Goal: Task Accomplishment & Management: Manage account settings

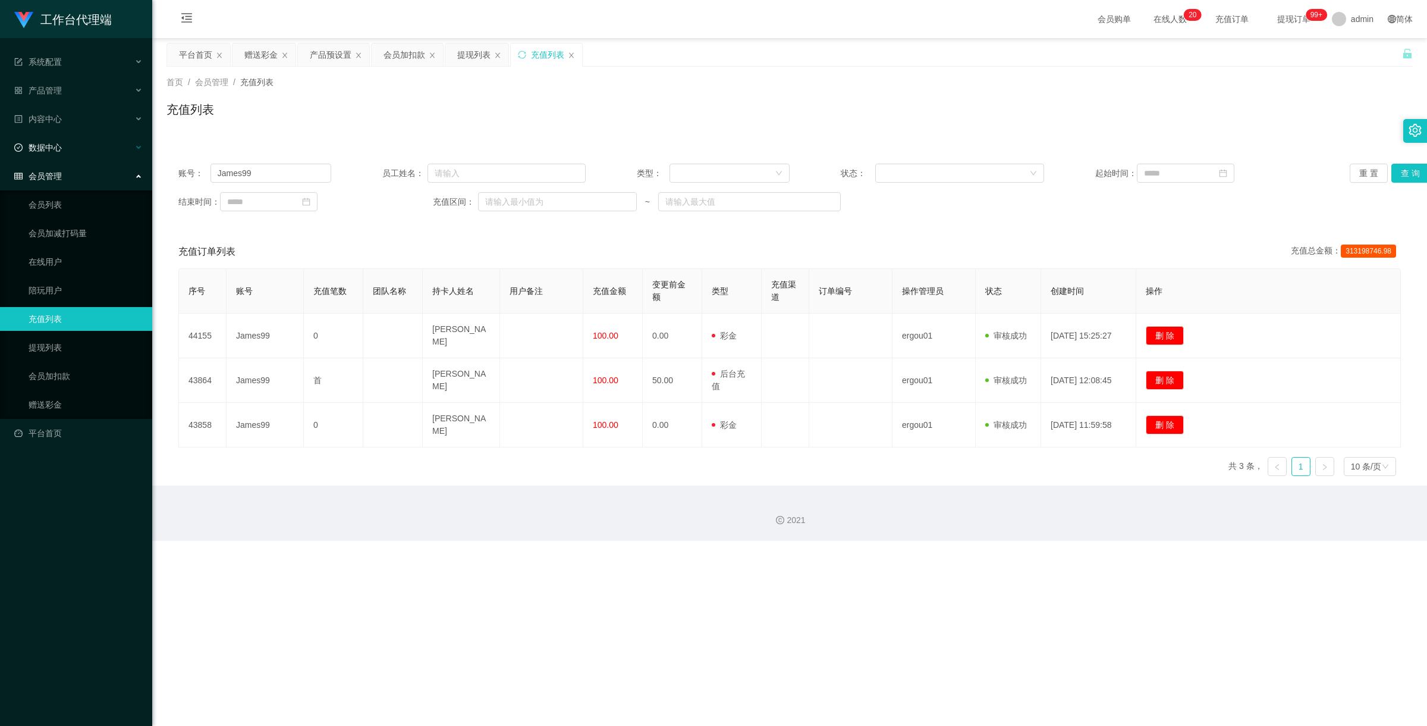
click at [147, 161] on section "工作台代理端 系统配置 产品管理 产品列表 产品预设置 开奖记录 注单管理 即时注单 内容中心 数据中心 会员管理 会员列表 会员加减打码量 在线用户 陪玩用…" at bounding box center [713, 270] width 1427 height 541
type input "Mfig99"
click at [1396, 168] on button "查 询" at bounding box center [1411, 173] width 38 height 19
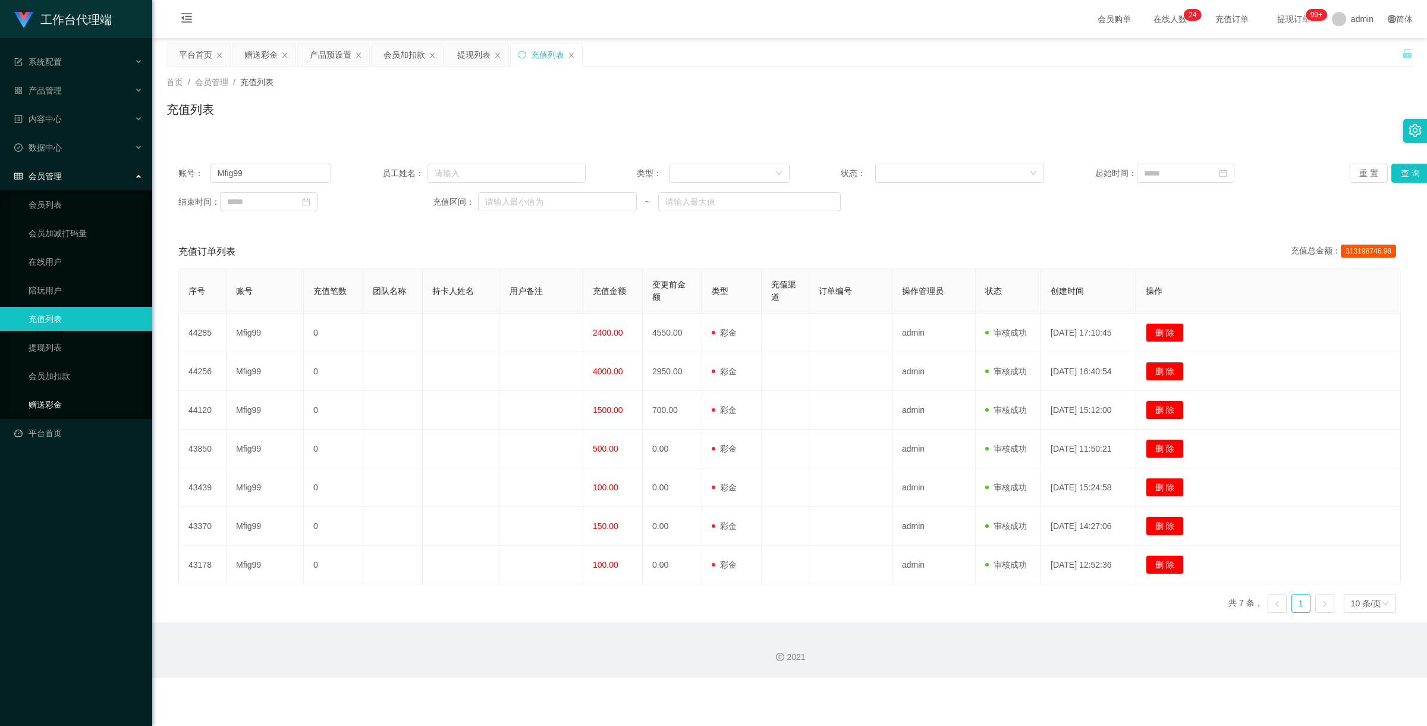
click at [64, 403] on link "赠送彩金" at bounding box center [86, 405] width 114 height 24
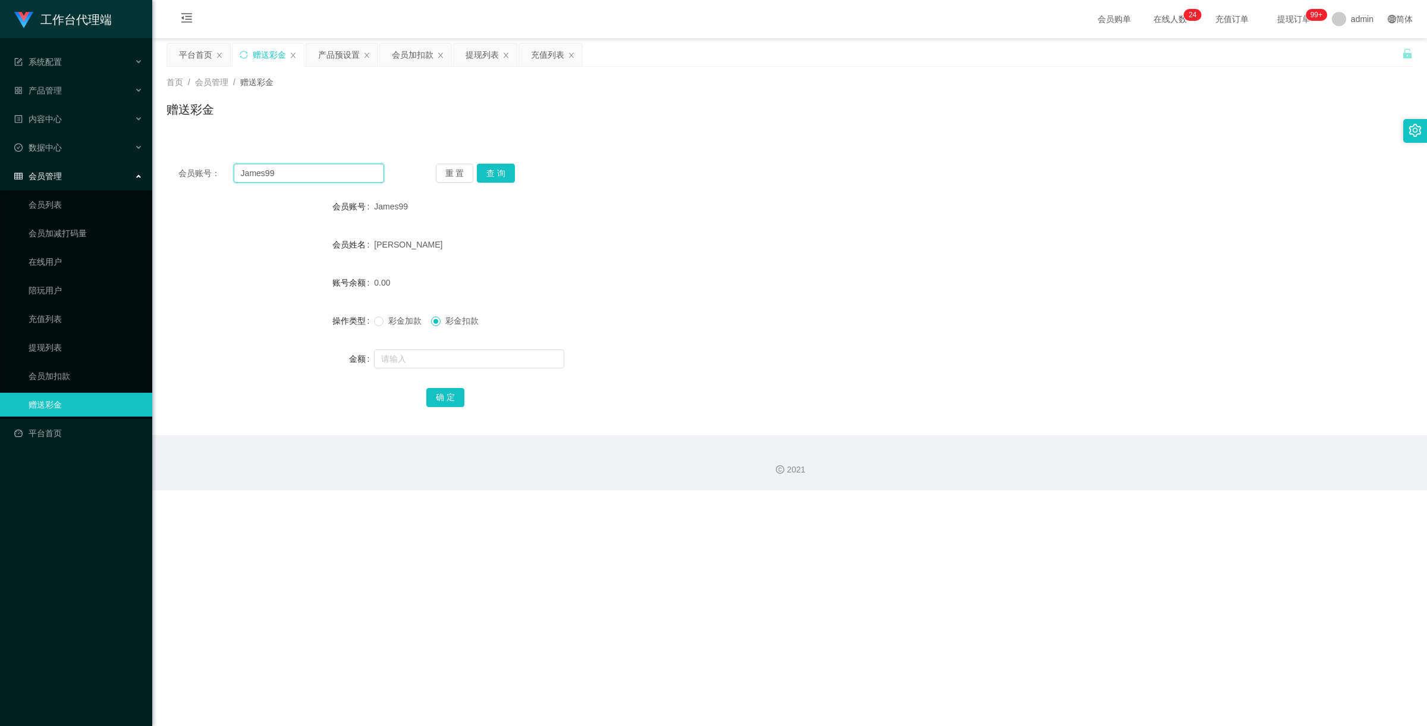
click at [293, 179] on input "James99" at bounding box center [309, 173] width 150 height 19
drag, startPoint x: 293, startPoint y: 179, endPoint x: 162, endPoint y: 171, distance: 131.1
click at [162, 171] on main "关闭左侧 关闭右侧 关闭其它 刷新页面 平台首页 赠送彩金 产品预设置 会员加扣款 提现列表 充值列表 首页 / 会员管理 / 赠送彩金 / 赠送彩金 会员账…" at bounding box center [789, 236] width 1275 height 397
paste input "Mfig"
click at [501, 177] on button "查 询" at bounding box center [496, 173] width 38 height 19
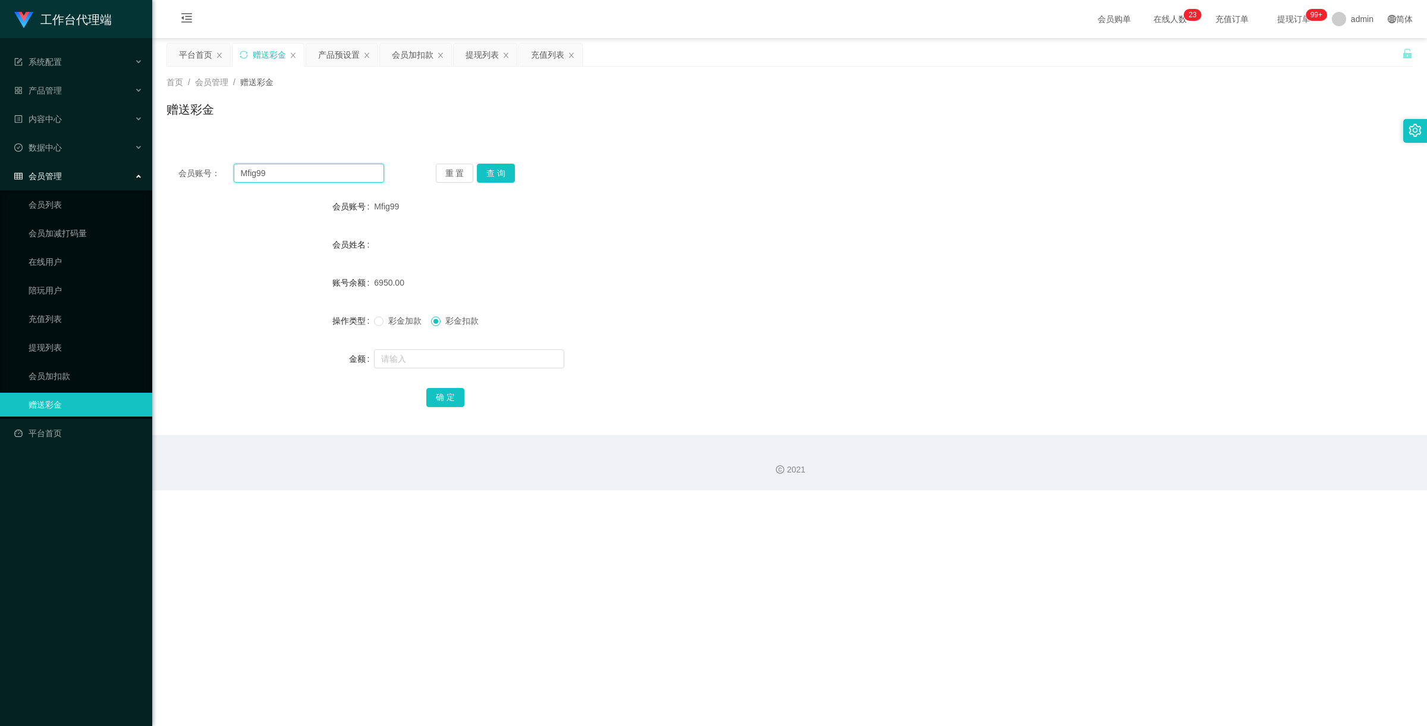
drag, startPoint x: 206, startPoint y: 155, endPoint x: 176, endPoint y: 147, distance: 31.5
click at [176, 147] on div "会员账号： Mfig99 重 置 查 询 会员账号 Mfig99 会员姓名 账号余额 6950.00 操作类型 彩金加款 彩金扣款 金额 确 定" at bounding box center [790, 285] width 1247 height 297
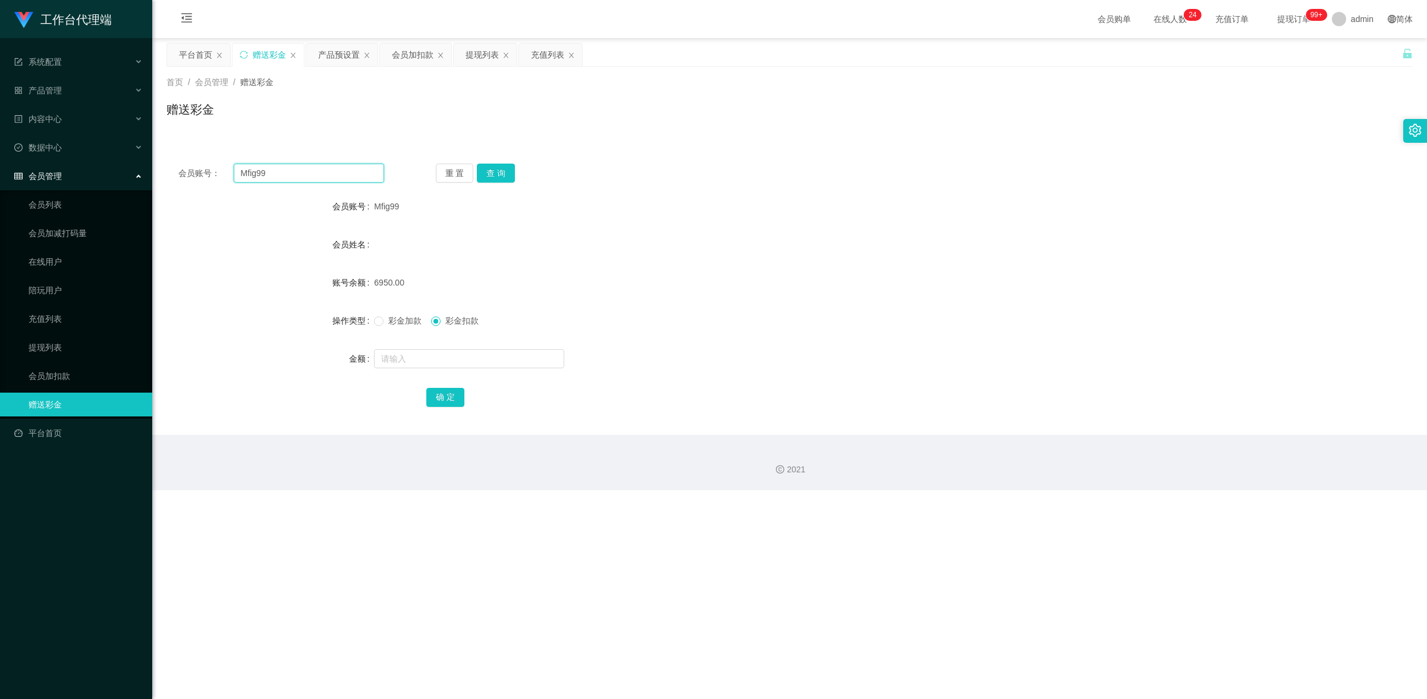
paste input "81285503"
click at [497, 165] on button "查 询" at bounding box center [496, 173] width 38 height 19
drag, startPoint x: 296, startPoint y: 177, endPoint x: 165, endPoint y: 139, distance: 136.3
click at [180, 144] on div "会员账号： 81285503 重 置 查 询 会员账号 81285503 会员姓名 账号余额 55000.00 操作类型 彩金加款 彩金扣款 金额 确 定" at bounding box center [790, 285] width 1247 height 297
paste input "Sam128"
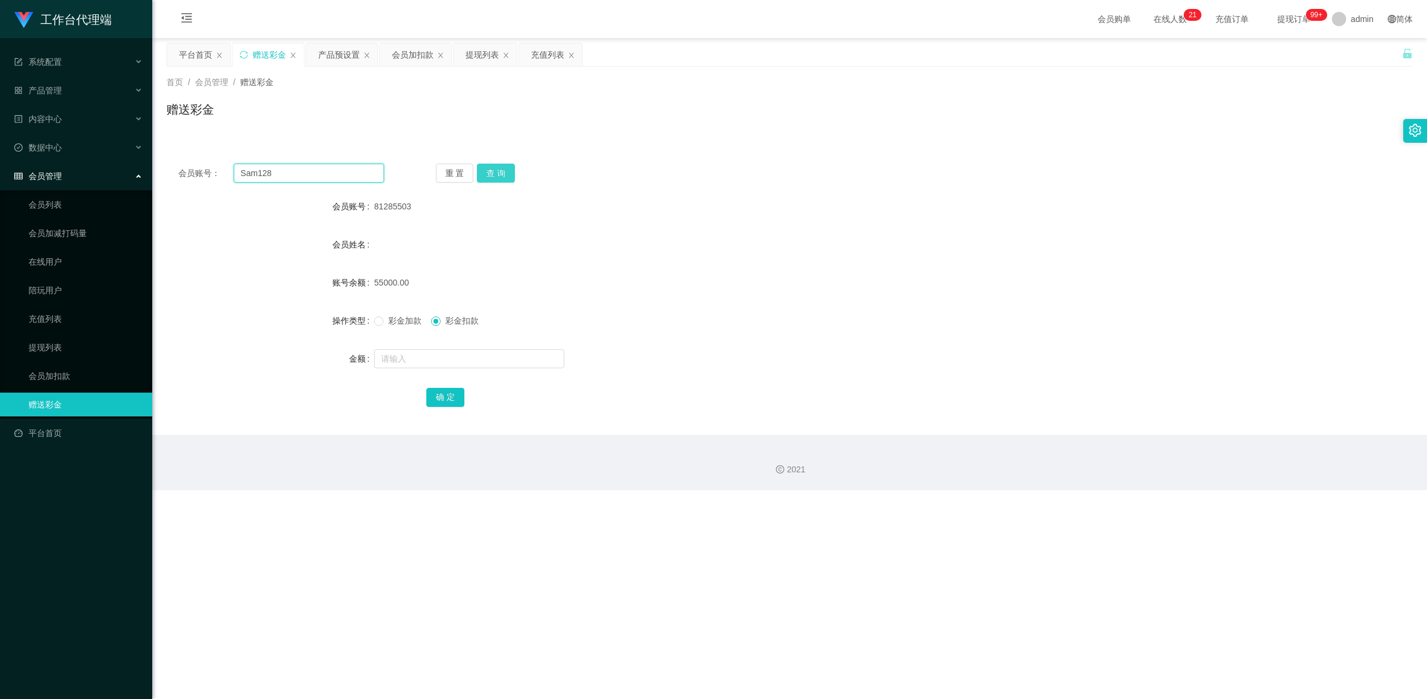
type input "Sam128"
click at [495, 171] on button "查 询" at bounding box center [496, 173] width 38 height 19
click at [390, 319] on span "彩金加款" at bounding box center [405, 321] width 43 height 10
click at [429, 363] on input "text" at bounding box center [469, 358] width 190 height 19
type input "100"
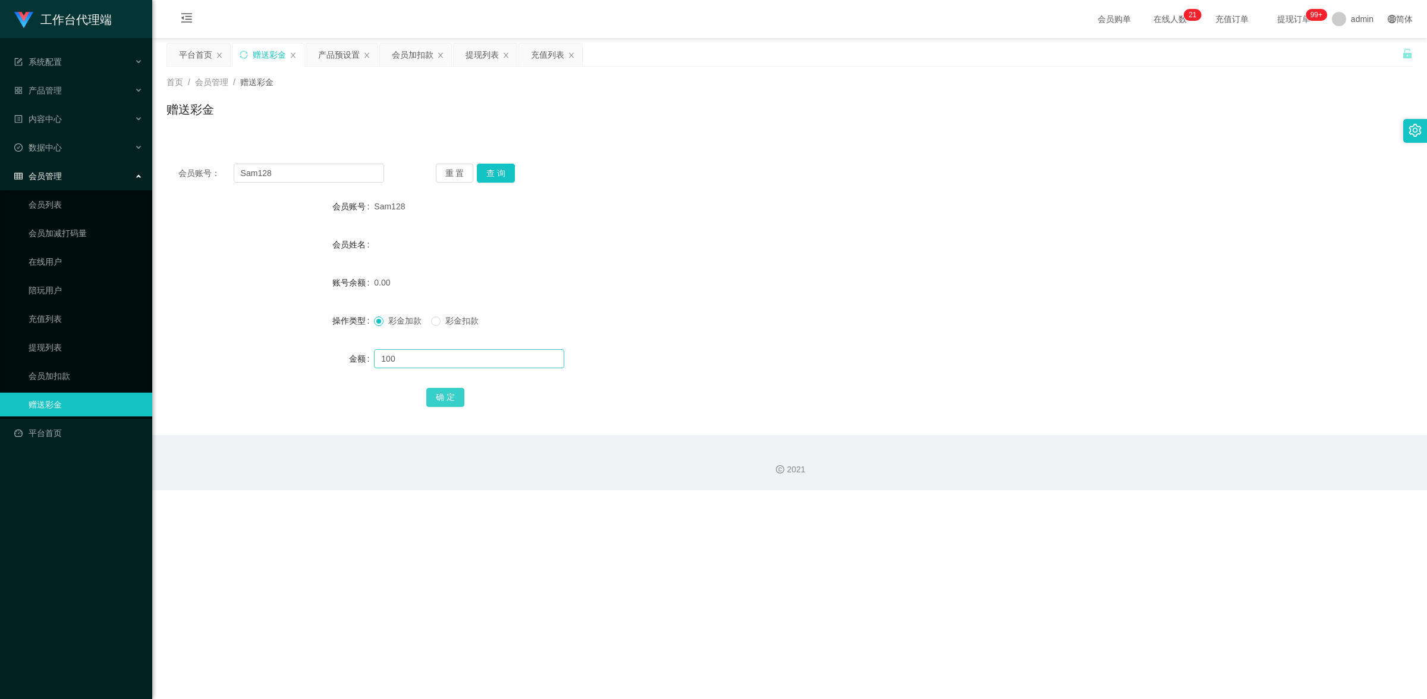
drag, startPoint x: 442, startPoint y: 399, endPoint x: 513, endPoint y: 363, distance: 79.8
click at [442, 399] on button "确 定" at bounding box center [445, 397] width 38 height 19
click at [497, 174] on button "查 询" at bounding box center [496, 173] width 38 height 19
drag, startPoint x: 325, startPoint y: 170, endPoint x: 65, endPoint y: 180, distance: 259.5
click at [65, 180] on section "工作台代理端 系统配置 产品管理 产品列表 产品预设置 开奖记录 注单管理 即时注单 内容中心 数据中心 会员管理 会员列表 会员加减打码量 在线用户 陪玩用…" at bounding box center [713, 245] width 1427 height 490
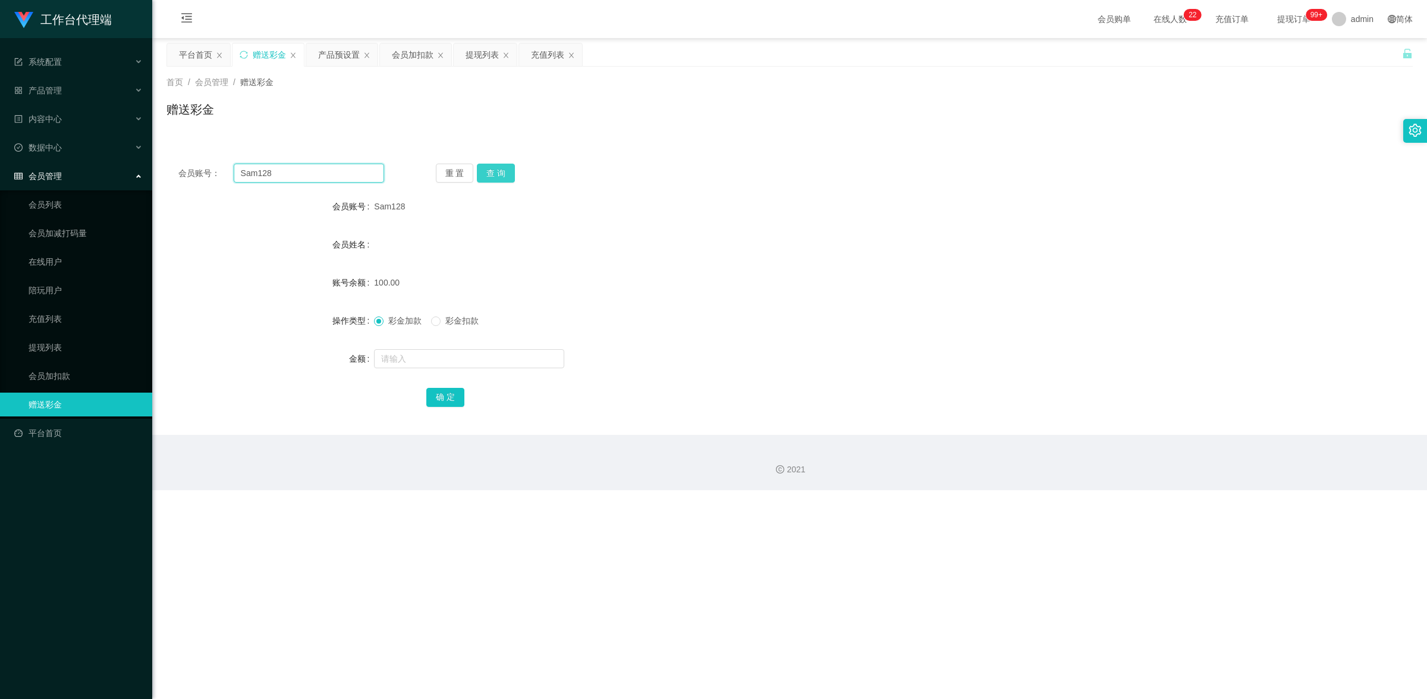
paste input "Thang123"
type input "Thang123"
click at [510, 167] on button "查 询" at bounding box center [496, 173] width 38 height 19
click at [446, 354] on input "text" at bounding box center [469, 358] width 190 height 19
type input "100"
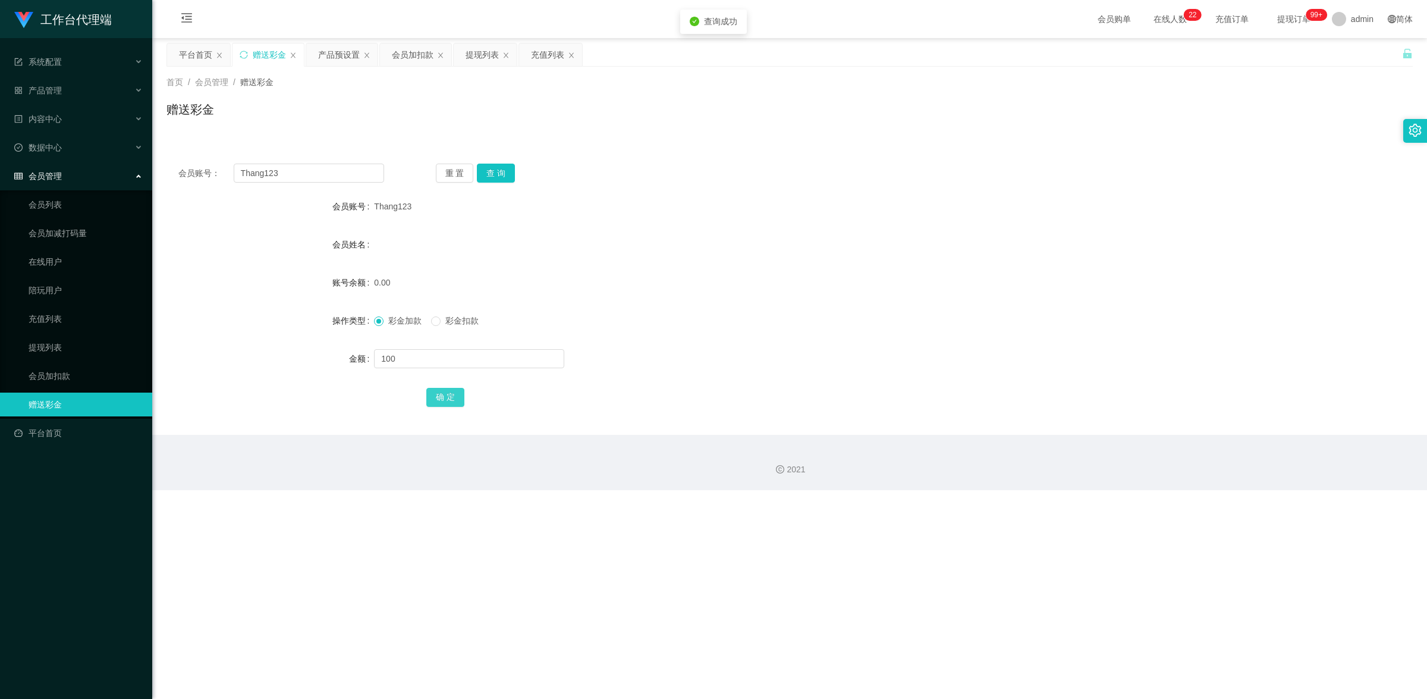
drag, startPoint x: 432, startPoint y: 400, endPoint x: 660, endPoint y: 349, distance: 233.6
click at [432, 400] on button "确 定" at bounding box center [445, 397] width 38 height 19
drag, startPoint x: 299, startPoint y: 174, endPoint x: 171, endPoint y: 134, distance: 133.9
click at [167, 133] on div "首页 / 会员管理 / 赠送彩金 / 赠送彩金 会员账号： Thang123 重 置 查 询 会员账号 Thang123 会员姓名 账号余额 100.00 操…" at bounding box center [790, 251] width 1247 height 368
paste input "Sam128"
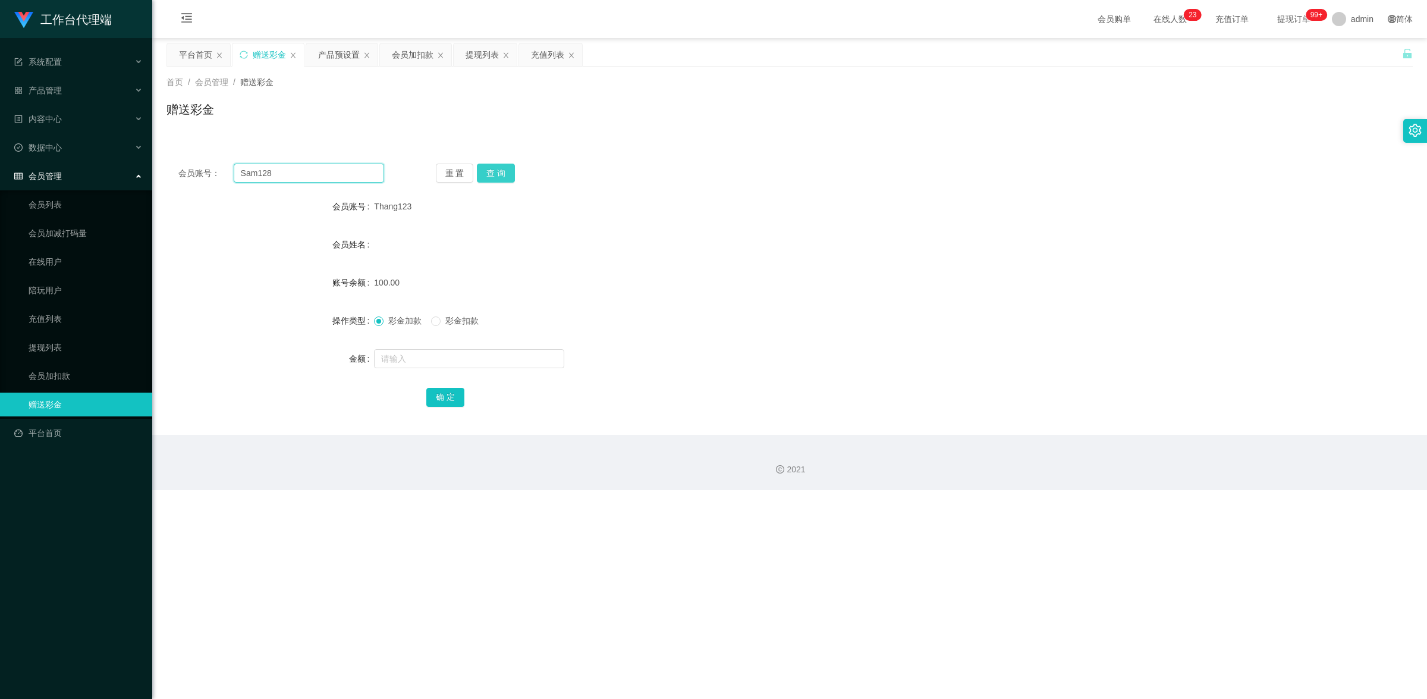
type input "Sam128"
click at [501, 175] on button "查 询" at bounding box center [496, 173] width 38 height 19
drag, startPoint x: 448, startPoint y: 319, endPoint x: 451, endPoint y: 324, distance: 6.1
click at [448, 319] on span "彩金扣款" at bounding box center [462, 321] width 43 height 10
click at [461, 353] on input "text" at bounding box center [469, 358] width 190 height 19
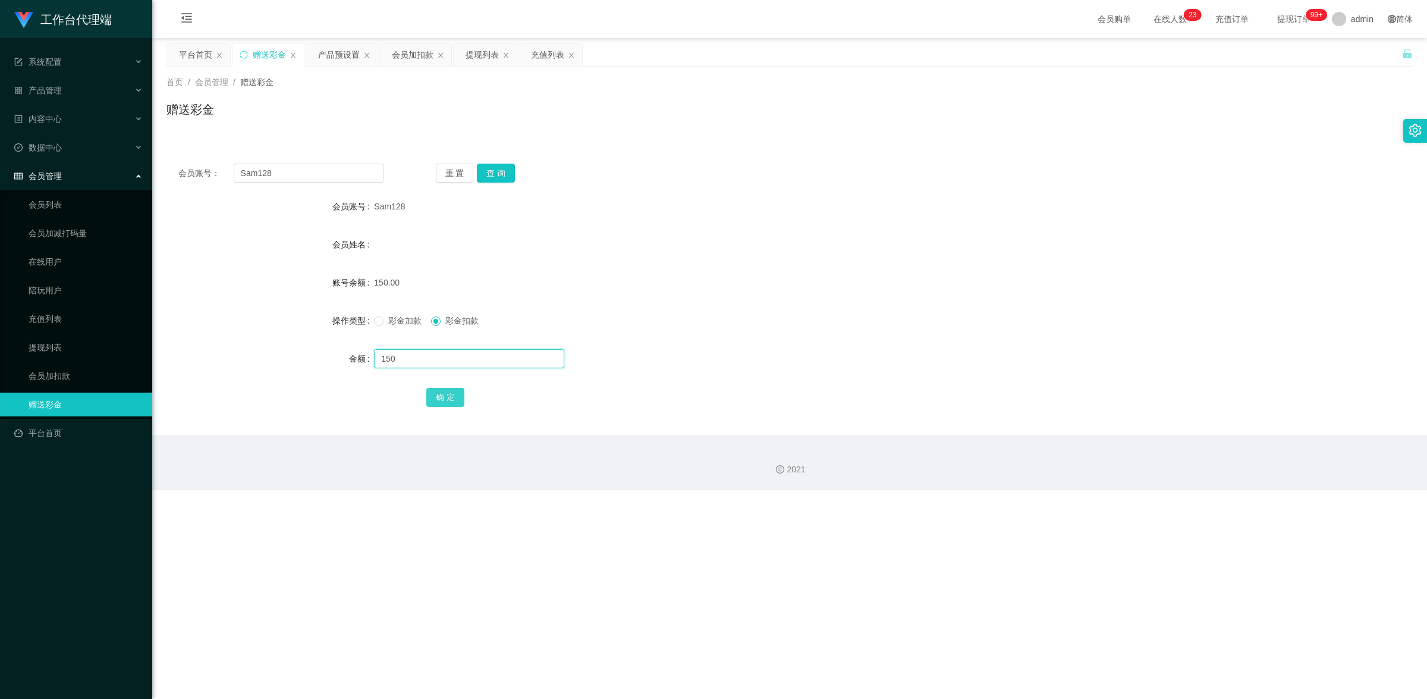
type input "150"
click at [438, 394] on button "确 定" at bounding box center [445, 397] width 38 height 19
drag, startPoint x: 266, startPoint y: 170, endPoint x: 242, endPoint y: 158, distance: 27.1
click at [242, 158] on div "会员账号： Sam128 重 置 查 询 会员账号 Sam128 会员姓名 账号余额 0.00 操作类型 彩金加款 彩金扣款 金额 确 定" at bounding box center [790, 293] width 1247 height 283
paste input "jiewei12345"
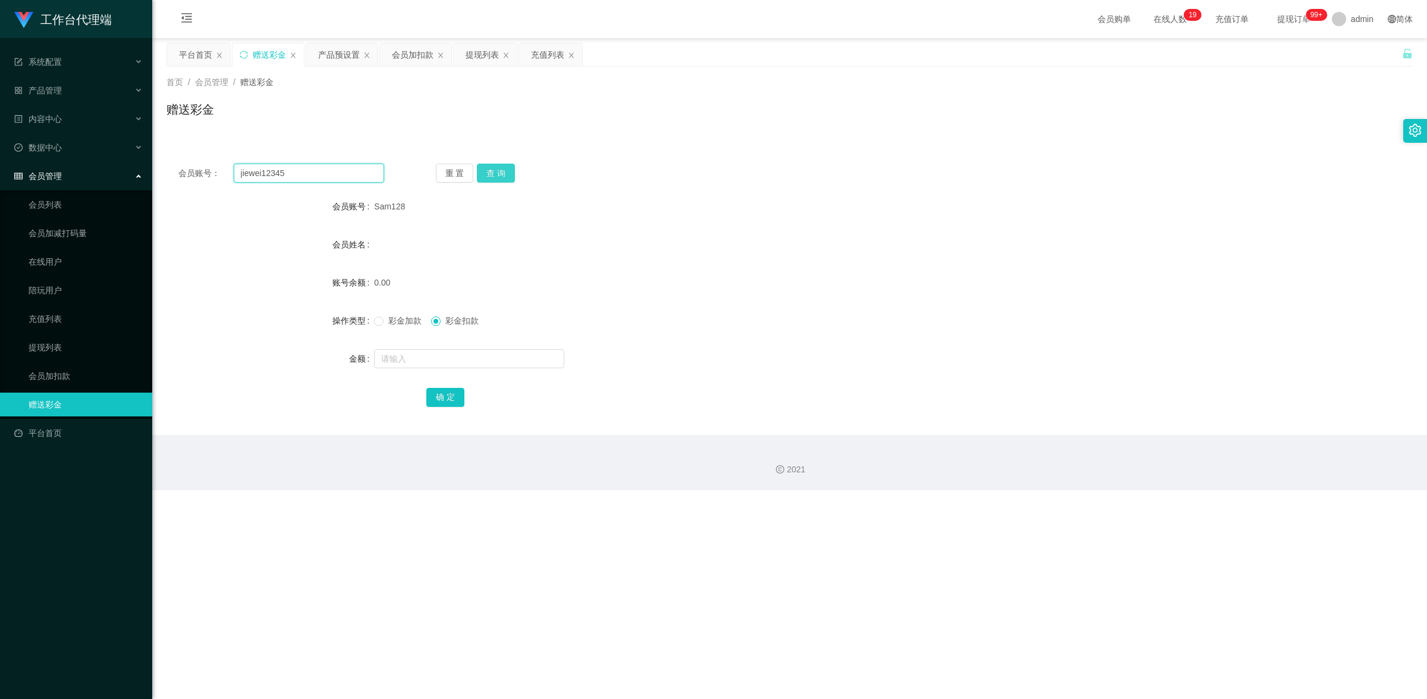
type input "jiewei12345"
click at [489, 165] on button "查 询" at bounding box center [496, 173] width 38 height 19
click at [382, 325] on span at bounding box center [379, 321] width 10 height 10
click at [409, 358] on input "text" at bounding box center [469, 358] width 190 height 19
type input "100"
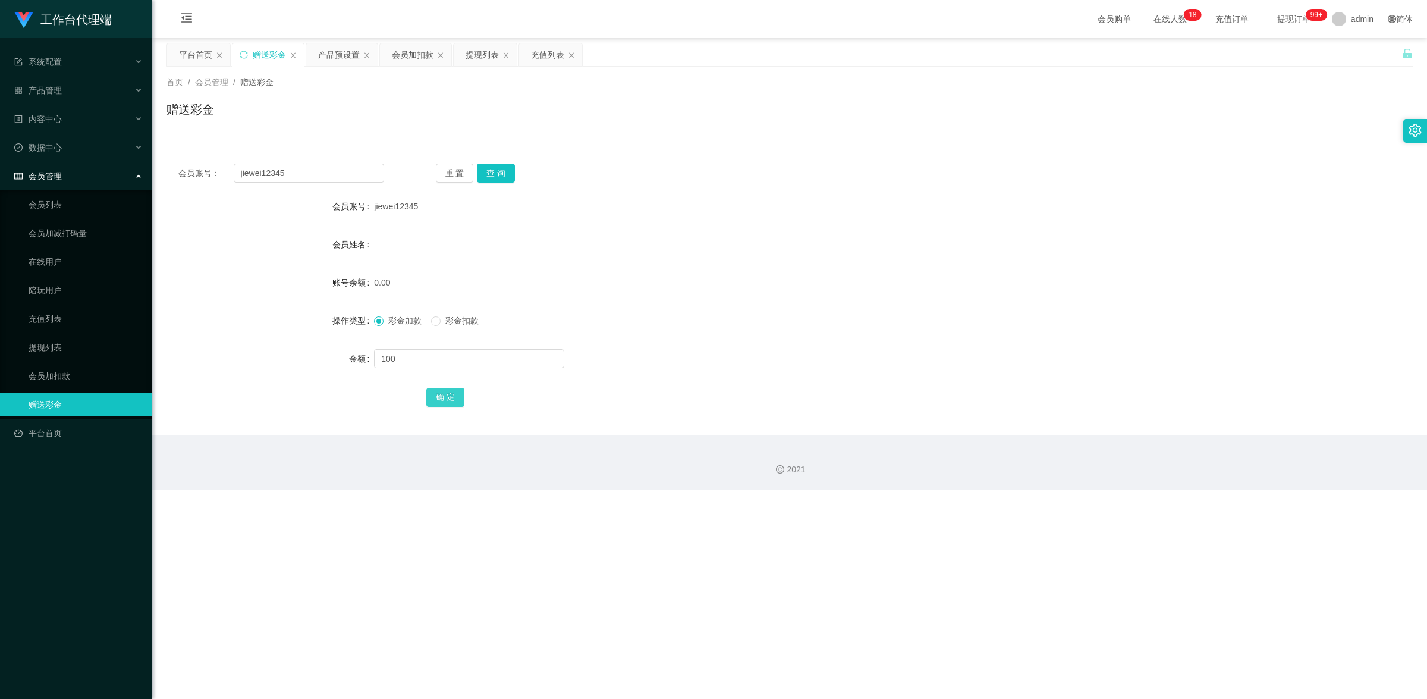
click at [432, 399] on button "确 定" at bounding box center [445, 397] width 38 height 19
drag, startPoint x: 323, startPoint y: 174, endPoint x: 146, endPoint y: 132, distance: 182.1
click at [146, 132] on section "工作台代理端 系统配置 产品管理 产品列表 产品预设置 开奖记录 注单管理 即时注单 内容中心 数据中心 会员管理 会员列表 会员加减打码量 在线用户 陪玩用…" at bounding box center [713, 245] width 1427 height 490
paste input "Sam128"
type input "Sam128"
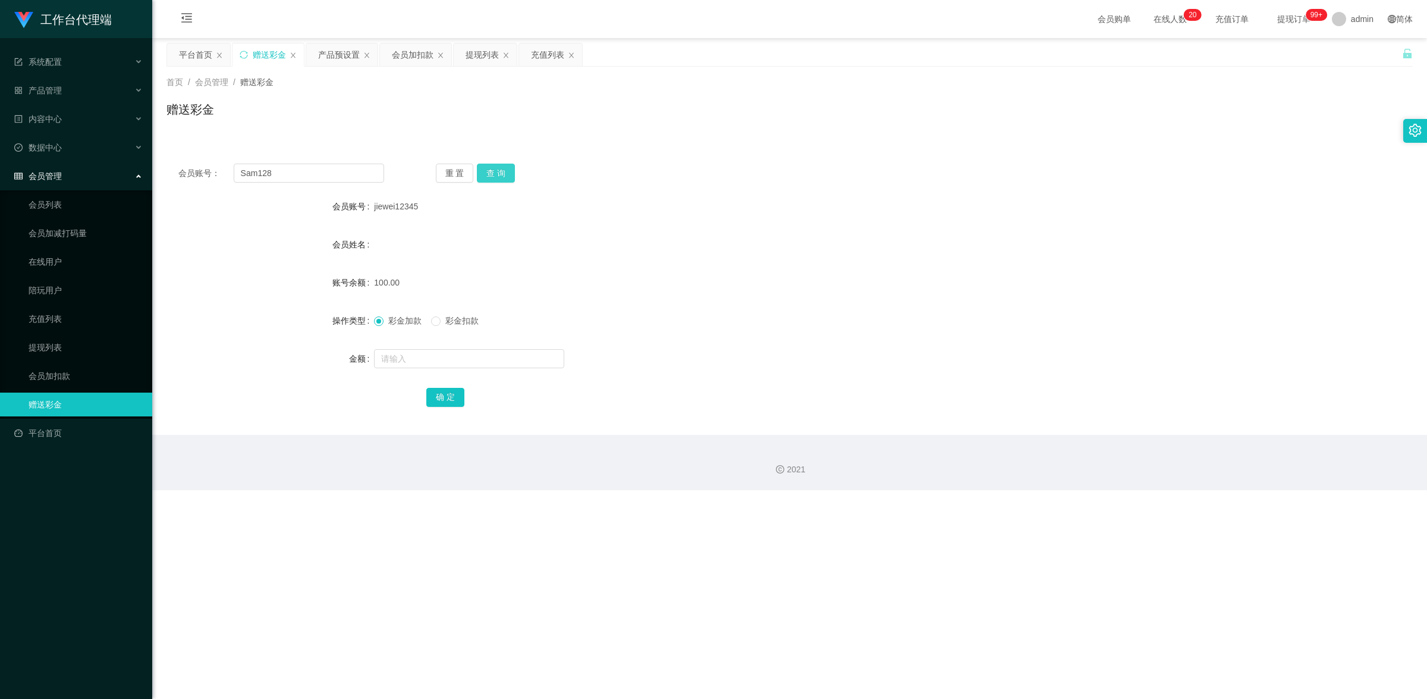
click at [492, 170] on button "查 询" at bounding box center [496, 173] width 38 height 19
click at [438, 363] on input "text" at bounding box center [469, 358] width 190 height 19
type input "100"
click at [450, 391] on button "确 定" at bounding box center [445, 397] width 38 height 19
drag, startPoint x: 285, startPoint y: 174, endPoint x: 203, endPoint y: 171, distance: 82.1
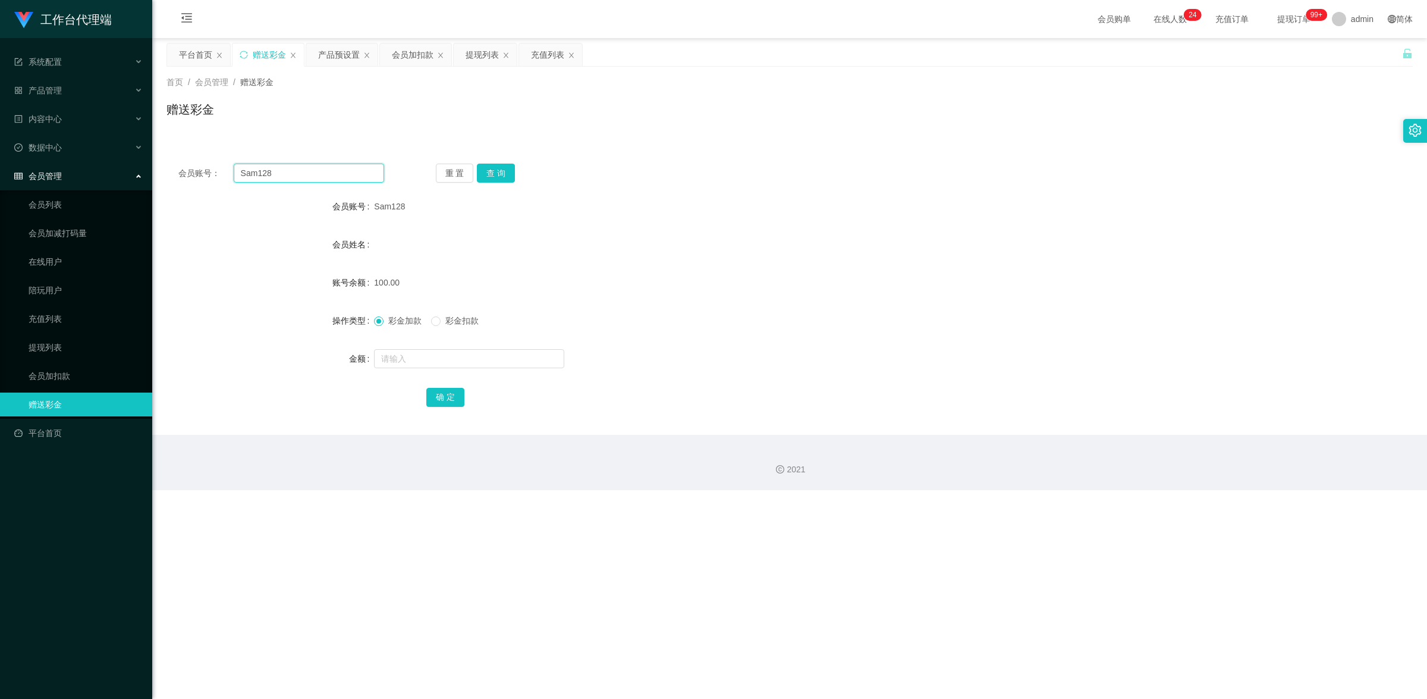
click at [195, 171] on div "会员账号： Sam128" at bounding box center [281, 173] width 206 height 19
click at [492, 168] on button "查 询" at bounding box center [496, 173] width 38 height 19
drag, startPoint x: 290, startPoint y: 172, endPoint x: 131, endPoint y: 144, distance: 161.9
click at [123, 146] on section "工作台代理端 系统配置 产品管理 产品列表 产品预设置 开奖记录 注单管理 即时注单 内容中心 数据中心 会员管理 会员列表 会员加减打码量 在线用户 陪玩用…" at bounding box center [713, 245] width 1427 height 490
paste input "jiewei12345"
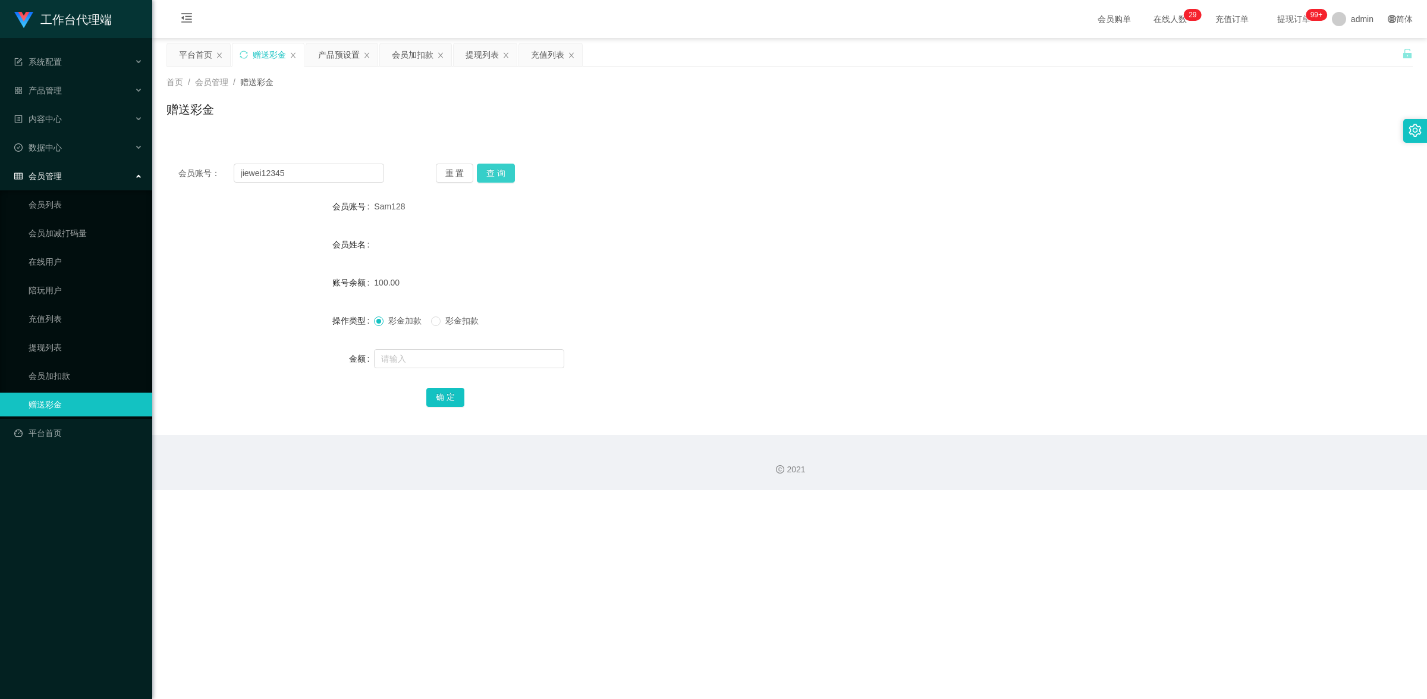
click at [510, 172] on button "查 询" at bounding box center [496, 173] width 38 height 19
drag, startPoint x: 299, startPoint y: 173, endPoint x: 233, endPoint y: 156, distance: 68.8
click at [233, 156] on div "会员账号： jiewei12345 重 置 查 询 会员账号 jiewei12345 会员姓名 账号余额 100.00 操作类型 彩金加款 彩金扣款 金额 确…" at bounding box center [790, 293] width 1247 height 283
paste input "Khee8"
type input "Khee85"
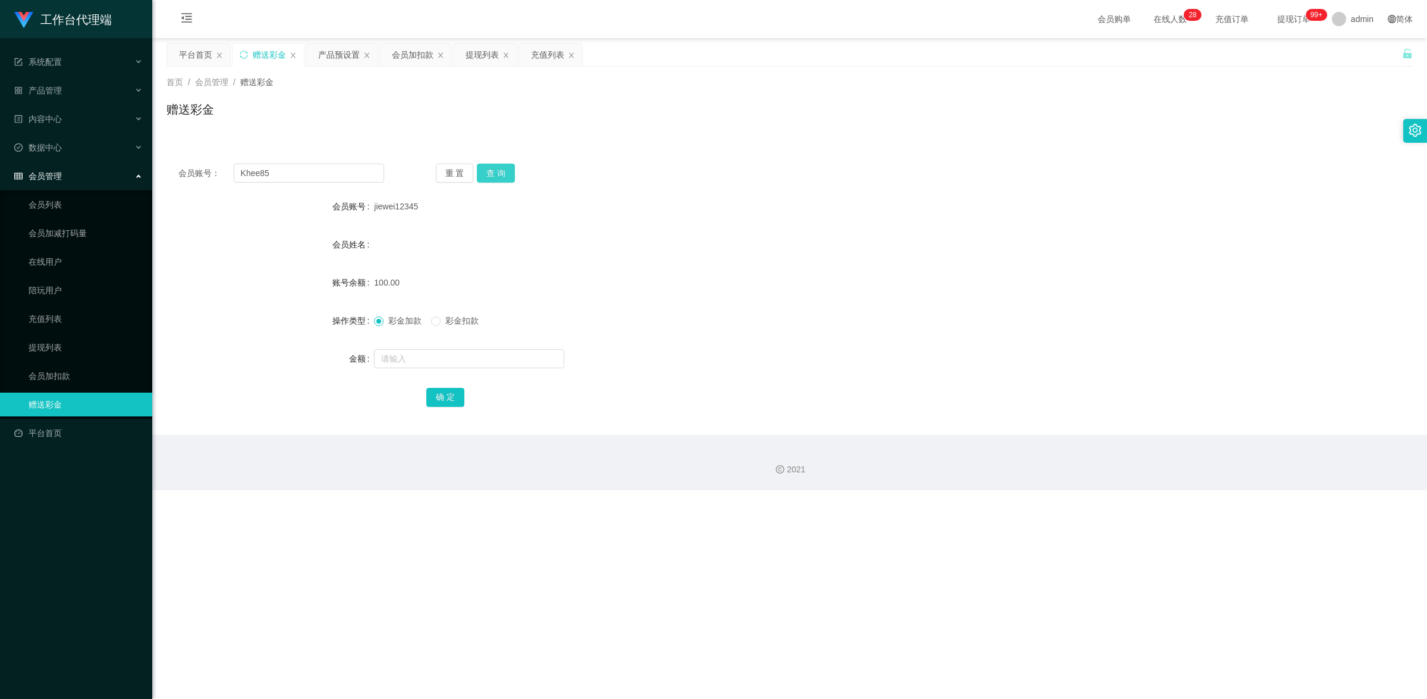
click at [511, 168] on button "查 询" at bounding box center [496, 173] width 38 height 19
click at [421, 360] on input "text" at bounding box center [469, 358] width 190 height 19
type input "3000"
click at [454, 397] on button "确 定" at bounding box center [445, 397] width 38 height 19
drag, startPoint x: 274, startPoint y: 168, endPoint x: 231, endPoint y: 155, distance: 45.0
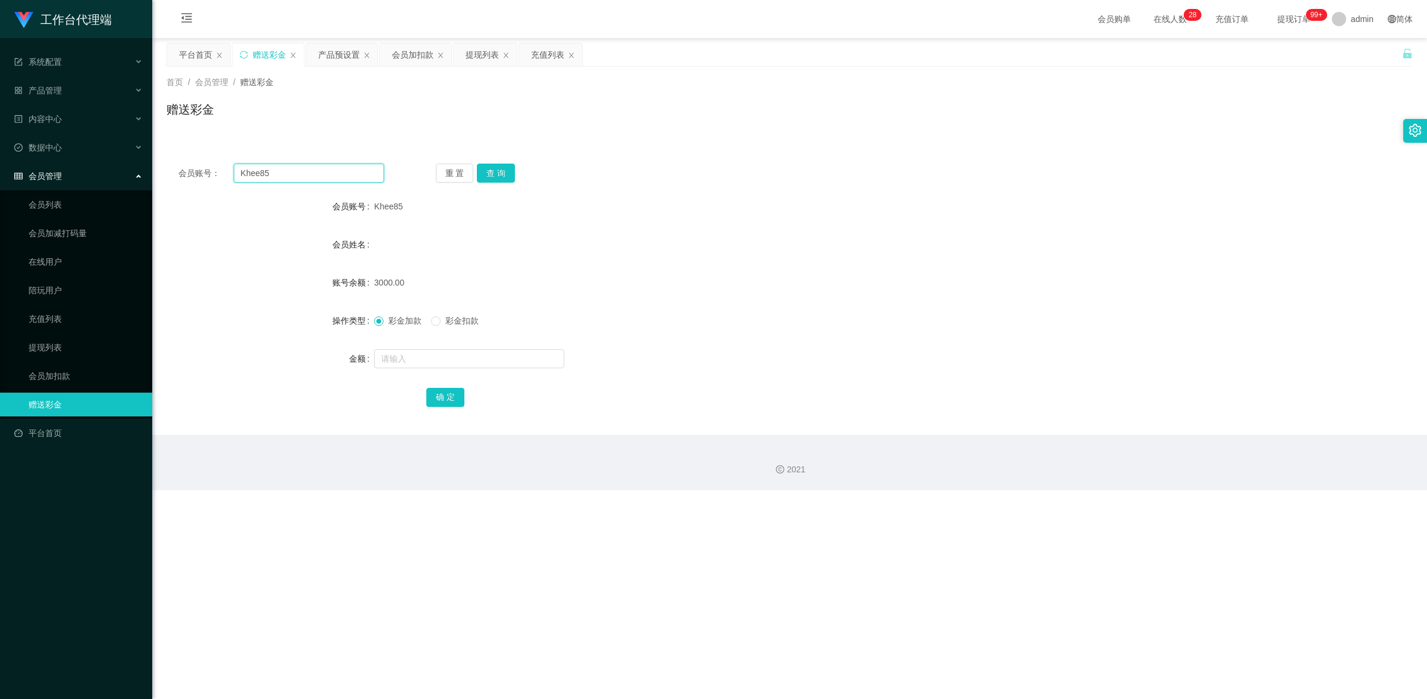
click at [222, 156] on div "会员账号： Khee85 重 置 查 询 会员账号 Khee85 会员姓名 账号余额 3000.00 操作类型 彩金加款 彩金扣款 金额 确 定" at bounding box center [790, 293] width 1247 height 283
paste input "Sam128"
type input "Sam128"
click at [485, 168] on button "查 询" at bounding box center [496, 173] width 38 height 19
drag, startPoint x: 321, startPoint y: 170, endPoint x: 158, endPoint y: 134, distance: 166.8
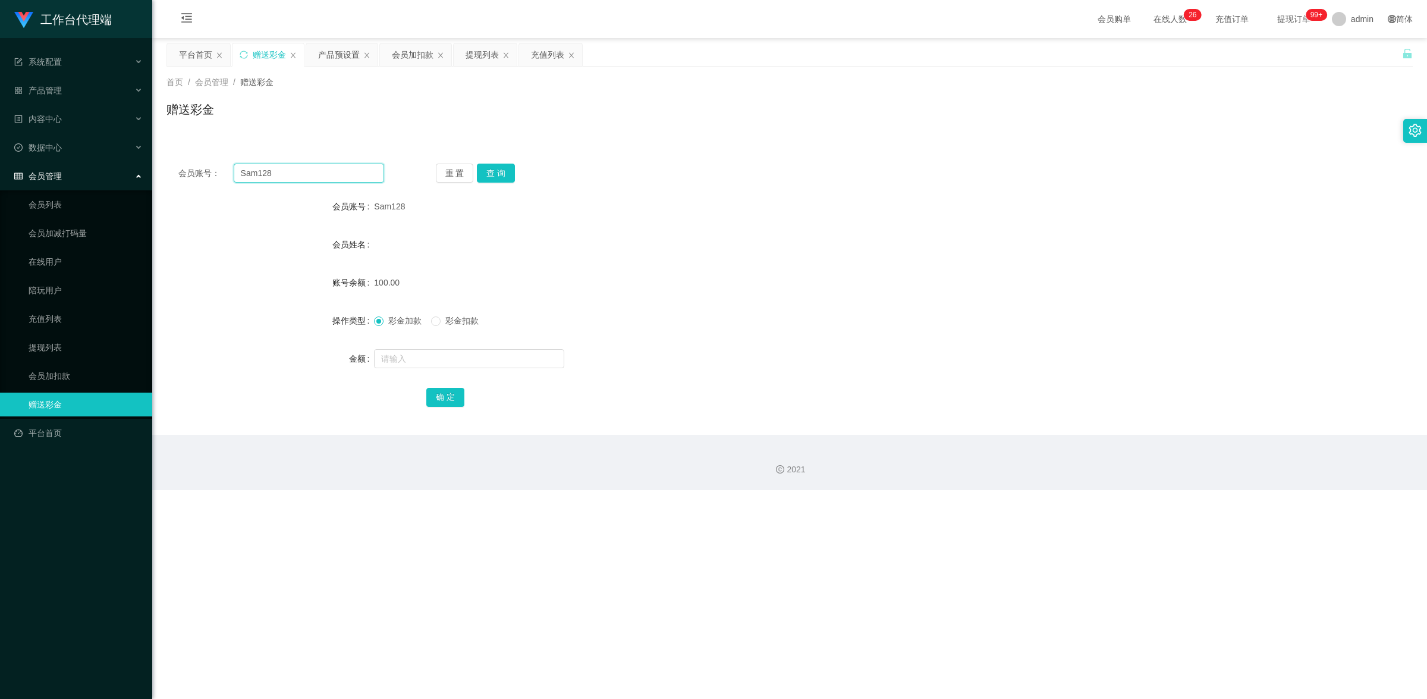
click at [138, 134] on section "工作台代理端 系统配置 产品管理 产品列表 产品预设置 开奖记录 注单管理 即时注单 内容中心 数据中心 会员管理 会员列表 会员加减打码量 在线用户 陪玩用…" at bounding box center [713, 245] width 1427 height 490
paste input "Khee85"
click at [506, 178] on button "查 询" at bounding box center [496, 173] width 38 height 19
drag, startPoint x: 234, startPoint y: 164, endPoint x: 99, endPoint y: 149, distance: 135.2
click at [93, 152] on section "工作台代理端 系统配置 产品管理 产品列表 产品预设置 开奖记录 注单管理 即时注单 内容中心 数据中心 会员管理 会员列表 会员加减打码量 在线用户 陪玩用…" at bounding box center [713, 245] width 1427 height 490
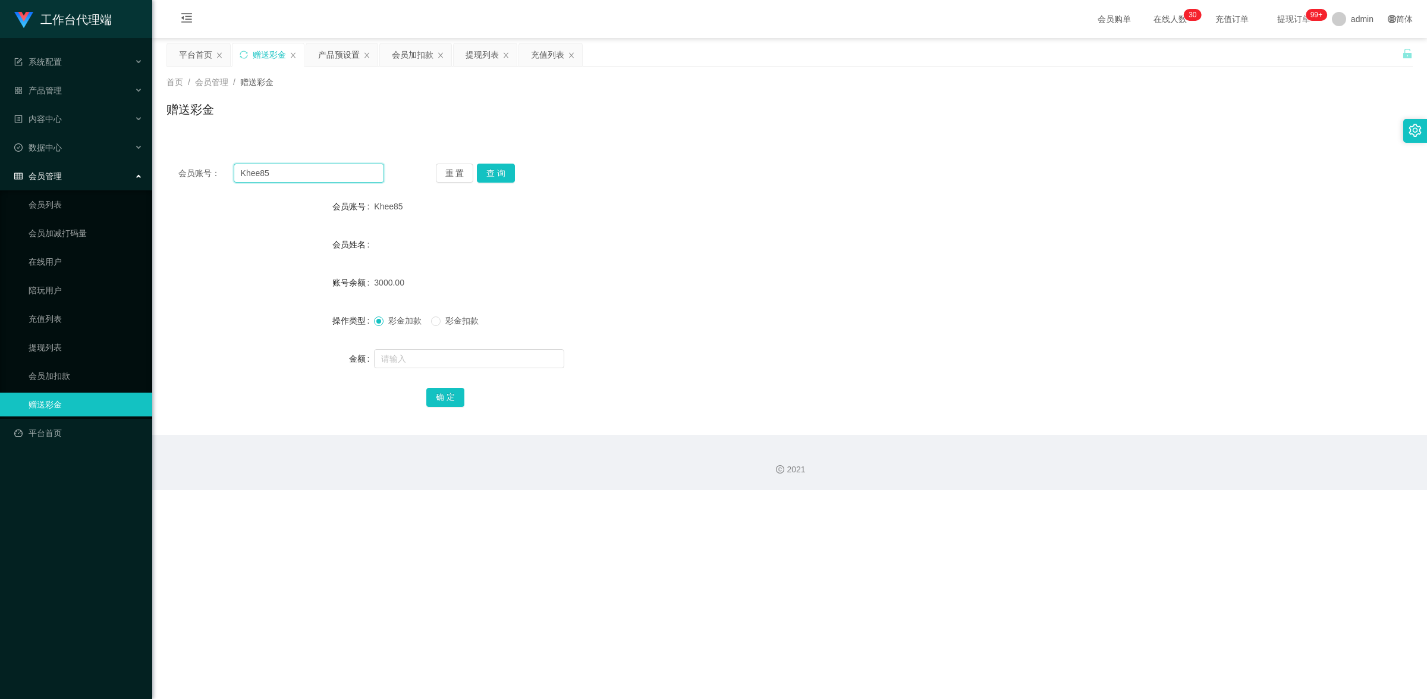
paste input "88567439"
type input "88567439"
click at [501, 170] on button "查 询" at bounding box center [496, 173] width 38 height 19
click at [457, 356] on input "text" at bounding box center [469, 358] width 190 height 19
type input "100"
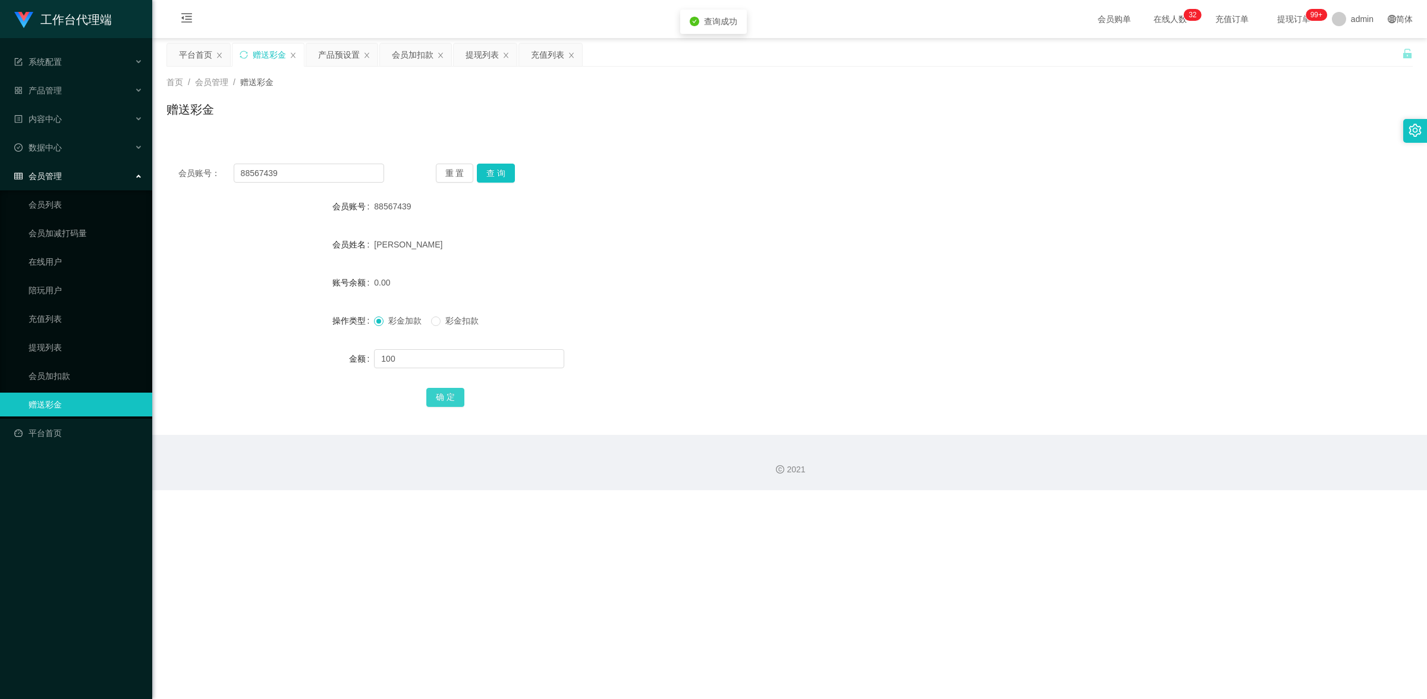
click at [447, 397] on button "确 定" at bounding box center [445, 397] width 38 height 19
drag, startPoint x: 288, startPoint y: 170, endPoint x: 149, endPoint y: 147, distance: 141.6
click at [158, 149] on main "关闭左侧 关闭右侧 关闭其它 刷新页面 平台首页 赠送彩金 产品预设置 会员加扣款 提现列表 充值列表 首页 / 会员管理 / 赠送彩金 / 赠送彩金 会员账…" at bounding box center [789, 236] width 1275 height 397
paste input "jiewei12345"
click at [500, 173] on button "查 询" at bounding box center [496, 173] width 38 height 19
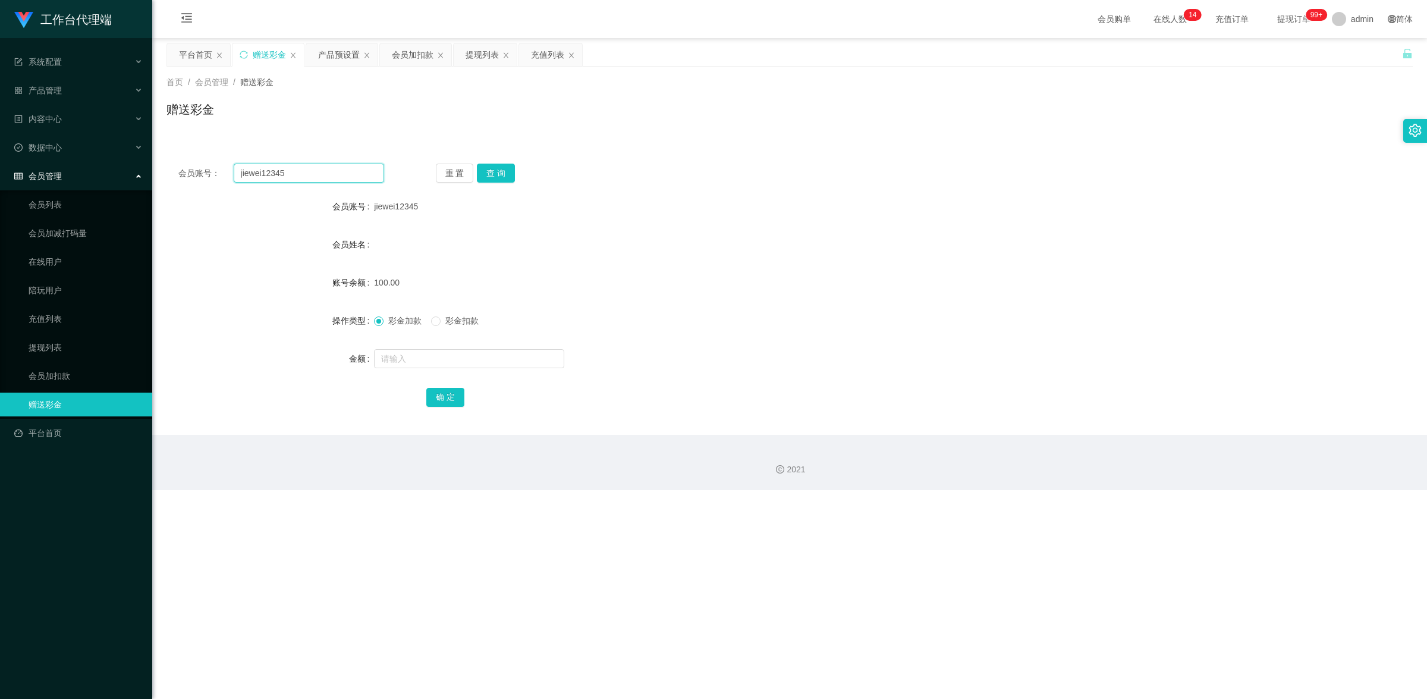
drag, startPoint x: 277, startPoint y: 171, endPoint x: 189, endPoint y: 150, distance: 90.9
click at [189, 152] on div "会员账号： jiewei12345 重 置 查 询 会员账号 jiewei12345 会员姓名 账号余额 100.00 操作类型 彩金加款 彩金扣款 金额 确…" at bounding box center [790, 293] width 1247 height 283
paste input "Khee8"
type input "Khee85"
click at [491, 178] on button "查 询" at bounding box center [496, 173] width 38 height 19
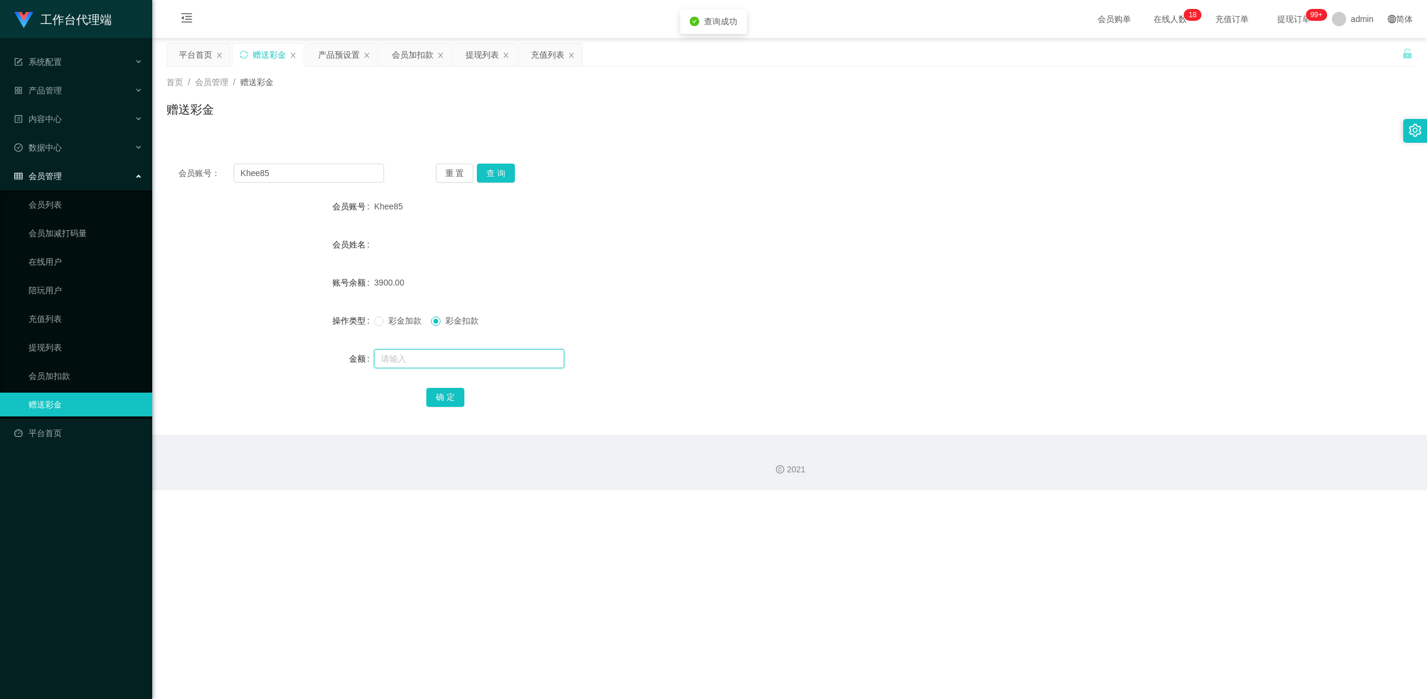
click at [444, 352] on input "text" at bounding box center [469, 358] width 190 height 19
type input "3900"
click at [441, 402] on button "确 定" at bounding box center [445, 397] width 38 height 19
drag, startPoint x: 293, startPoint y: 172, endPoint x: 183, endPoint y: 162, distance: 110.5
click at [183, 162] on div "会员账号： Khee85 重 置 查 询 会员账号 Khee85 会员姓名 账号余额 0.00 操作类型 彩金加款 彩金扣款 金额 确 定" at bounding box center [790, 293] width 1247 height 283
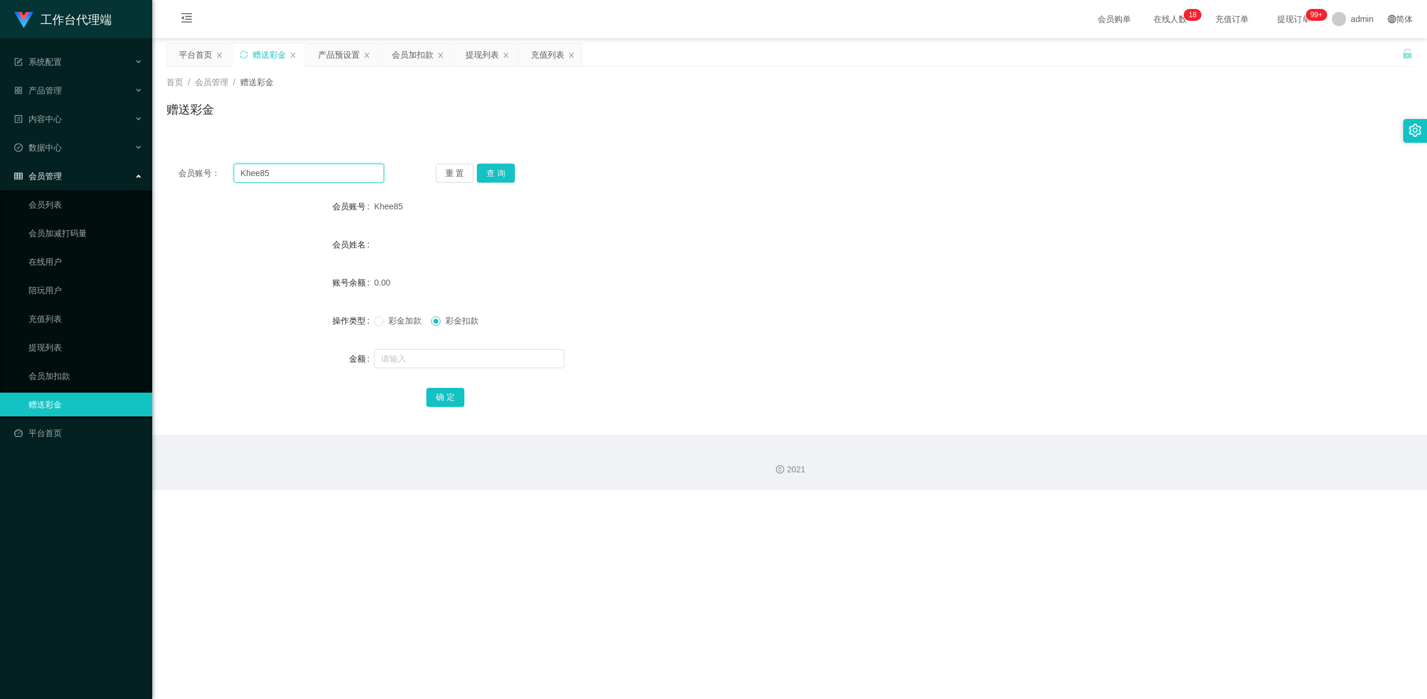
paste input "Thang123"
type input "Thang123"
click at [494, 165] on button "查 询" at bounding box center [496, 173] width 38 height 19
click at [64, 349] on link "提现列表" at bounding box center [86, 347] width 114 height 24
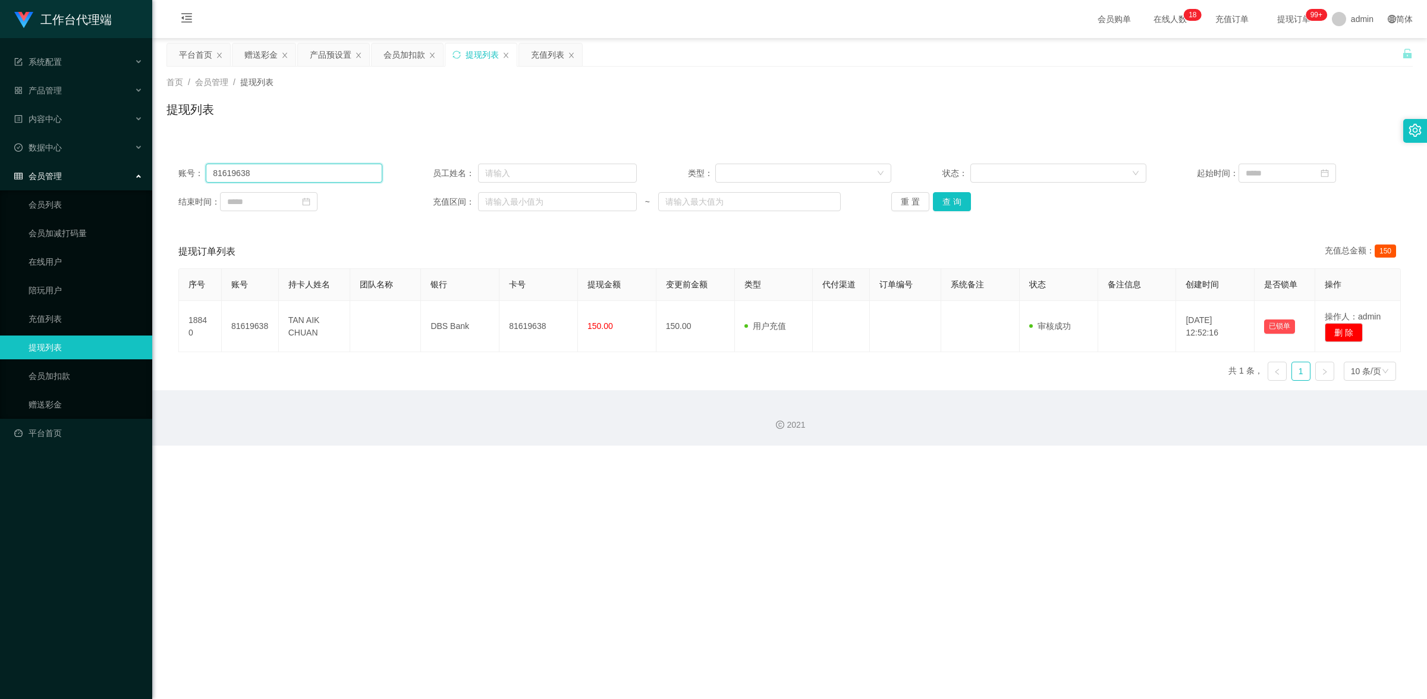
drag, startPoint x: 271, startPoint y: 177, endPoint x: 167, endPoint y: 155, distance: 107.1
click at [153, 161] on main "关闭左侧 关闭右侧 关闭其它 刷新页面 平台首页 赠送彩金 产品预设置 会员加扣款 提现列表 充值列表 首页 / 会员管理 / 提现列表 / 提现列表 账号：…" at bounding box center [789, 214] width 1275 height 352
paste input "Thang123"
type input "Thang123"
click at [952, 204] on button "查 询" at bounding box center [952, 201] width 38 height 19
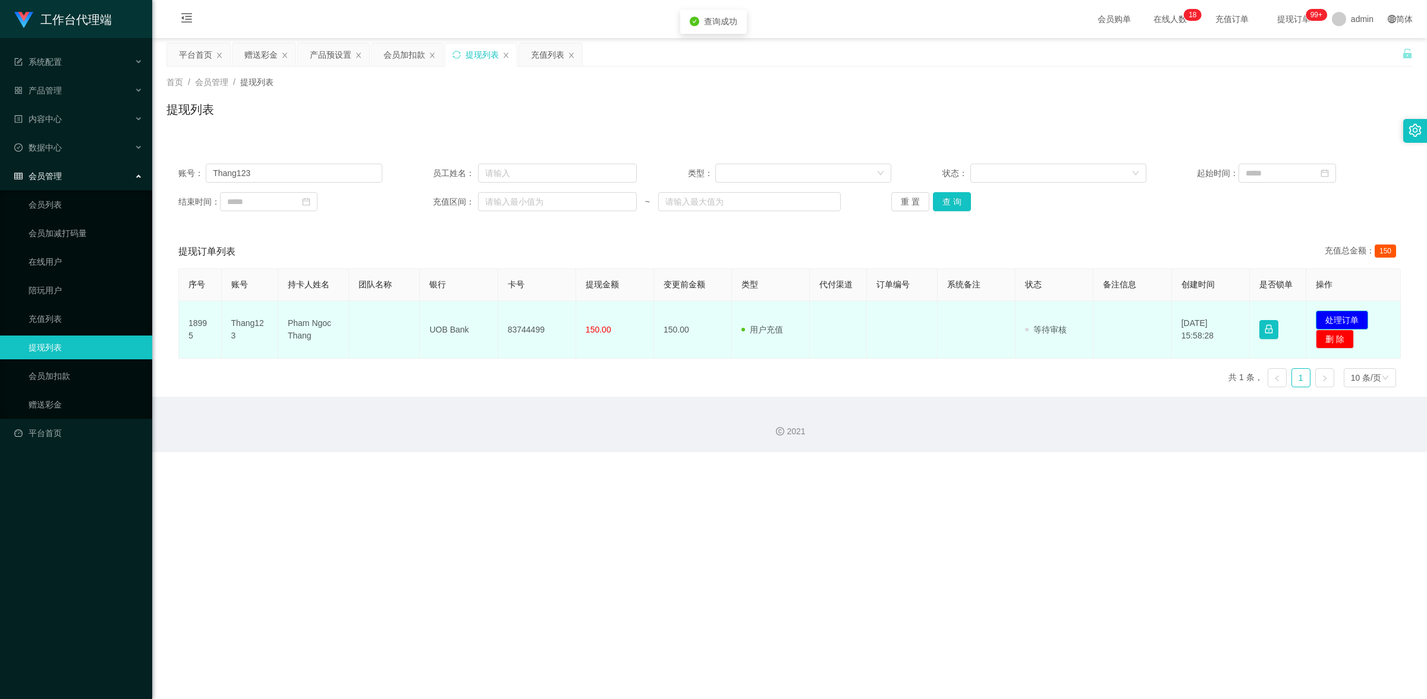
click at [1321, 319] on button "处理订单" at bounding box center [1342, 319] width 52 height 19
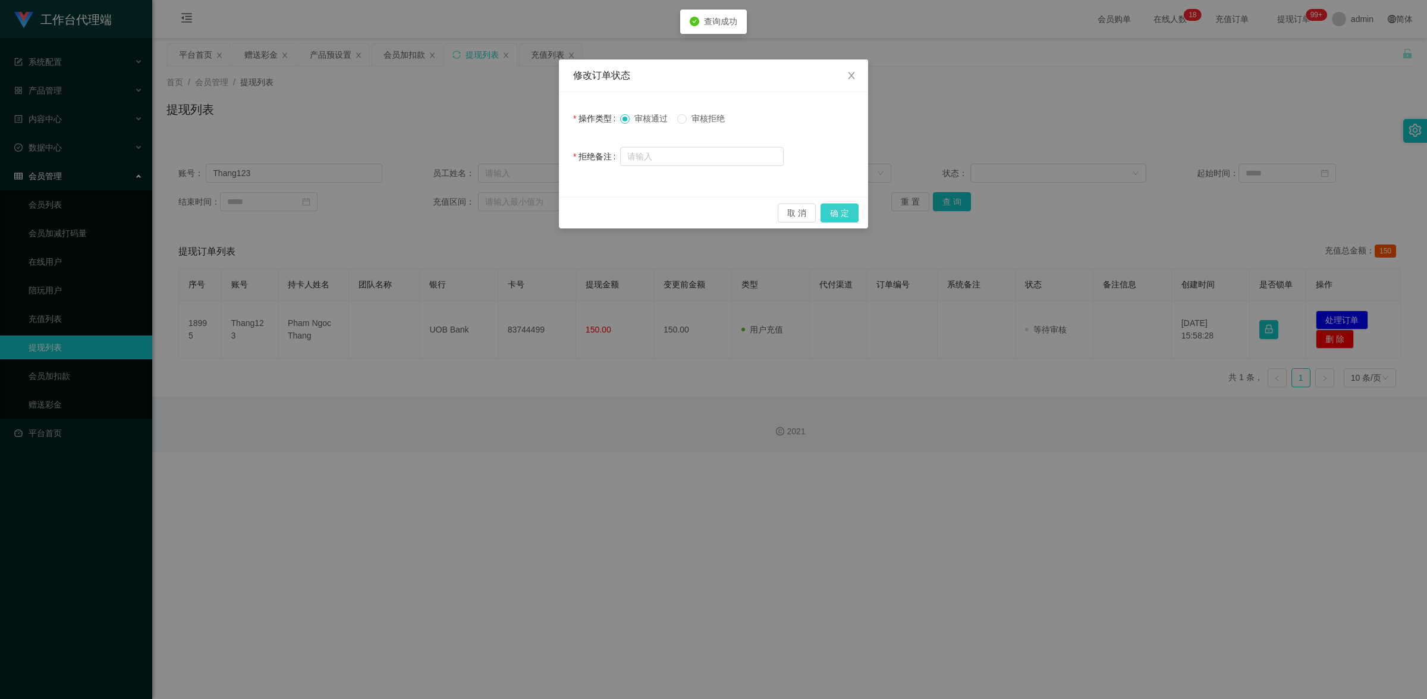
click at [846, 212] on button "确 定" at bounding box center [840, 212] width 38 height 19
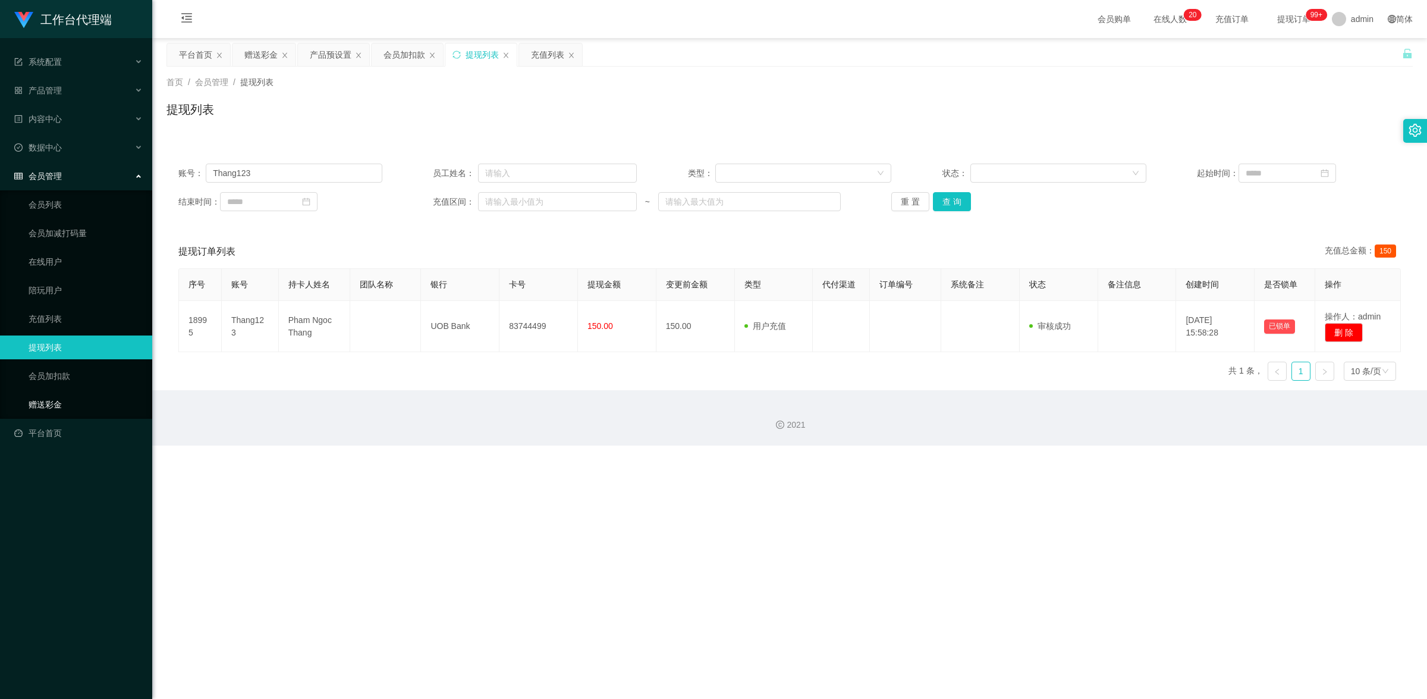
click at [102, 401] on link "赠送彩金" at bounding box center [86, 405] width 114 height 24
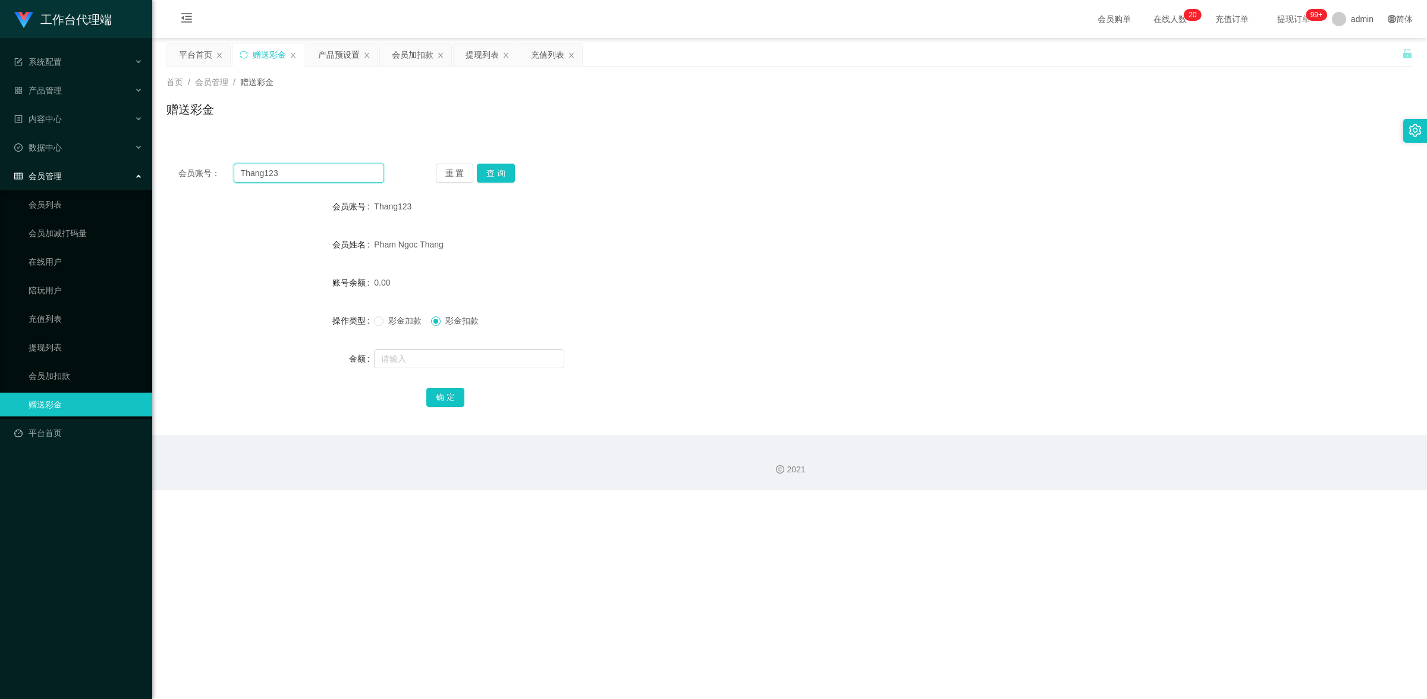
drag, startPoint x: 289, startPoint y: 171, endPoint x: 193, endPoint y: 147, distance: 98.8
click at [193, 147] on div "会员账号： Thang123 重 置 查 询 会员账号 Thang123 会员姓名 Pham Ngoc Thang 账号余额 0.00 操作类型 彩金加款 彩…" at bounding box center [790, 285] width 1247 height 297
paste input "81619638"
type input "81619638"
click at [503, 176] on button "查 询" at bounding box center [496, 173] width 38 height 19
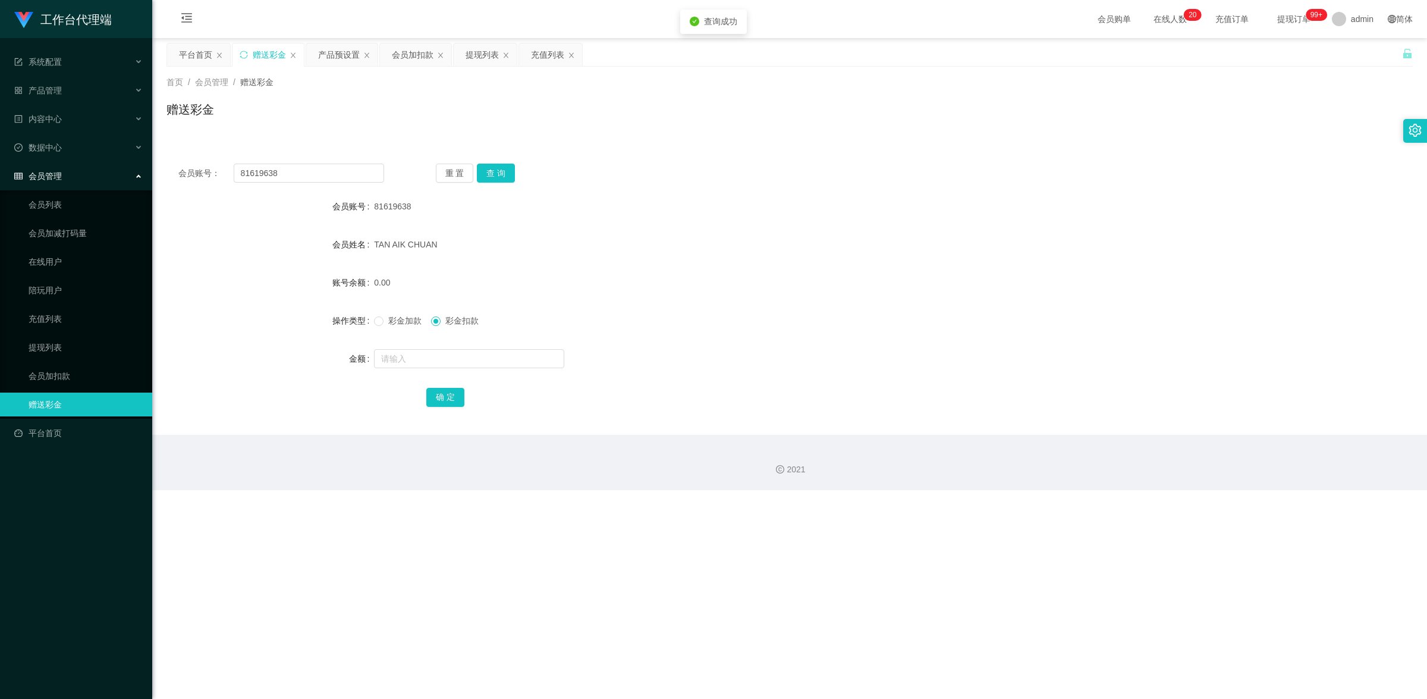
click at [384, 322] on span "彩金加款" at bounding box center [405, 321] width 43 height 10
click at [409, 351] on input "text" at bounding box center [469, 358] width 190 height 19
type input "100"
click at [419, 406] on div "确 定" at bounding box center [790, 397] width 1247 height 24
click at [433, 404] on button "确 定" at bounding box center [445, 397] width 38 height 19
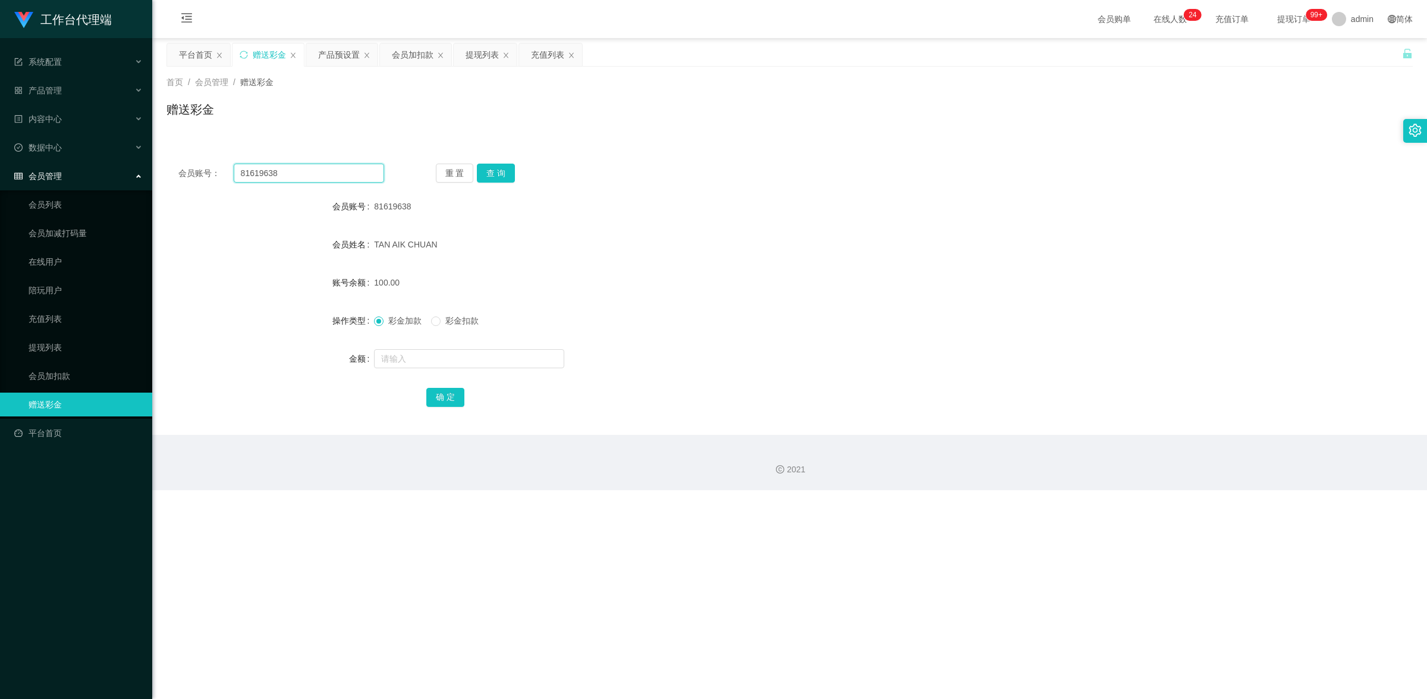
drag, startPoint x: 320, startPoint y: 170, endPoint x: 209, endPoint y: 144, distance: 113.7
click at [209, 144] on div "会员账号： 81619638 重 置 查 询 会员账号 81619638 会员姓名 TAN AIK CHUAN 账号余额 100.00 操作类型 彩金加款 彩…" at bounding box center [790, 285] width 1247 height 297
paste input "jiewei12345"
type input "jiewei12345"
click at [500, 177] on button "查 询" at bounding box center [496, 173] width 38 height 19
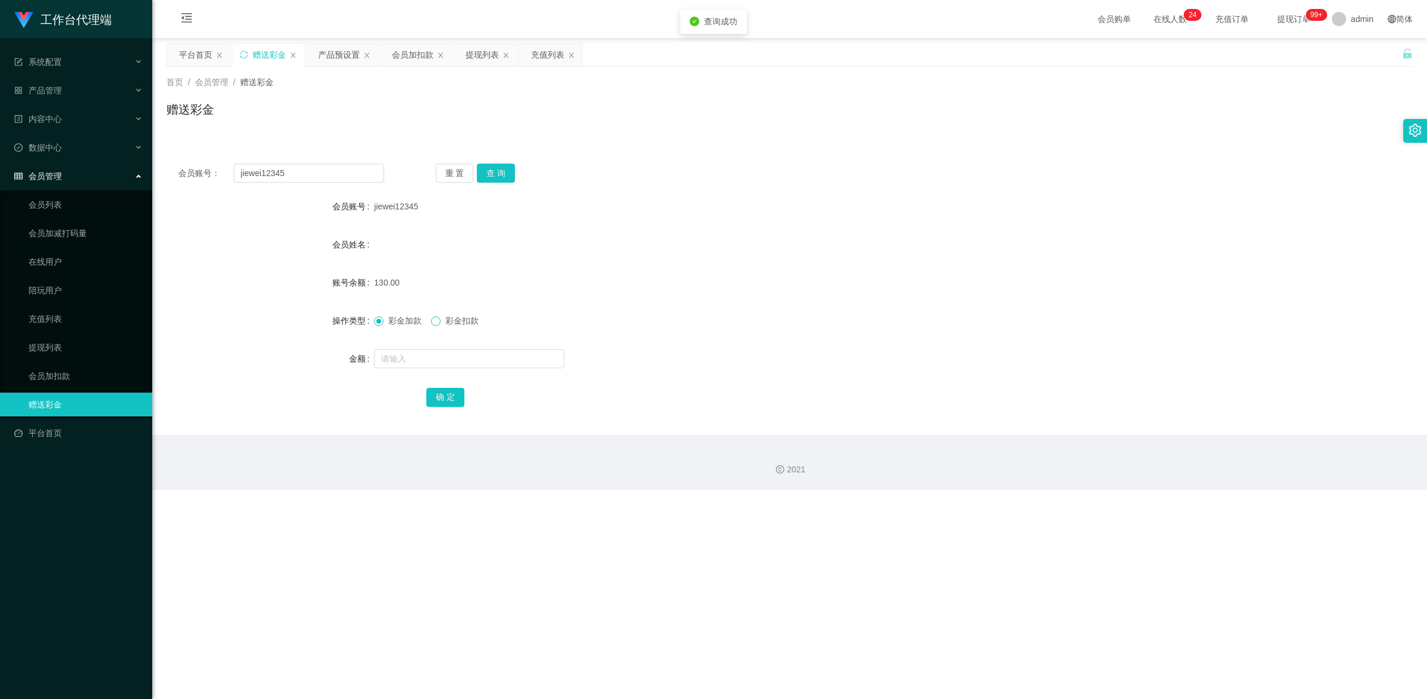
click at [441, 320] on span at bounding box center [436, 321] width 10 height 10
click at [456, 348] on div at bounding box center [737, 359] width 727 height 24
click at [462, 351] on input "text" at bounding box center [469, 358] width 190 height 19
type input "130"
click at [459, 387] on div "确 定" at bounding box center [789, 397] width 727 height 24
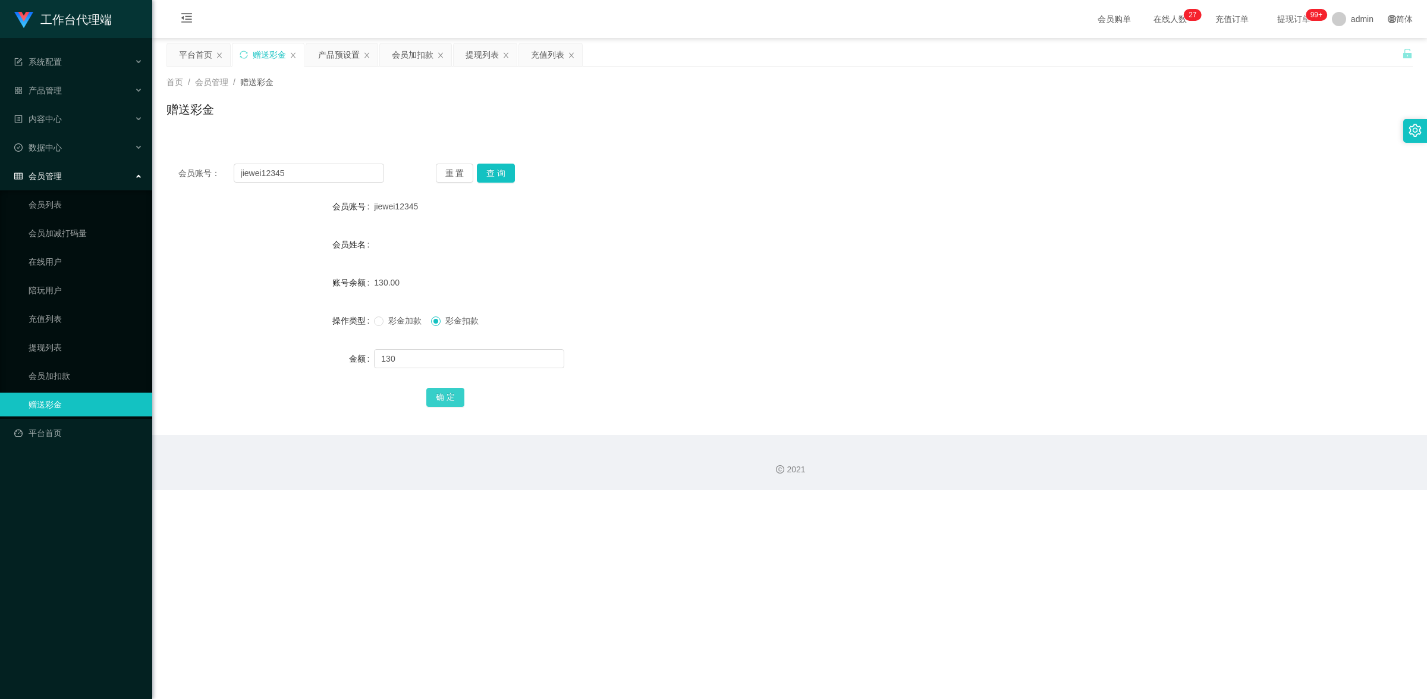
click at [459, 393] on button "确 定" at bounding box center [445, 397] width 38 height 19
click at [64, 346] on link "提现列表" at bounding box center [86, 347] width 114 height 24
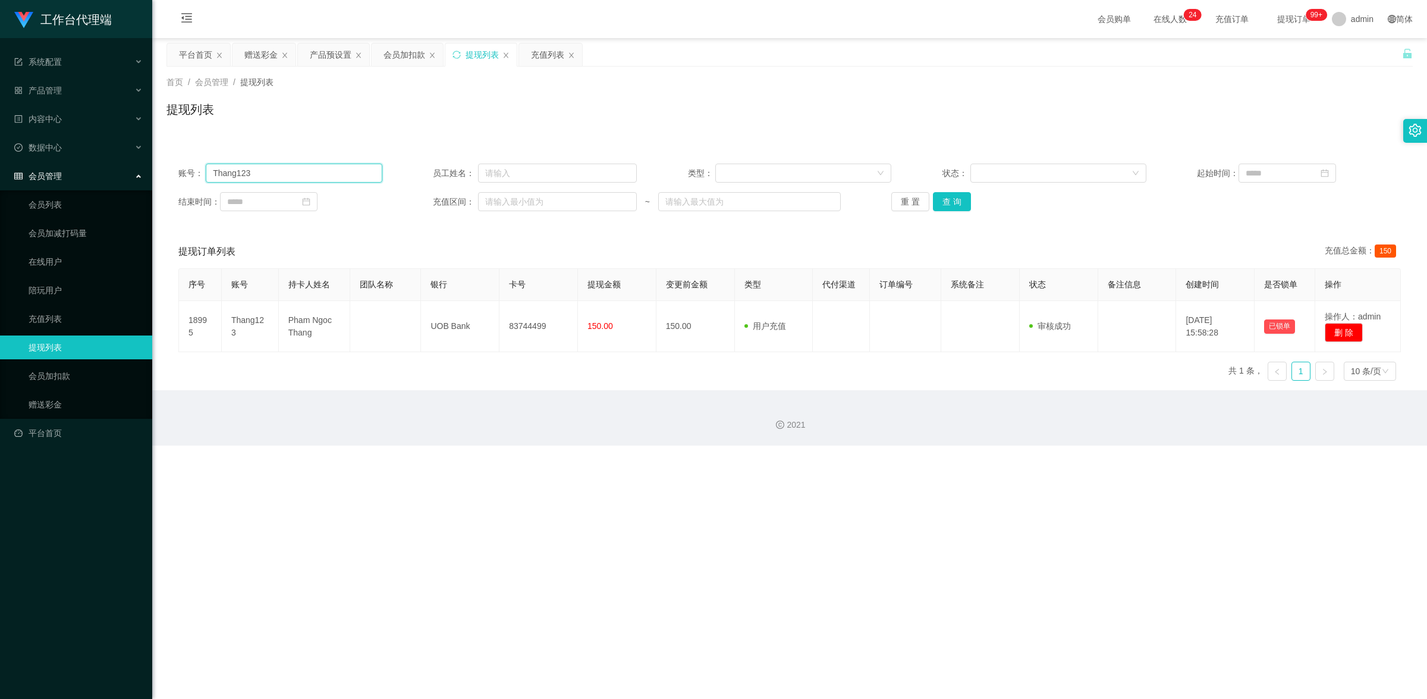
drag, startPoint x: 288, startPoint y: 177, endPoint x: 88, endPoint y: 164, distance: 200.9
click at [88, 164] on section "工作台代理端 系统配置 产品管理 产品列表 产品预设置 开奖记录 注单管理 即时注单 内容中心 数据中心 会员管理 会员列表 会员加减打码量 在线用户 陪玩用…" at bounding box center [713, 222] width 1427 height 445
paste input "Sam128"
type input "Sam128"
click at [946, 201] on button "查 询" at bounding box center [952, 201] width 38 height 19
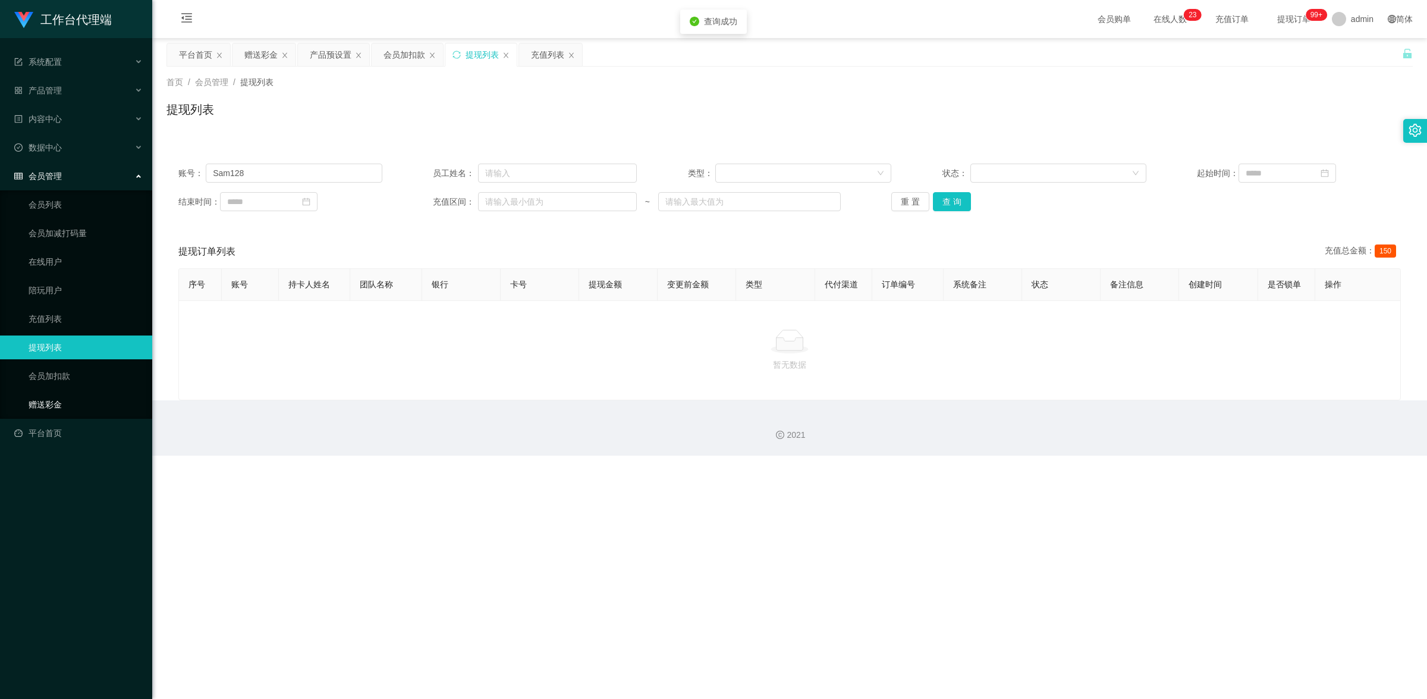
click at [90, 396] on link "赠送彩金" at bounding box center [86, 405] width 114 height 24
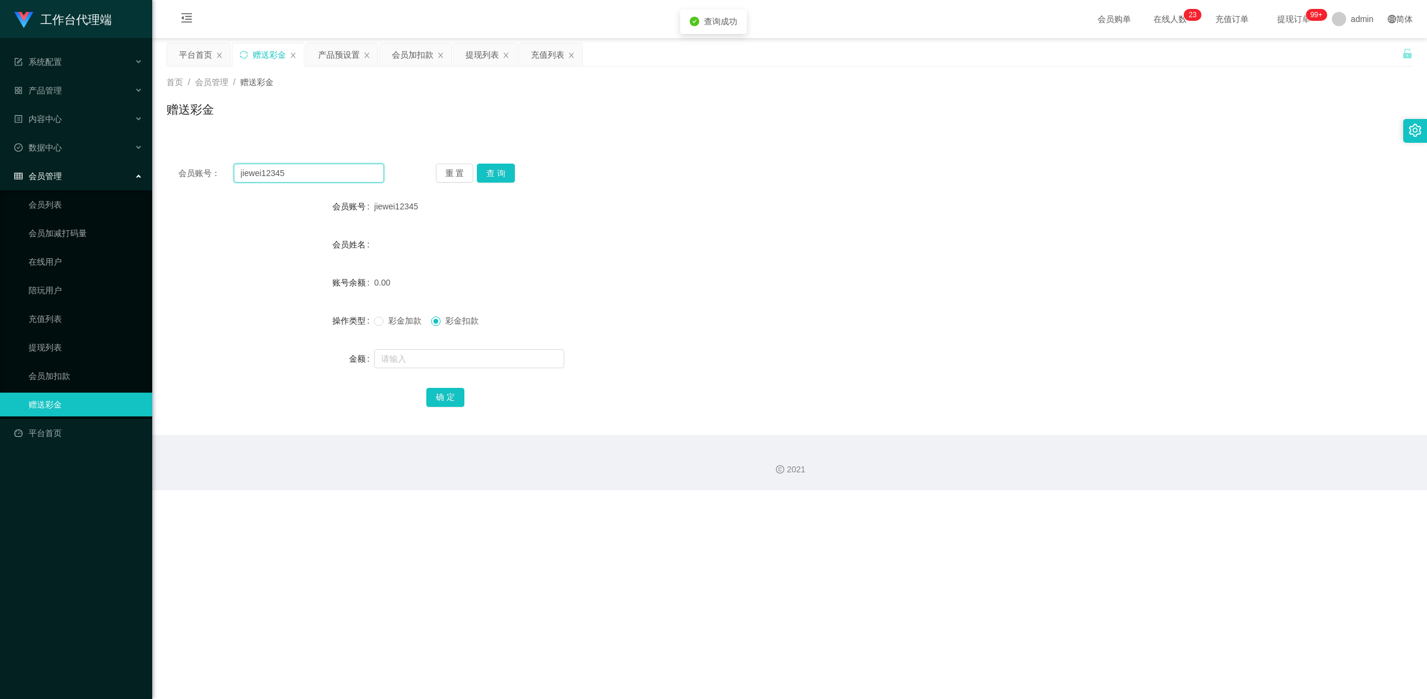
drag, startPoint x: 294, startPoint y: 177, endPoint x: 183, endPoint y: 155, distance: 114.0
click at [181, 149] on div "会员账号： jiewei12345 重 置 查 询 会员账号 jiewei12345 会员姓名 账号余额 0.00 操作类型 彩金加款 彩金扣款 金额 确 定" at bounding box center [790, 285] width 1247 height 297
paste input "Sam128"
type input "Sam128"
click at [501, 175] on button "查 询" at bounding box center [496, 173] width 38 height 19
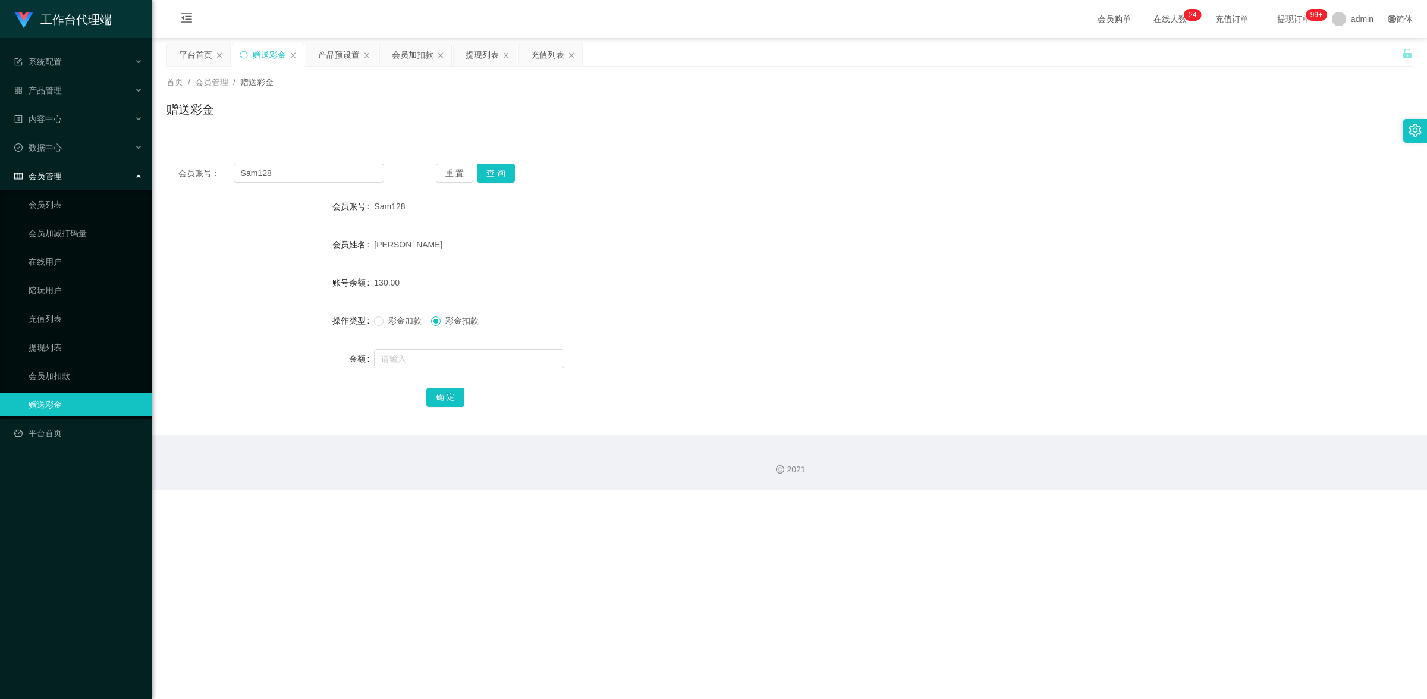
click at [49, 176] on span "会员管理" at bounding box center [38, 176] width 48 height 10
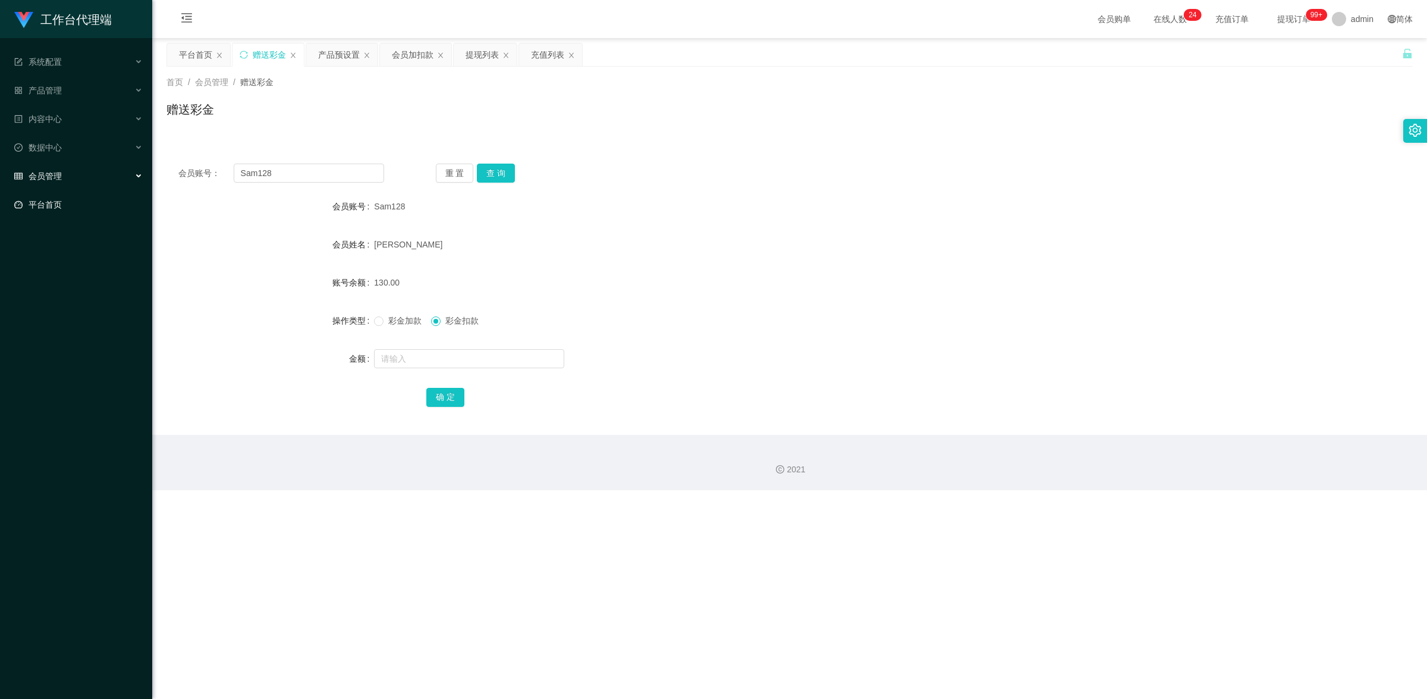
click at [76, 199] on link "平台首页" at bounding box center [78, 205] width 128 height 24
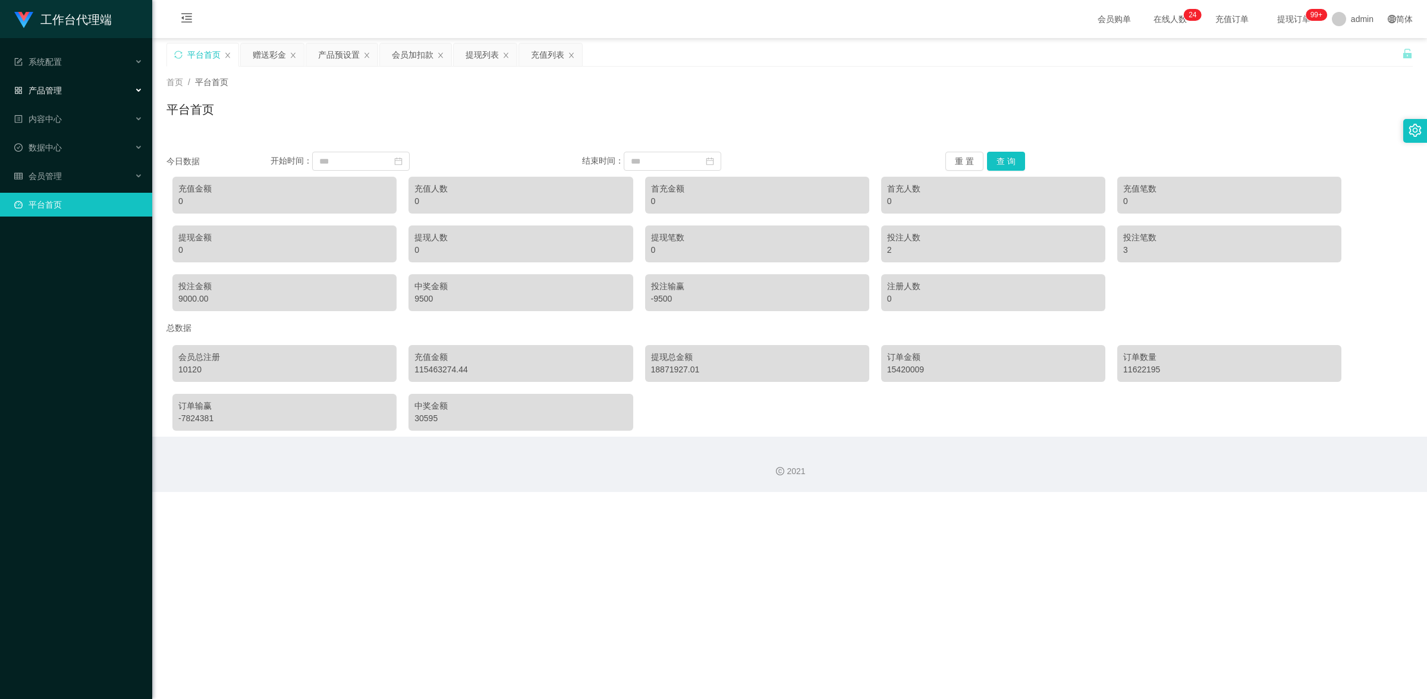
click at [79, 90] on div "产品管理" at bounding box center [76, 91] width 152 height 24
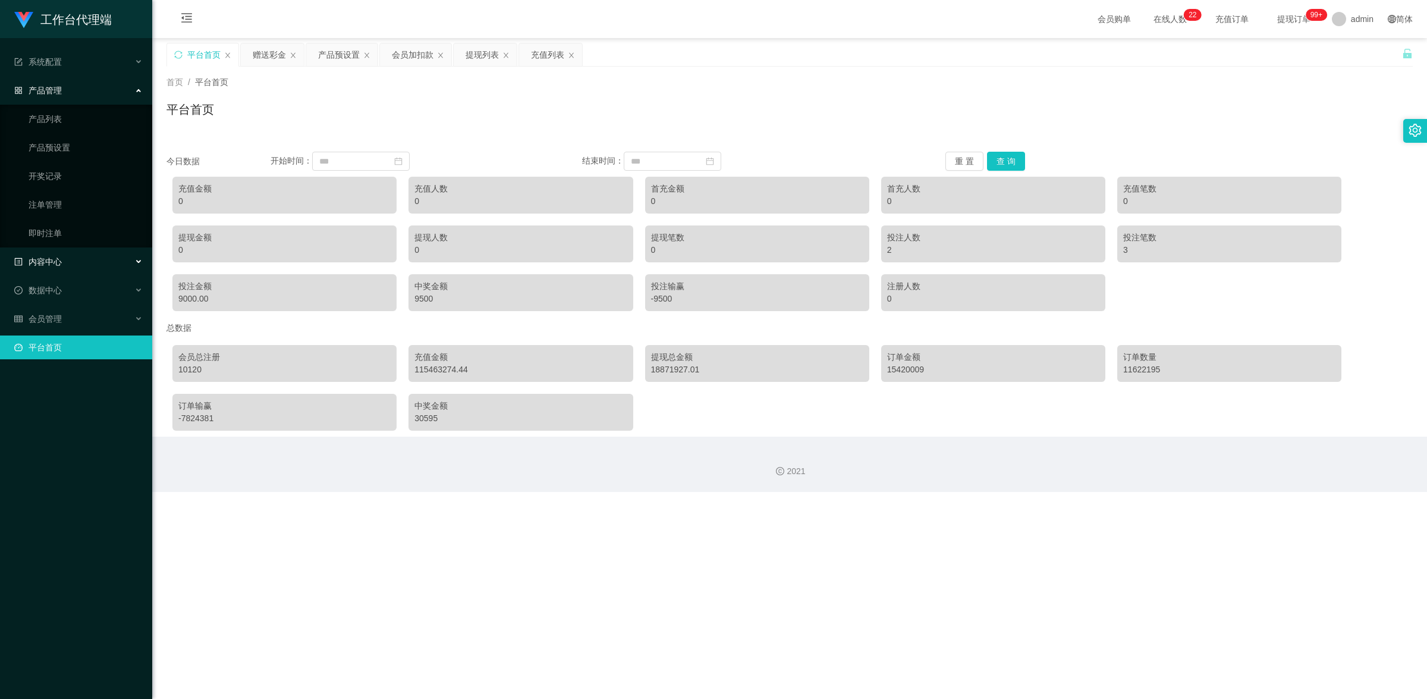
click at [70, 257] on div "内容中心" at bounding box center [76, 262] width 152 height 24
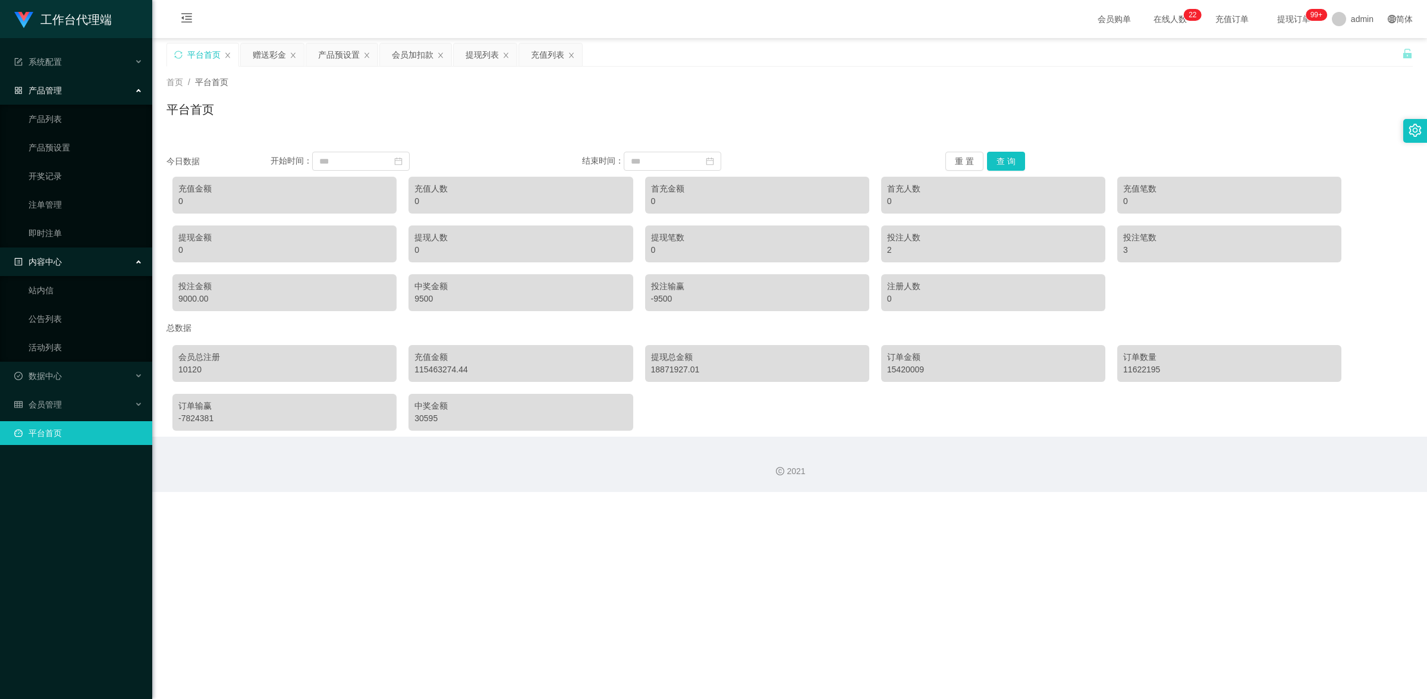
click at [73, 98] on div "产品管理" at bounding box center [76, 91] width 152 height 24
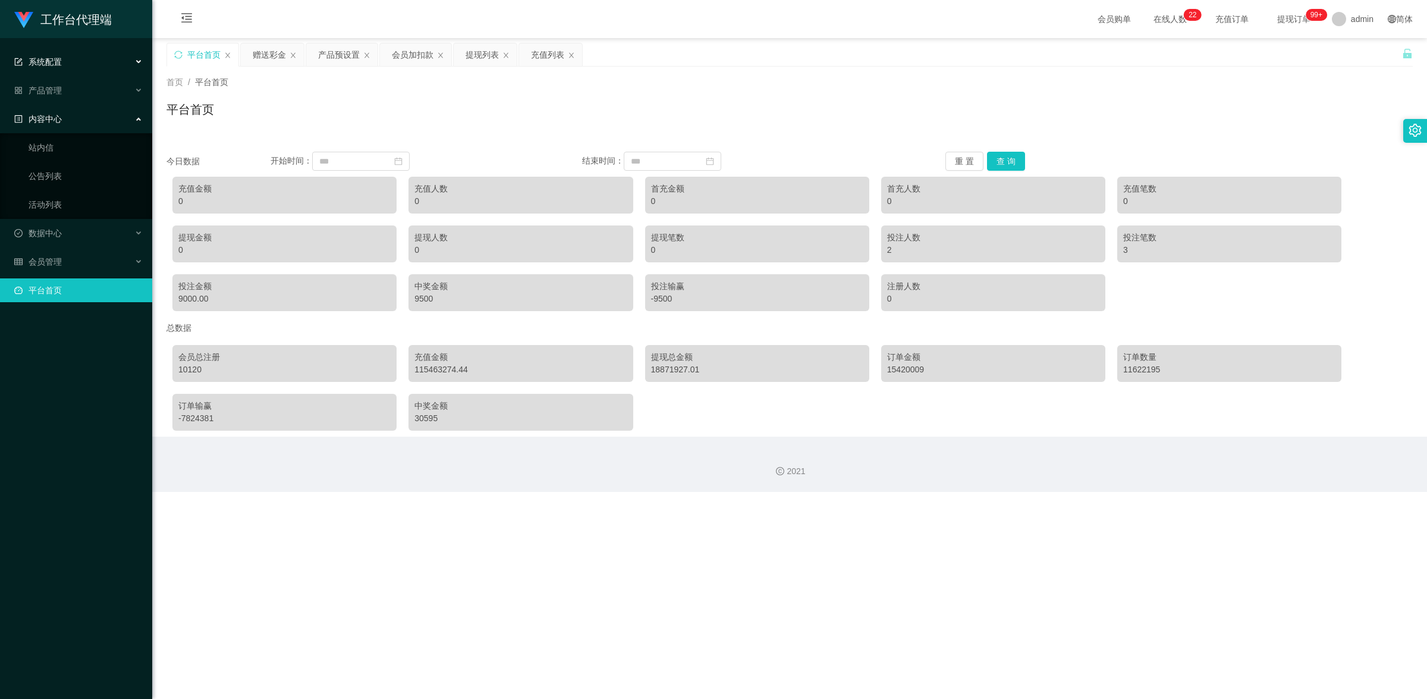
click at [88, 63] on div "系统配置" at bounding box center [76, 62] width 152 height 24
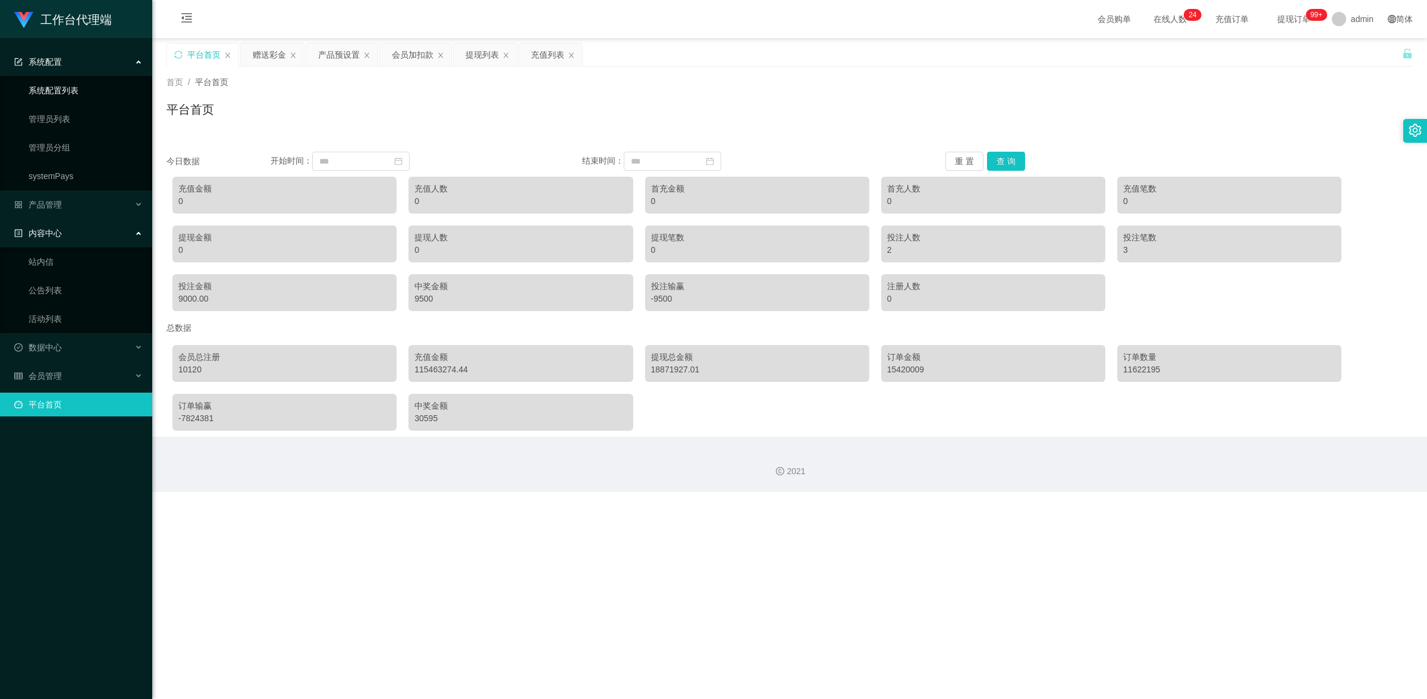
click at [81, 95] on link "系统配置列表" at bounding box center [86, 91] width 114 height 24
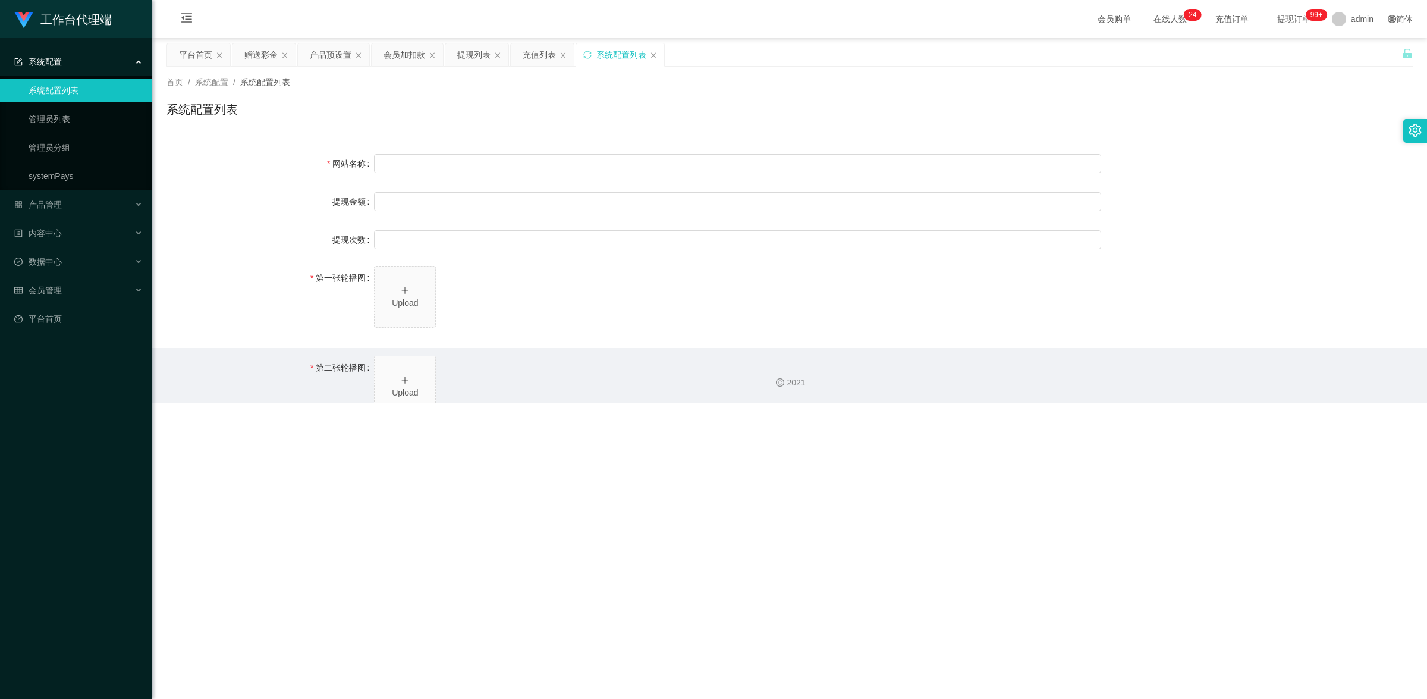
type input "工作台"
type input "40"
type input "1000000"
type input "[URL][DOMAIN_NAME]"
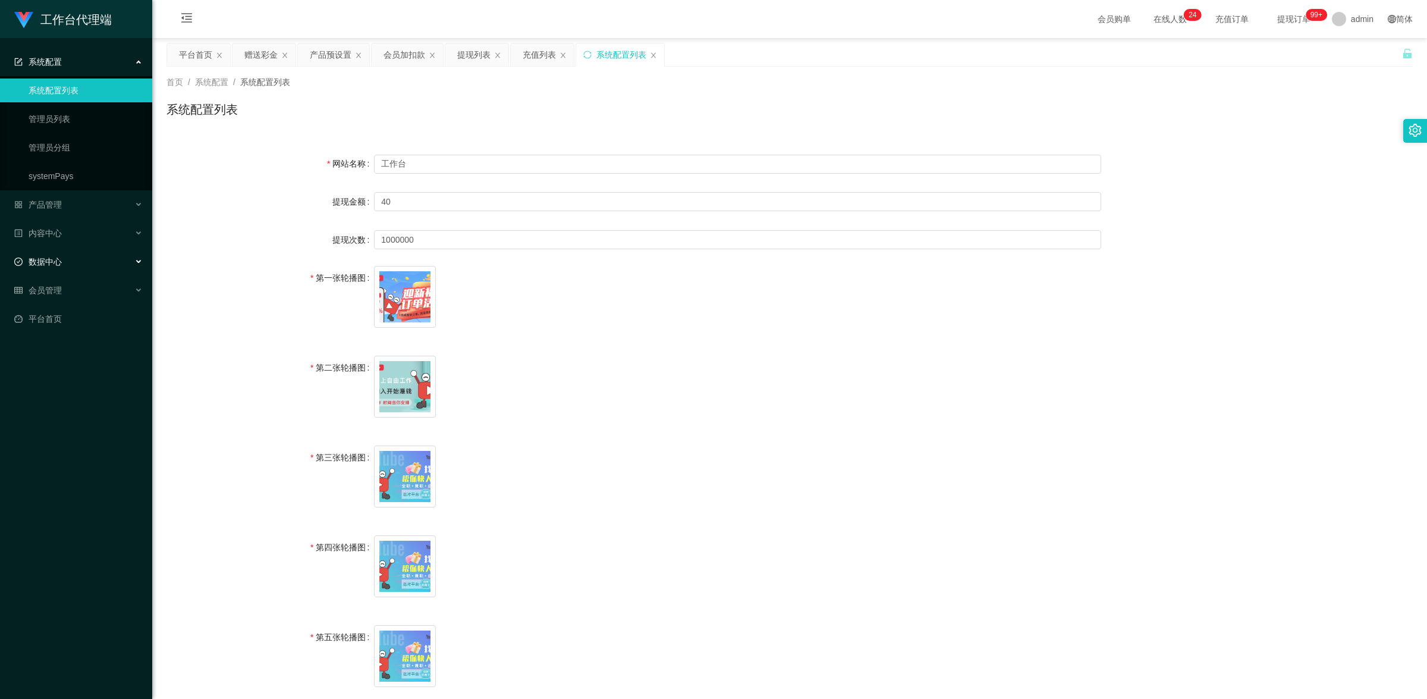
click at [107, 263] on div "数据中心" at bounding box center [76, 262] width 152 height 24
click at [90, 294] on link "员工统计" at bounding box center [86, 290] width 114 height 24
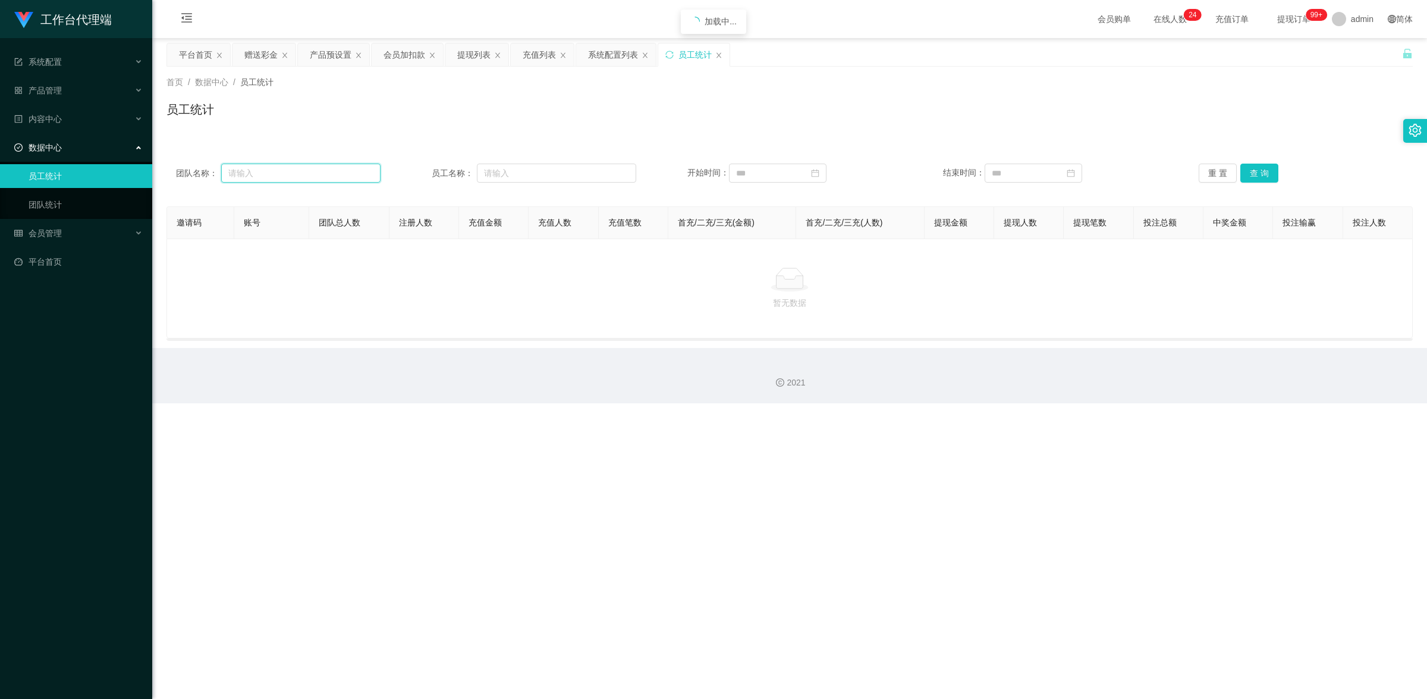
click at [323, 178] on input "text" at bounding box center [300, 173] width 159 height 19
paste input "Sam128"
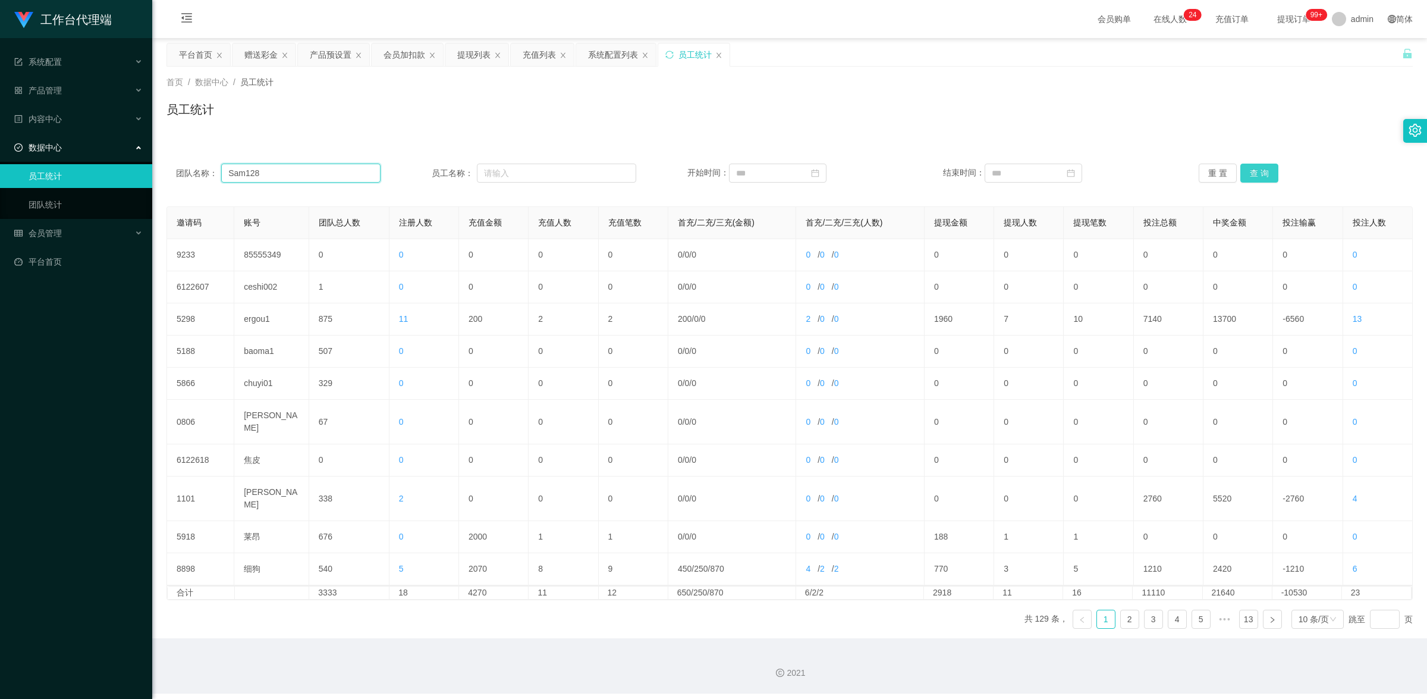
type input "Sam128"
click at [1261, 173] on button "查 询" at bounding box center [1260, 173] width 38 height 19
click at [102, 146] on div "数据中心" at bounding box center [76, 148] width 152 height 24
click at [58, 176] on span "会员管理" at bounding box center [38, 176] width 48 height 10
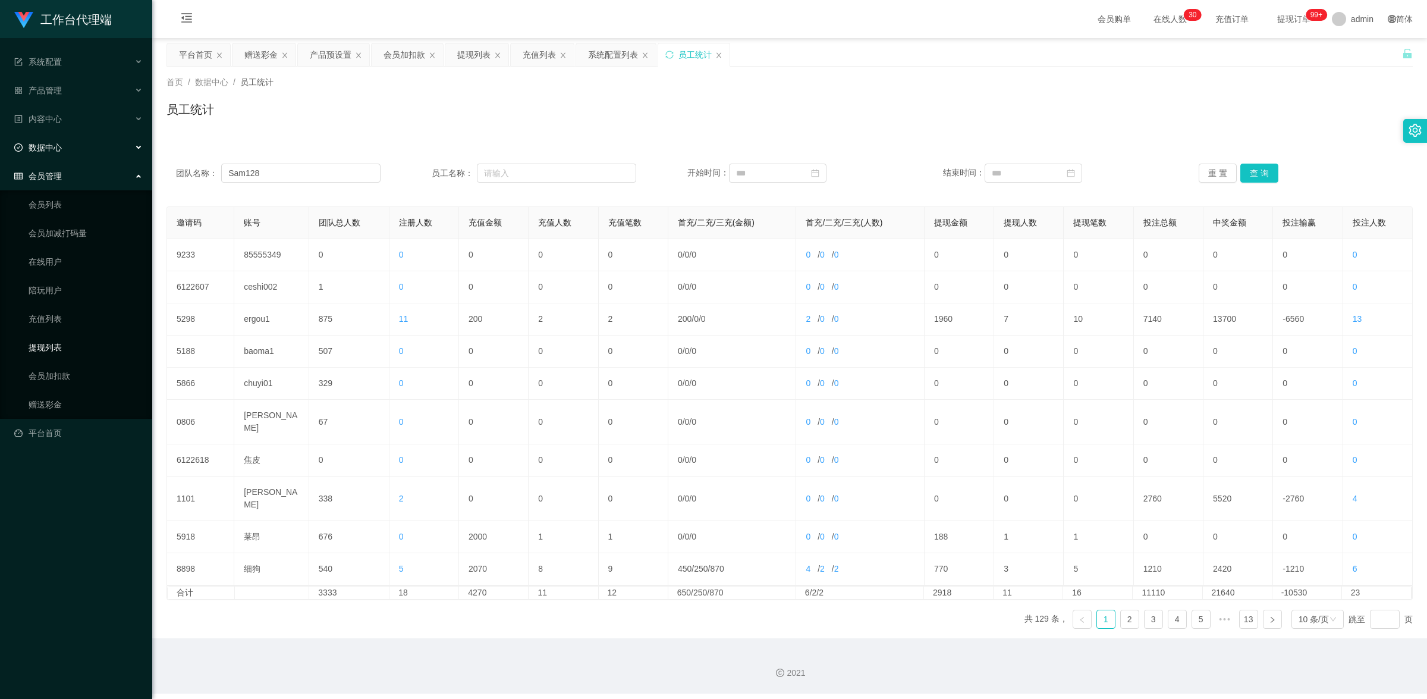
click at [79, 344] on link "提现列表" at bounding box center [86, 347] width 114 height 24
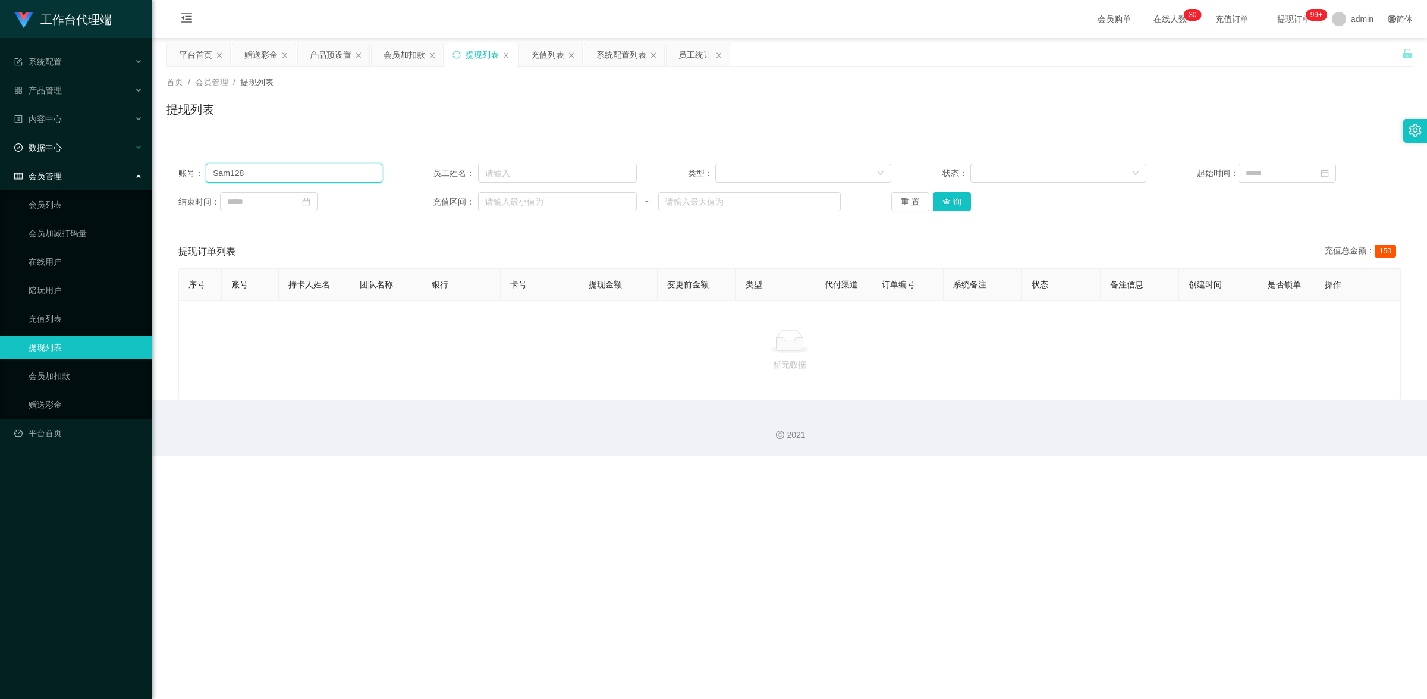
drag, startPoint x: 275, startPoint y: 174, endPoint x: 106, endPoint y: 152, distance: 170.4
click at [106, 152] on section "工作台代理端 系统配置 系统配置列表 管理员列表 管理员分组 systemPays 产品管理 产品列表 产品预设置 开奖记录 注单管理 即时注单 内容中心 站…" at bounding box center [713, 228] width 1427 height 456
click at [956, 204] on button "查 询" at bounding box center [952, 201] width 38 height 19
click at [1326, 316] on button "处理订单" at bounding box center [1342, 319] width 52 height 19
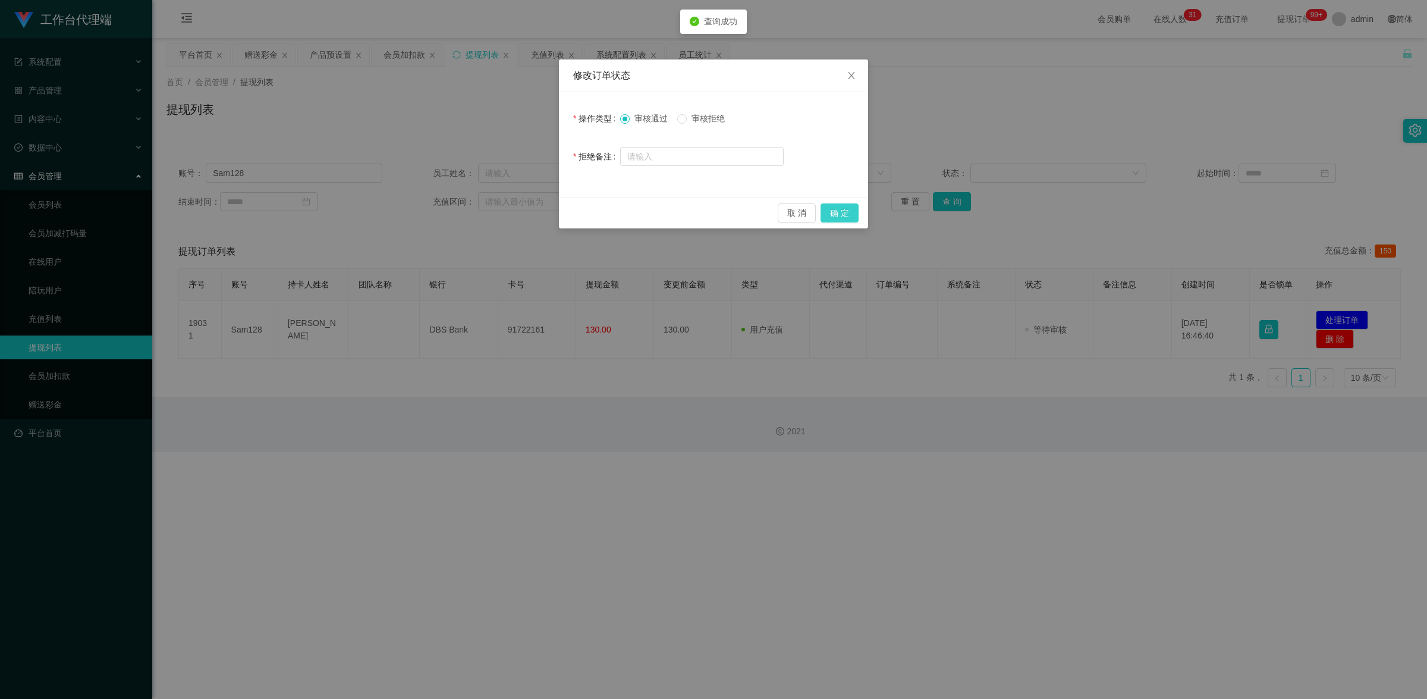
click at [849, 212] on button "确 定" at bounding box center [840, 212] width 38 height 19
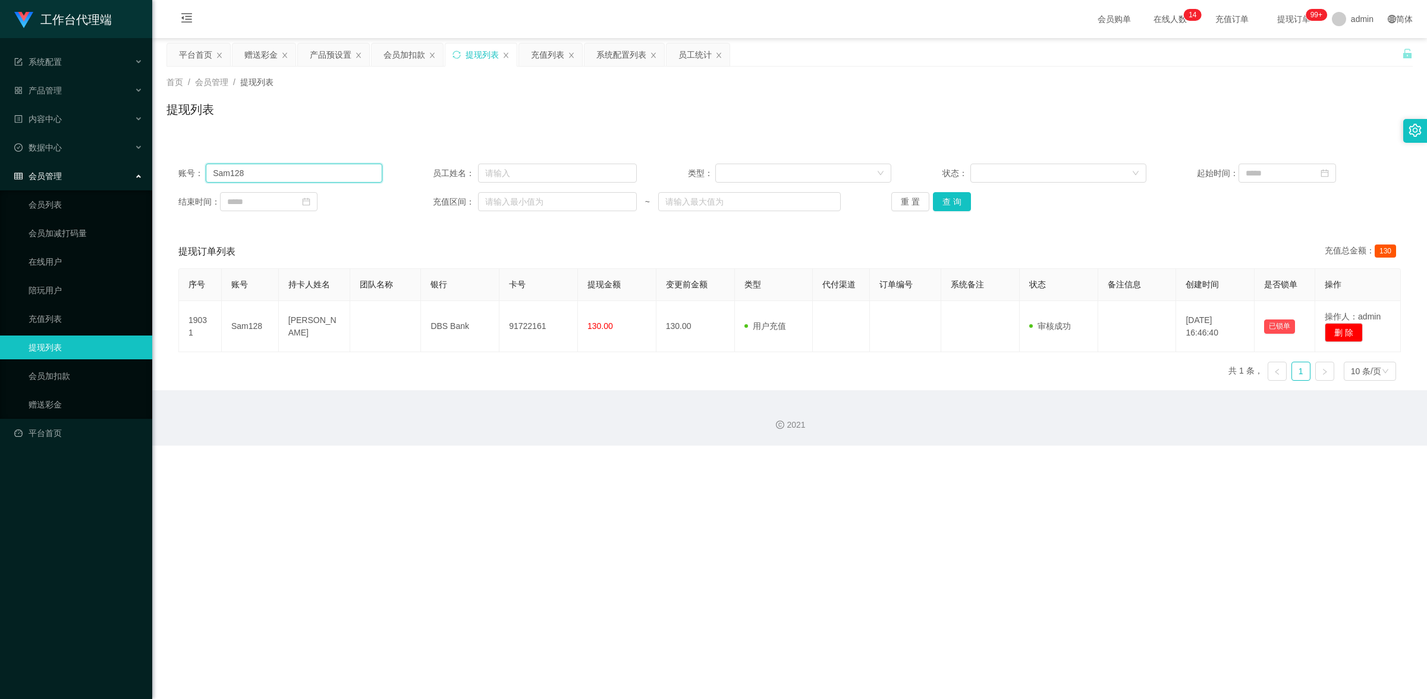
click at [262, 177] on input "Sam128" at bounding box center [294, 173] width 176 height 19
drag, startPoint x: 80, startPoint y: 411, endPoint x: 99, endPoint y: 385, distance: 32.0
click at [80, 411] on link "赠送彩金" at bounding box center [86, 405] width 114 height 24
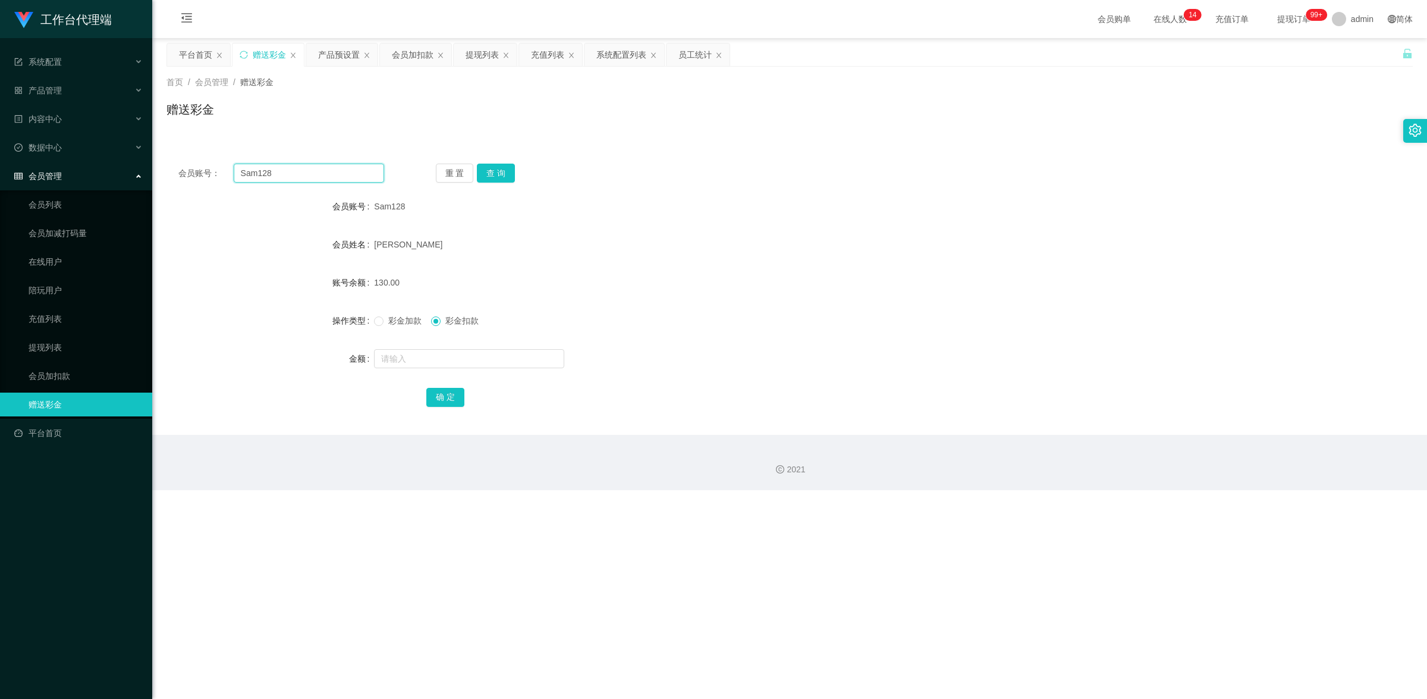
drag, startPoint x: 274, startPoint y: 177, endPoint x: 227, endPoint y: 159, distance: 50.8
click at [227, 159] on div "会员账号： Sam128 重 置 查 询 会员账号 Sam128 会员姓名 [PERSON_NAME] 账号余额 130.00 操作类型 彩金加款 彩金扣款 …" at bounding box center [790, 293] width 1247 height 283
paste input "8998899"
type input "89988998"
click at [485, 183] on div "会员账号： 89988998 重 置 查 询 会员账号 Sam128 会员姓名 [PERSON_NAME] 账号余额 130.00 操作类型 彩金加款 彩金扣…" at bounding box center [790, 293] width 1247 height 283
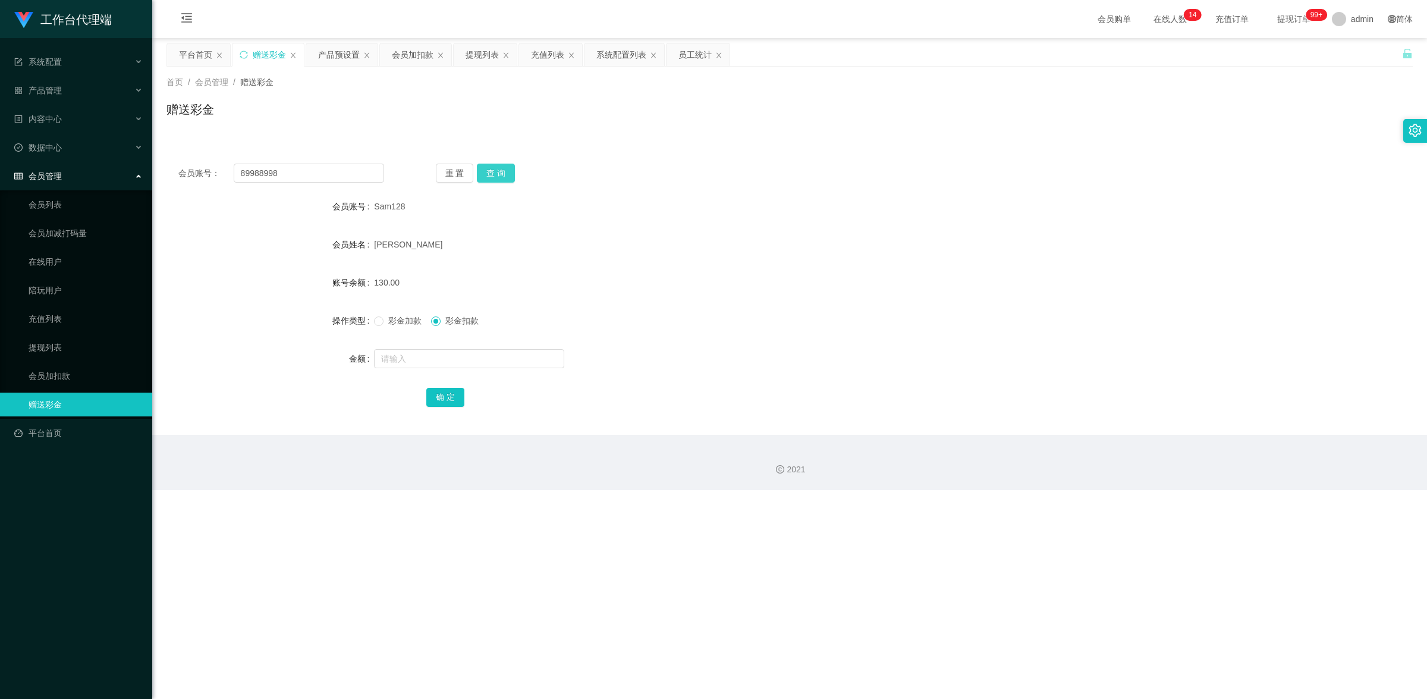
click at [492, 176] on button "查 询" at bounding box center [496, 173] width 38 height 19
click at [411, 357] on input "text" at bounding box center [469, 358] width 190 height 19
type input "300"
click at [457, 396] on button "确 定" at bounding box center [445, 397] width 38 height 19
drag, startPoint x: 54, startPoint y: 357, endPoint x: 59, endPoint y: 354, distance: 6.1
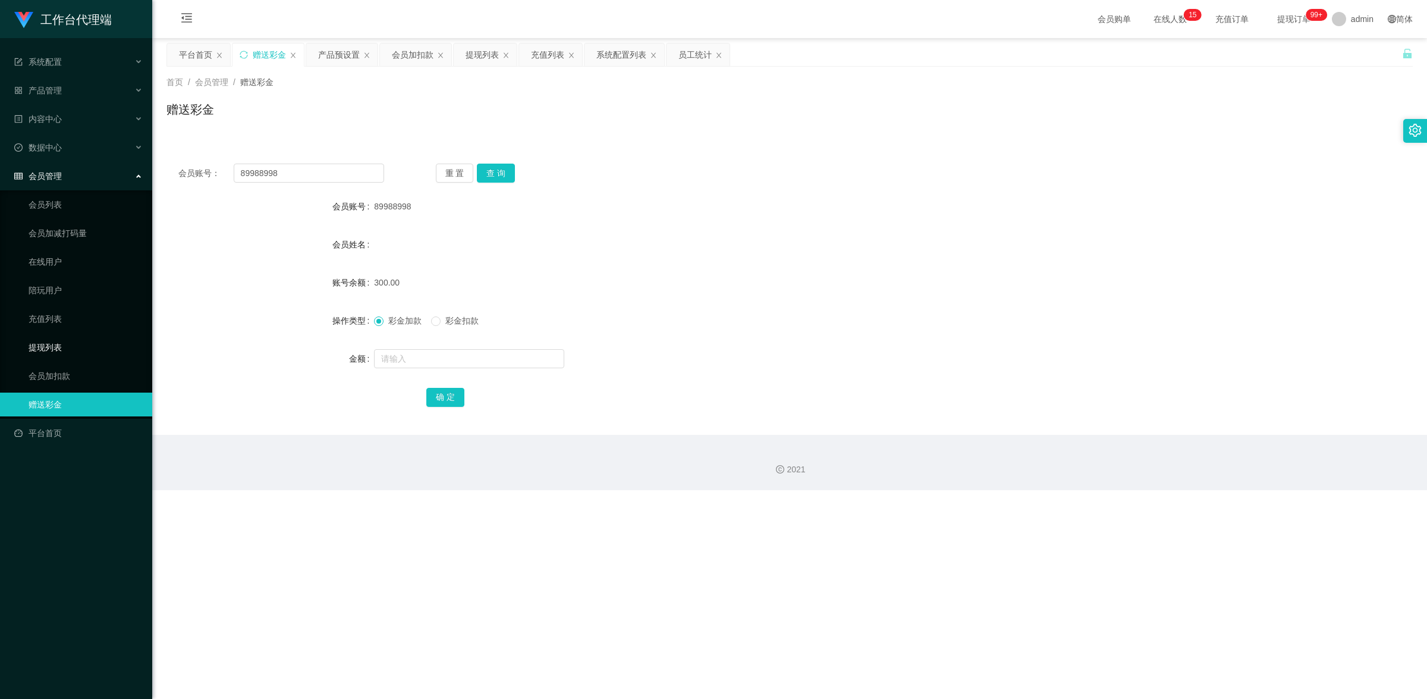
click at [54, 357] on link "提现列表" at bounding box center [86, 347] width 114 height 24
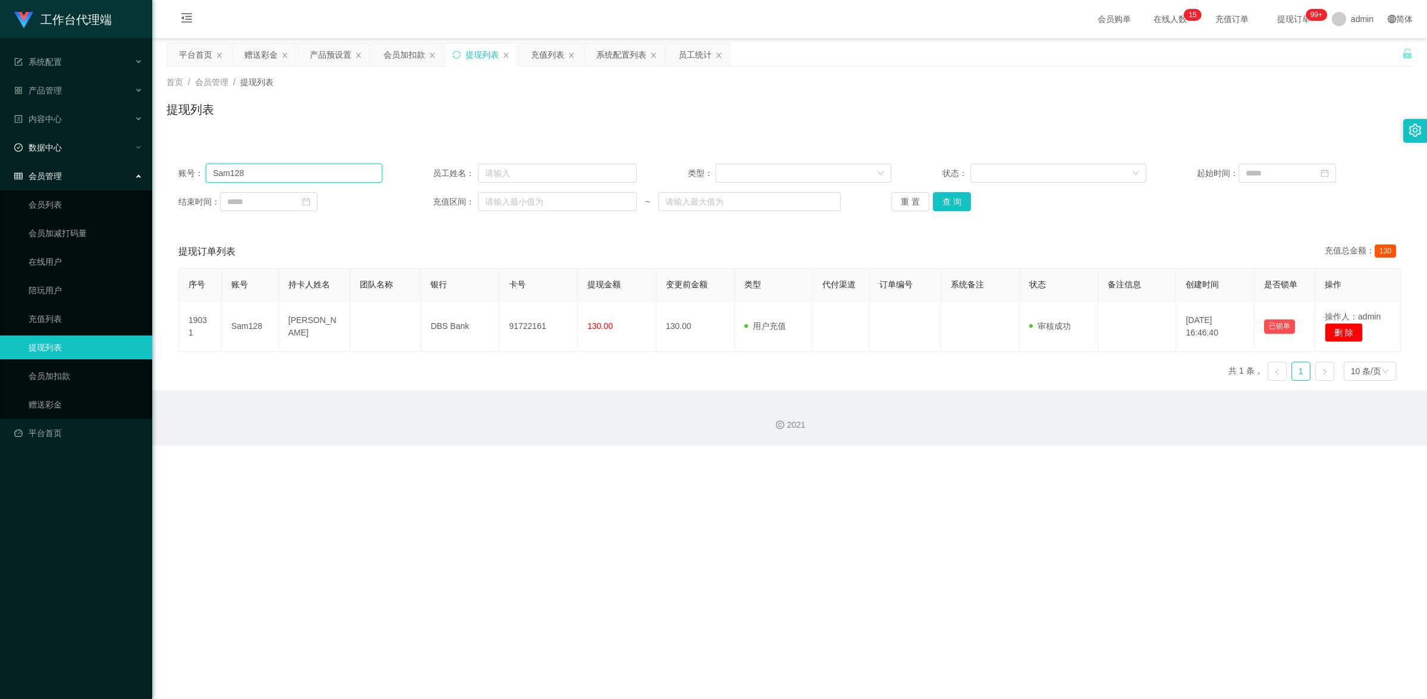
drag, startPoint x: 290, startPoint y: 175, endPoint x: 146, endPoint y: 146, distance: 147.4
click at [146, 146] on section "工作台代理端 系统配置 系统配置列表 管理员列表 管理员分组 systemPays 产品管理 产品列表 产品预设置 开奖记录 注单管理 即时注单 内容中心 站…" at bounding box center [713, 222] width 1427 height 445
paste input "8161963"
type input "81619638"
drag, startPoint x: 949, startPoint y: 196, endPoint x: 1069, endPoint y: 210, distance: 121.5
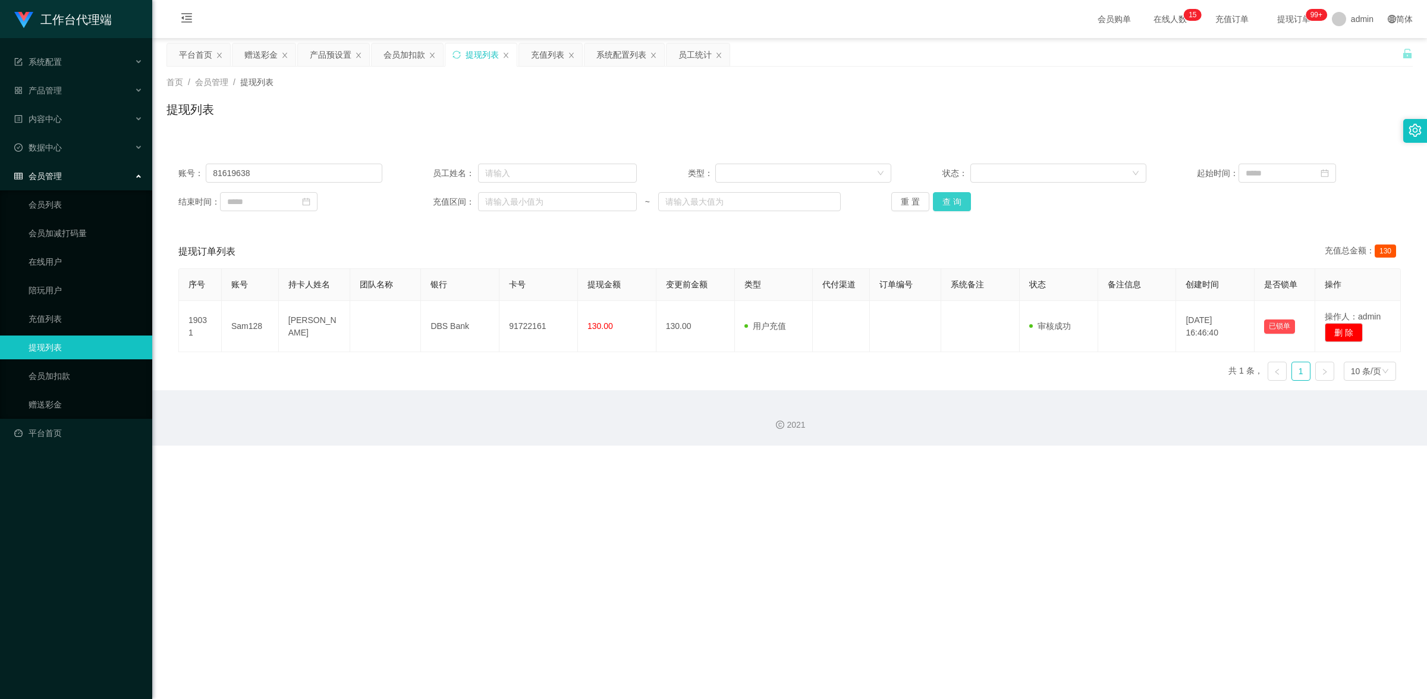
click at [949, 196] on button "查 询" at bounding box center [952, 201] width 38 height 19
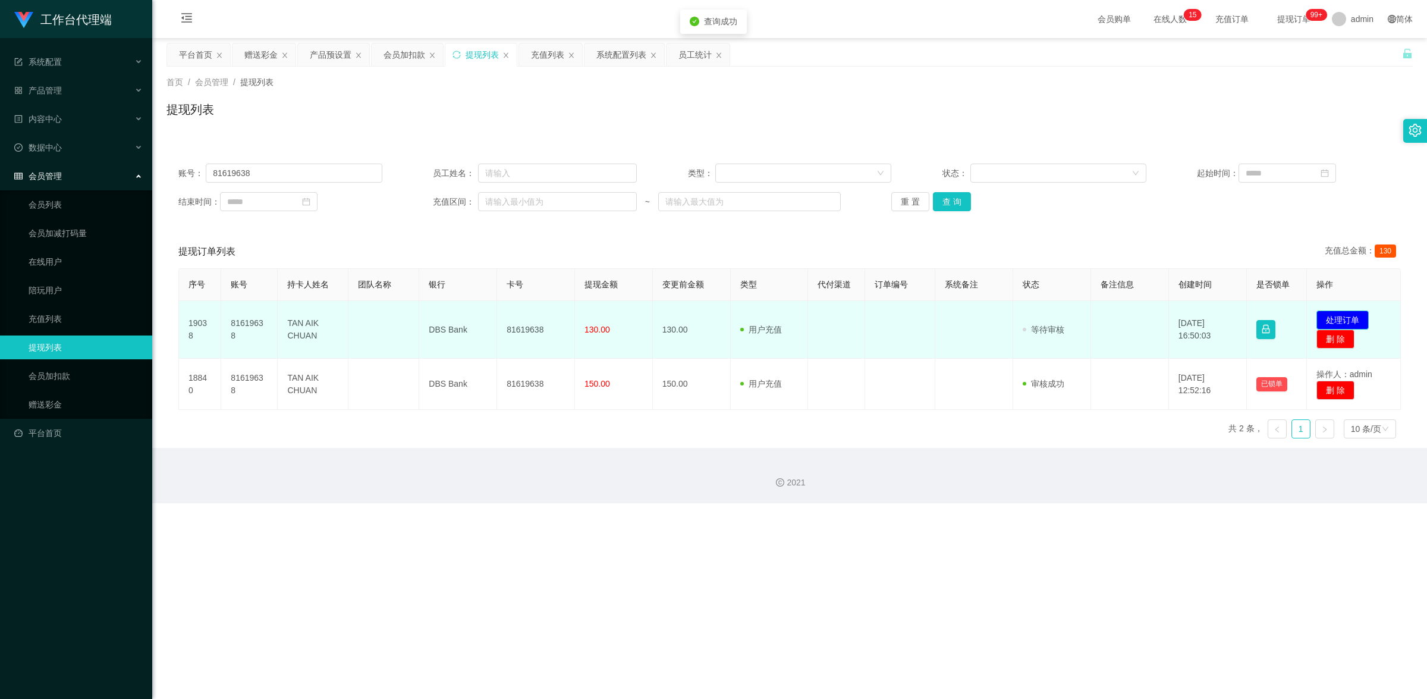
click at [1330, 318] on button "处理订单" at bounding box center [1343, 319] width 52 height 19
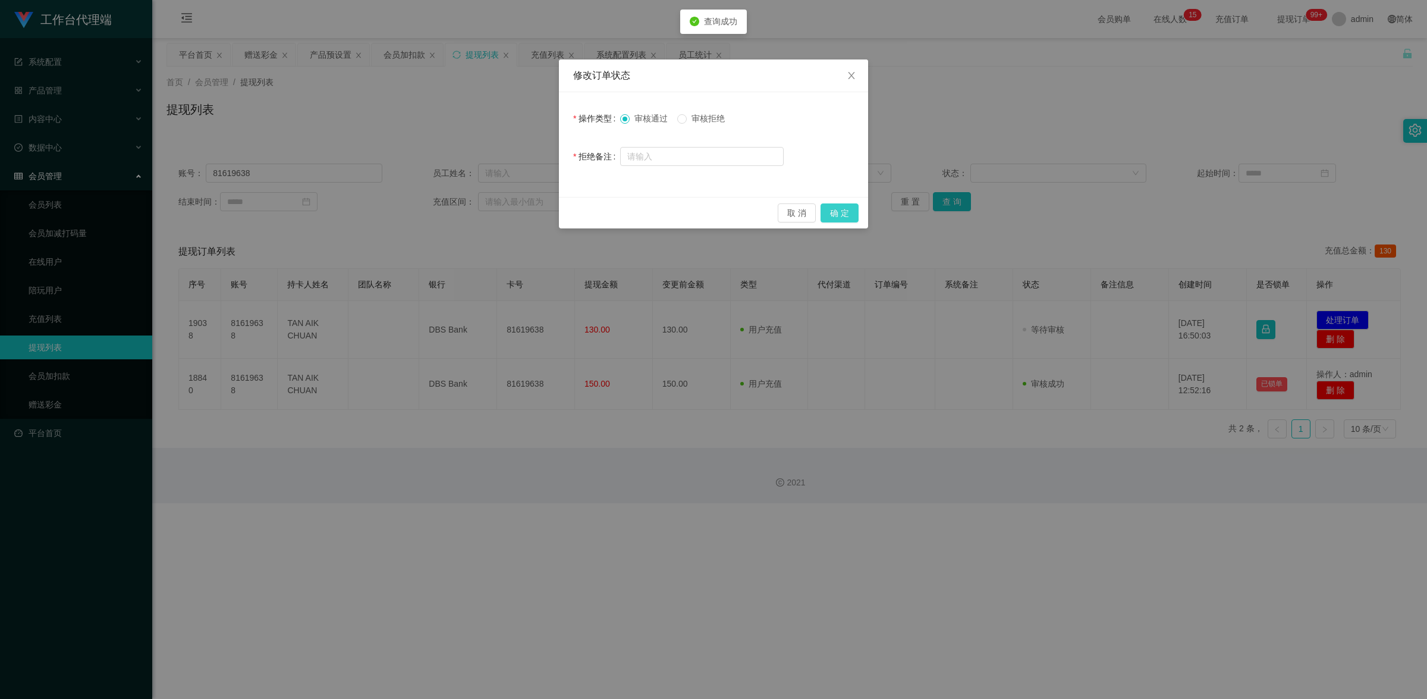
drag, startPoint x: 849, startPoint y: 208, endPoint x: 859, endPoint y: 205, distance: 10.5
click at [849, 208] on button "确 定" at bounding box center [840, 212] width 38 height 19
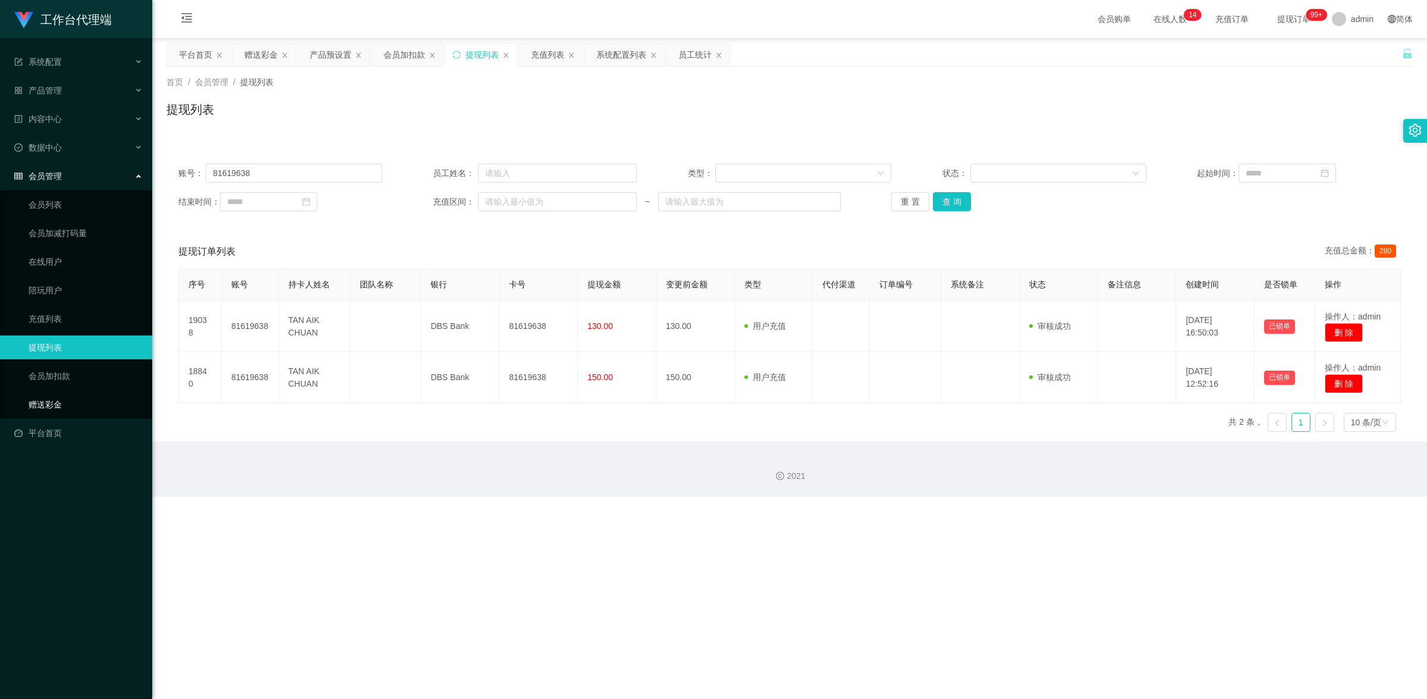
click at [64, 393] on link "赠送彩金" at bounding box center [86, 405] width 114 height 24
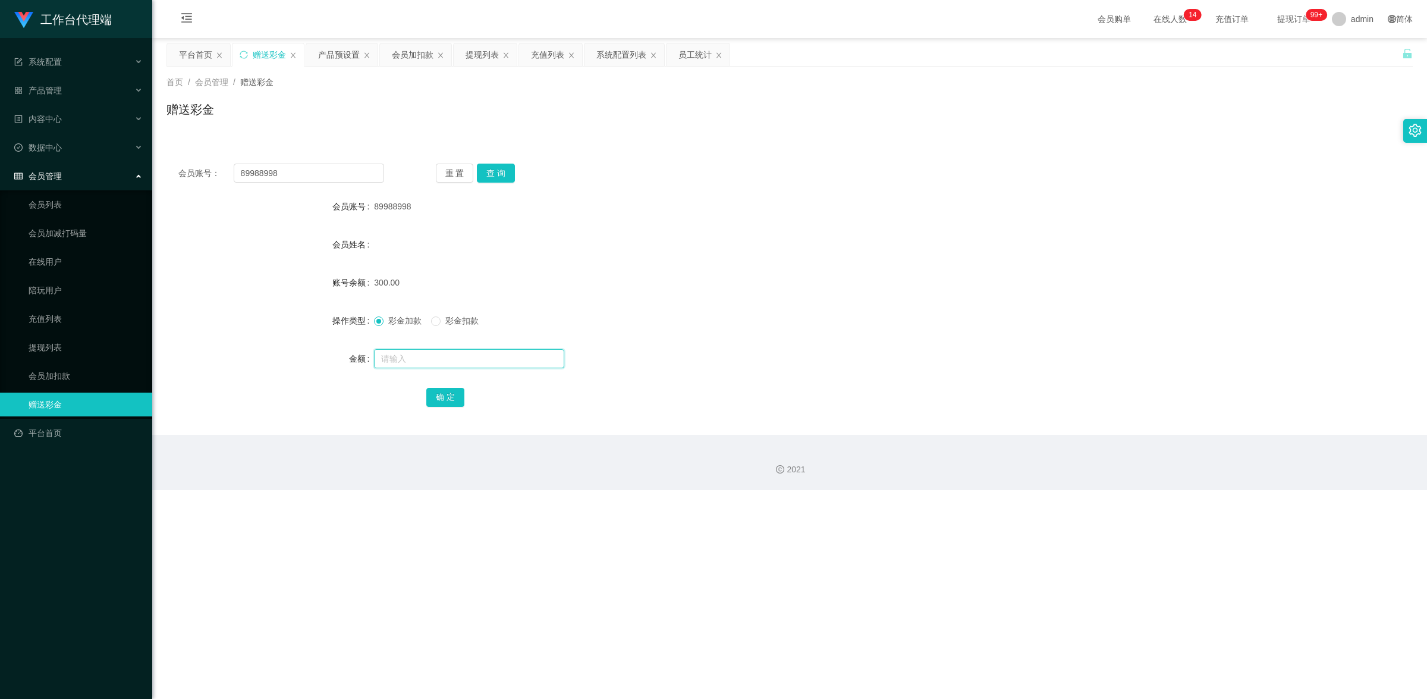
click at [409, 358] on input "text" at bounding box center [469, 358] width 190 height 19
type input "300"
drag, startPoint x: 409, startPoint y: 358, endPoint x: 359, endPoint y: 346, distance: 51.4
click at [359, 347] on div "金额 300" at bounding box center [790, 359] width 1247 height 24
drag, startPoint x: 302, startPoint y: 171, endPoint x: 159, endPoint y: 112, distance: 153.9
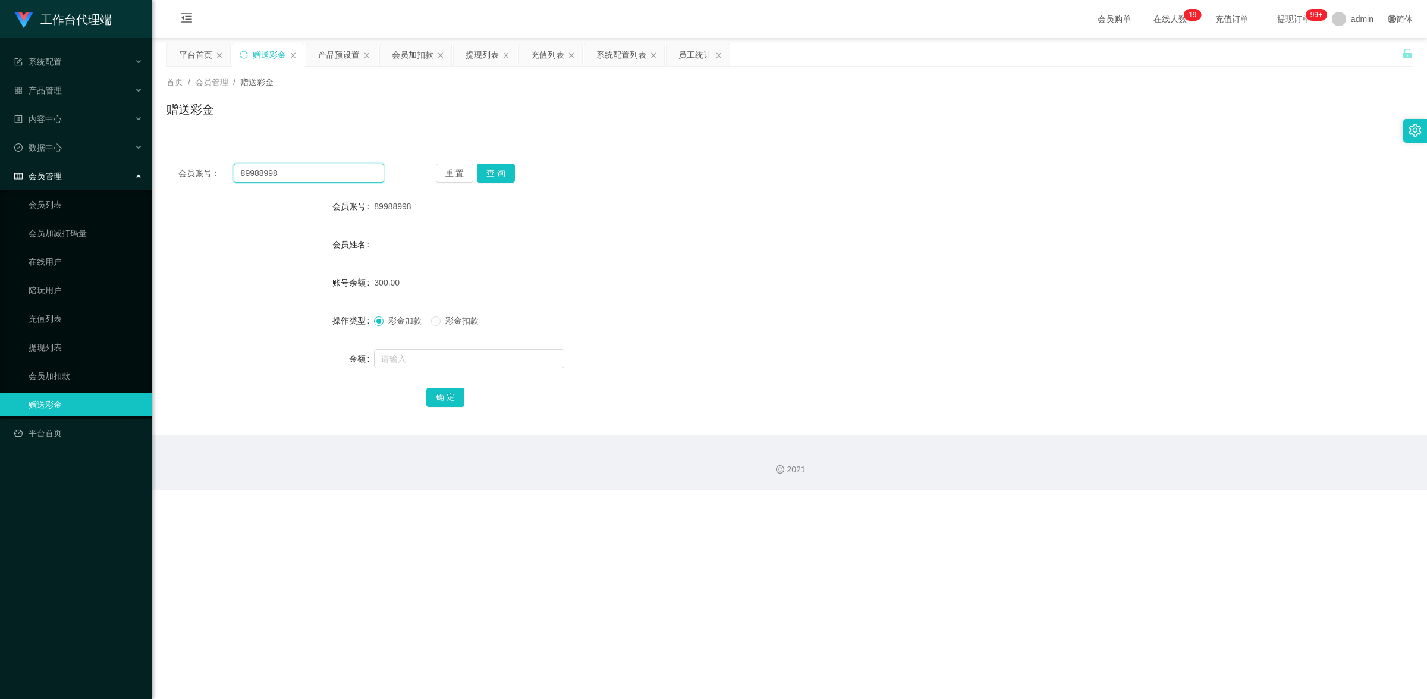
click at [109, 125] on section "工作台代理端 系统配置 系统配置列表 管理员列表 管理员分组 systemPays 产品管理 产品列表 产品预设置 开奖记录 注单管理 即时注单 内容中心 站…" at bounding box center [713, 245] width 1427 height 490
paste input "How"
type input "How"
click at [506, 179] on button "查 询" at bounding box center [496, 173] width 38 height 19
click at [422, 353] on input "text" at bounding box center [469, 358] width 190 height 19
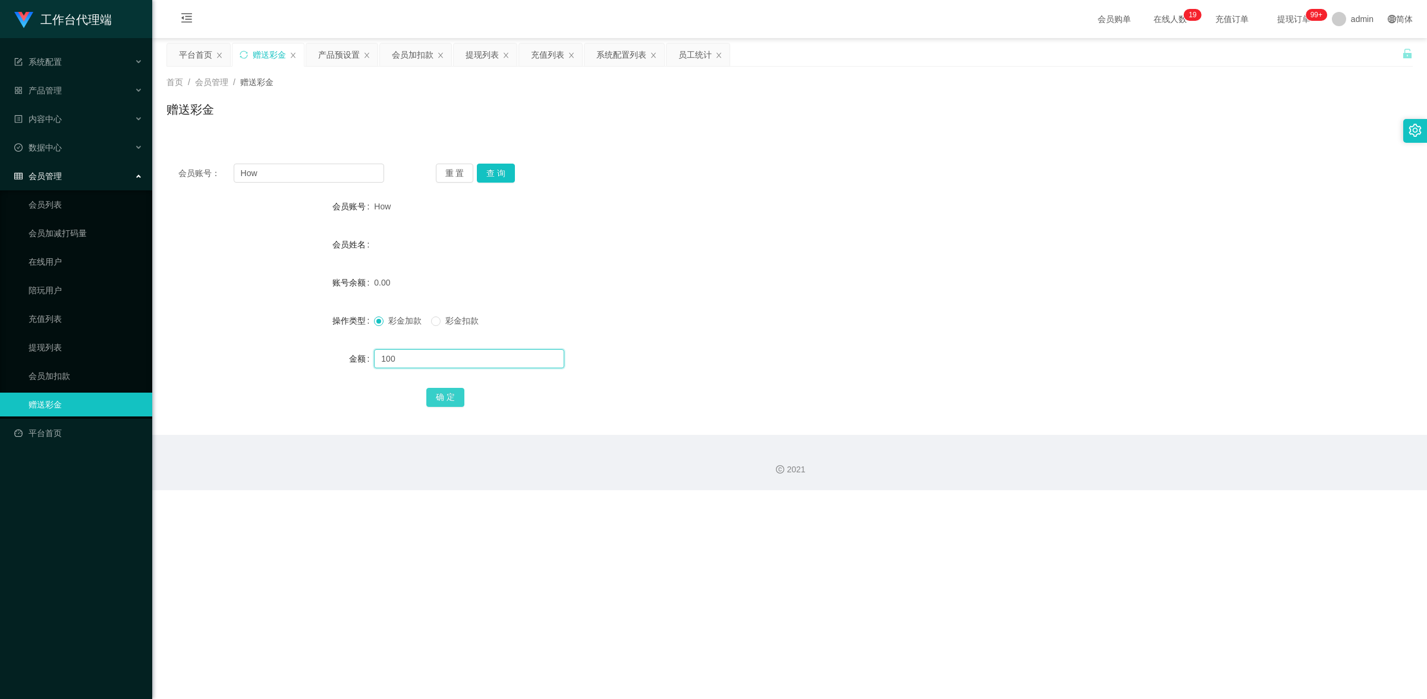
type input "100"
click at [435, 402] on button "确 定" at bounding box center [445, 397] width 38 height 19
click at [89, 346] on link "提现列表" at bounding box center [86, 347] width 114 height 24
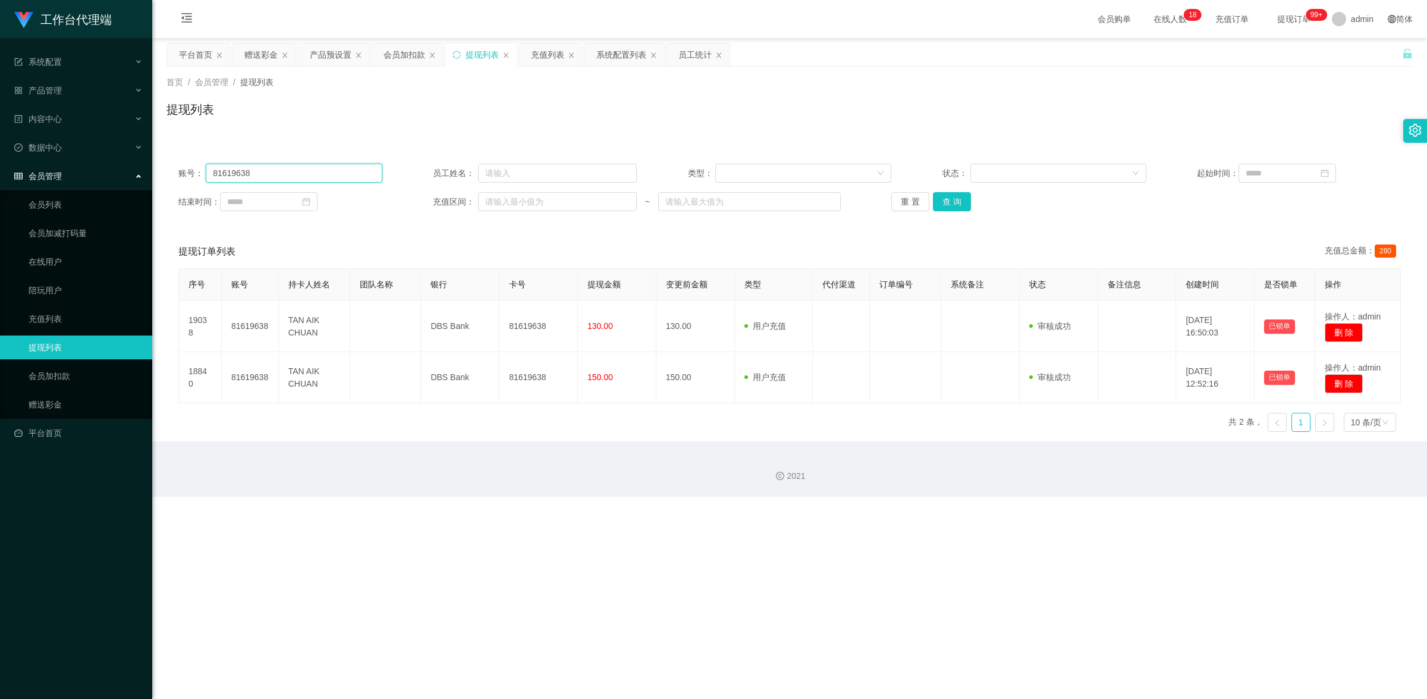
drag, startPoint x: 297, startPoint y: 175, endPoint x: 114, endPoint y: 161, distance: 183.7
click at [114, 161] on section "工作台代理端 系统配置 系统配置列表 管理员列表 管理员分组 systemPays 产品管理 产品列表 产品预设置 开奖记录 注单管理 即时注单 内容中心 站…" at bounding box center [713, 248] width 1427 height 497
paste input "998899"
type input "89988998"
click at [947, 192] on button "查 询" at bounding box center [952, 201] width 38 height 19
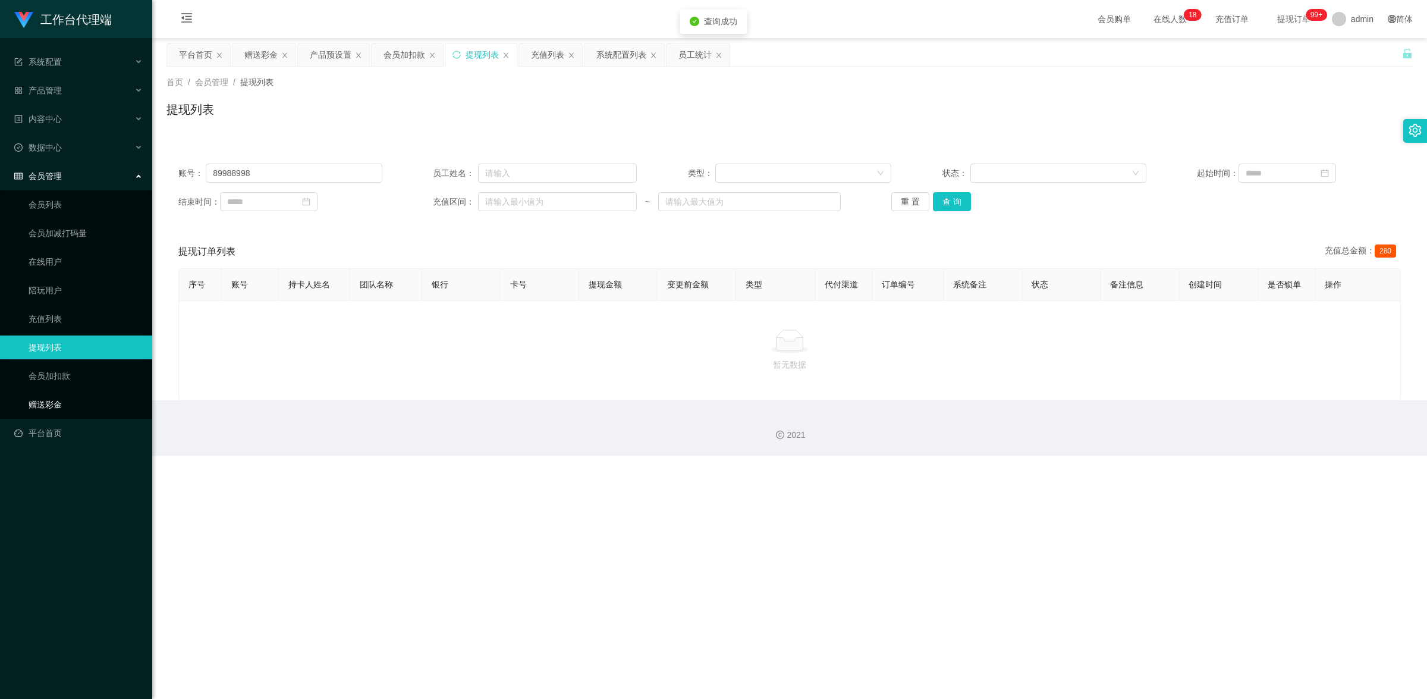
click at [66, 396] on link "赠送彩金" at bounding box center [86, 405] width 114 height 24
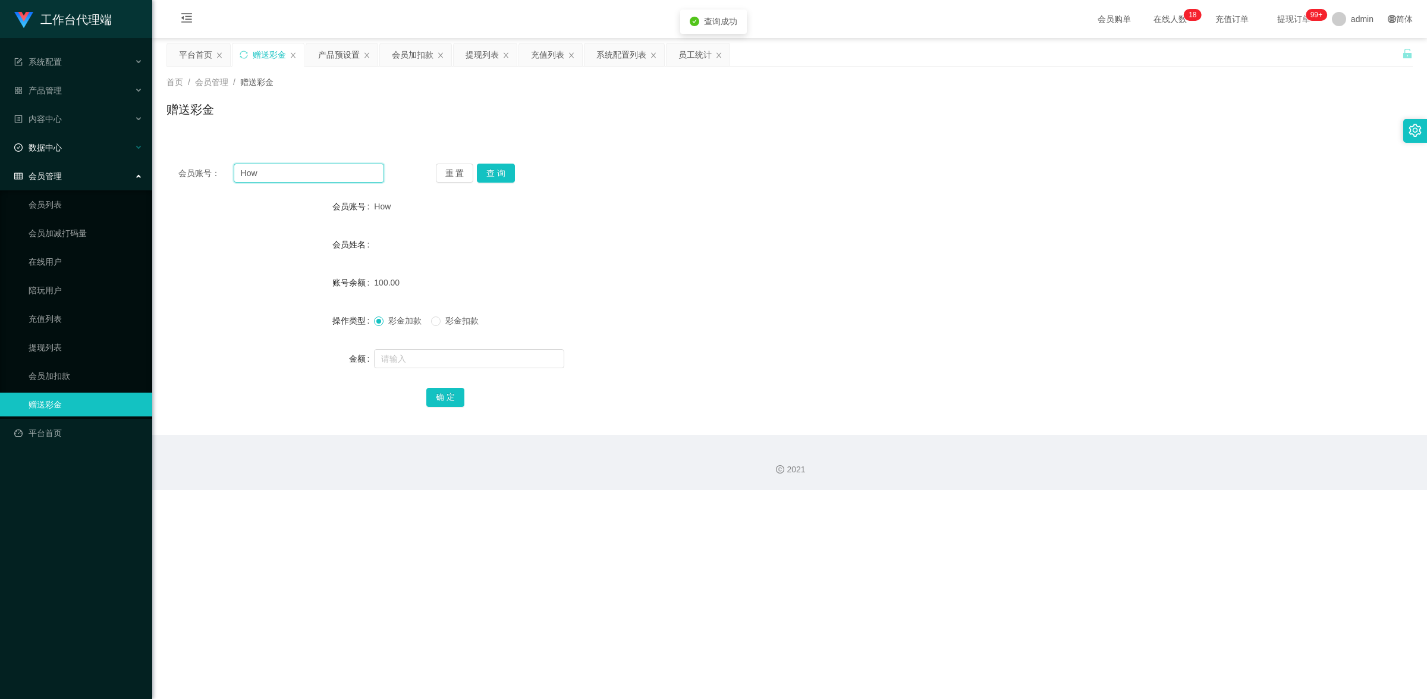
drag, startPoint x: 296, startPoint y: 170, endPoint x: 102, endPoint y: 159, distance: 193.6
click at [102, 159] on section "工作台代理端 系统配置 系统配置列表 管理员列表 管理员分组 systemPays 产品管理 产品列表 产品预设置 开奖记录 注单管理 即时注单 内容中心 站…" at bounding box center [713, 245] width 1427 height 490
paste input "89988998"
type input "89988998"
click at [501, 171] on button "查 询" at bounding box center [496, 173] width 38 height 19
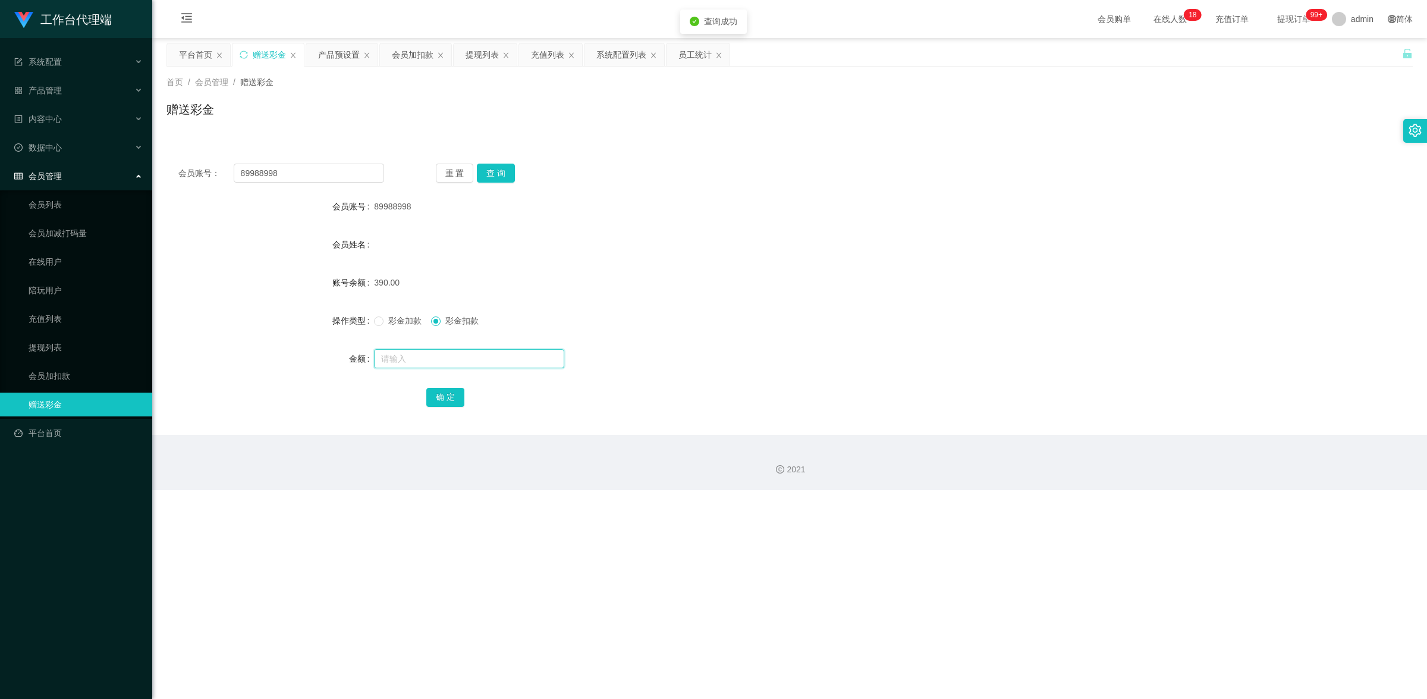
click at [457, 357] on input "text" at bounding box center [469, 358] width 190 height 19
type input "390"
click at [447, 404] on button "确 定" at bounding box center [445, 397] width 38 height 19
drag, startPoint x: 284, startPoint y: 170, endPoint x: 190, endPoint y: 143, distance: 97.7
click at [200, 146] on div "会员账号： 89988998 重 置 查 询 会员账号 89988998 会员姓名 账号余额 0.00 操作类型 彩金加款 彩金扣款 金额 确 定" at bounding box center [790, 285] width 1247 height 297
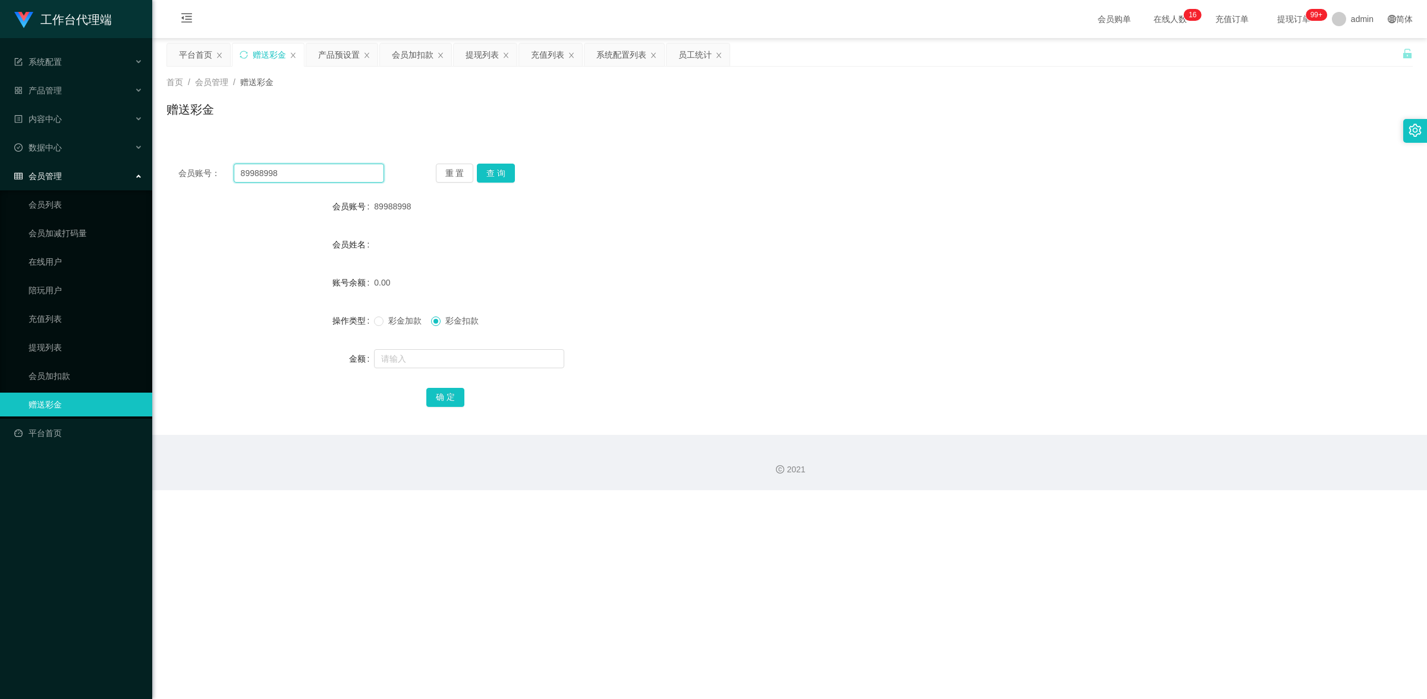
paste input "How"
type input "How"
click at [506, 173] on button "查 询" at bounding box center [496, 173] width 38 height 19
click at [510, 167] on button "查 询" at bounding box center [496, 173] width 38 height 19
click at [66, 348] on link "提现列表" at bounding box center [86, 347] width 114 height 24
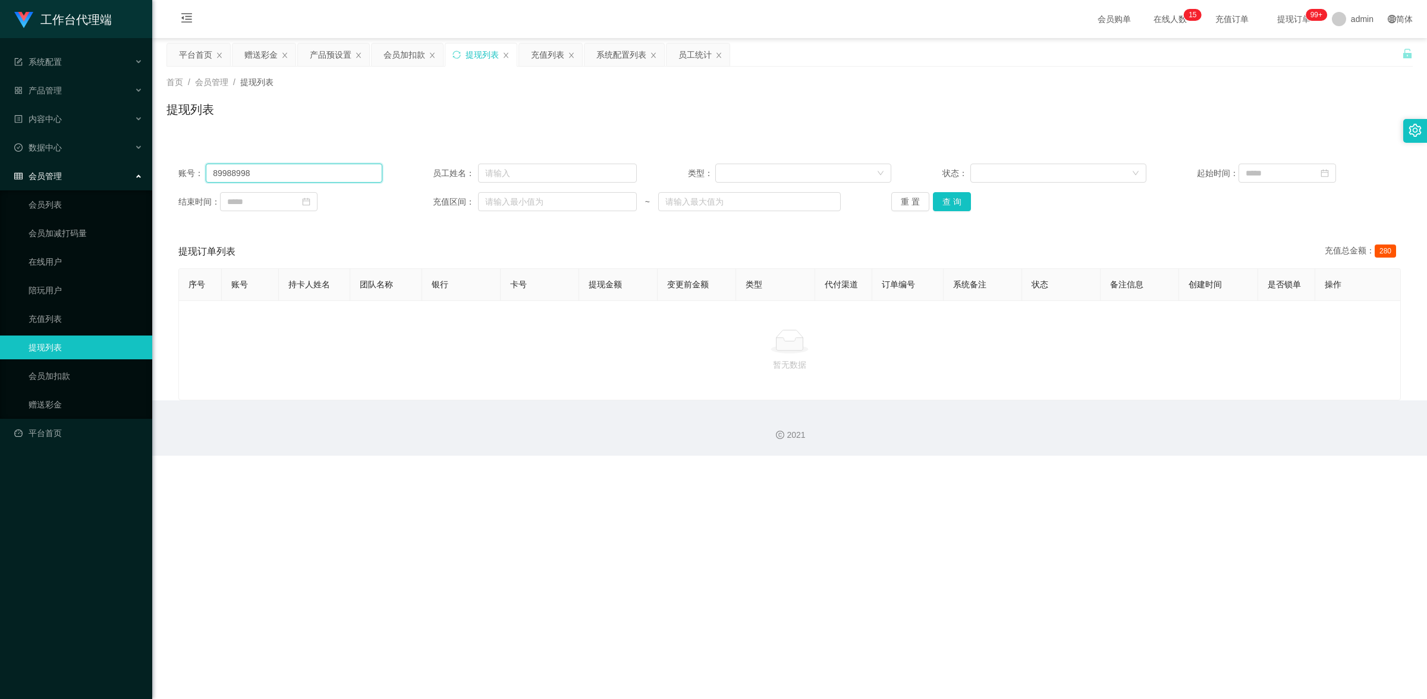
drag, startPoint x: 268, startPoint y: 174, endPoint x: 168, endPoint y: 147, distance: 103.4
click at [168, 147] on div "账号： 89988998 员工姓名： 类型： 状态： 起始时间： 结束时间： 充值区间： ~ 重 置 查 询 提现订单列表 充值总金额： 280 序号 账号 …" at bounding box center [790, 268] width 1247 height 263
paste input "How"
type input "How"
click at [947, 201] on button "查 询" at bounding box center [952, 201] width 38 height 19
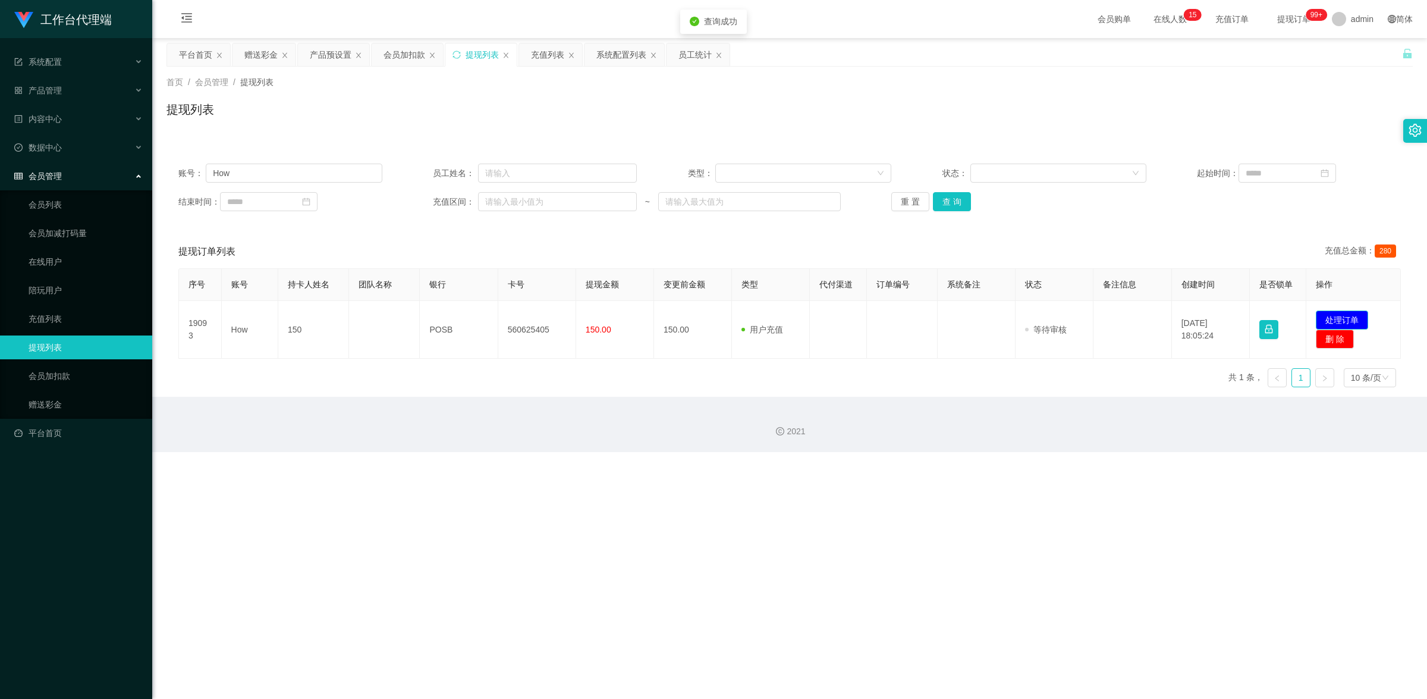
click at [1319, 319] on button "处理订单" at bounding box center [1342, 319] width 52 height 19
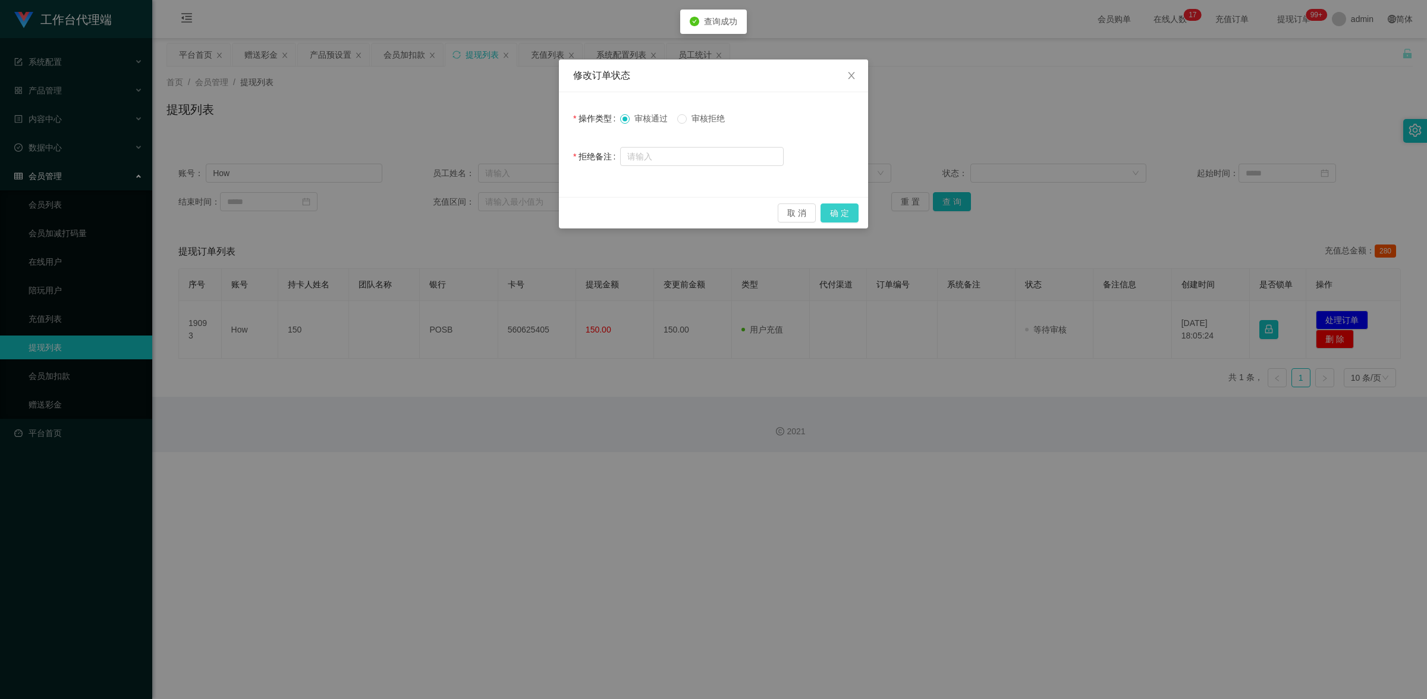
click at [843, 218] on button "确 定" at bounding box center [840, 212] width 38 height 19
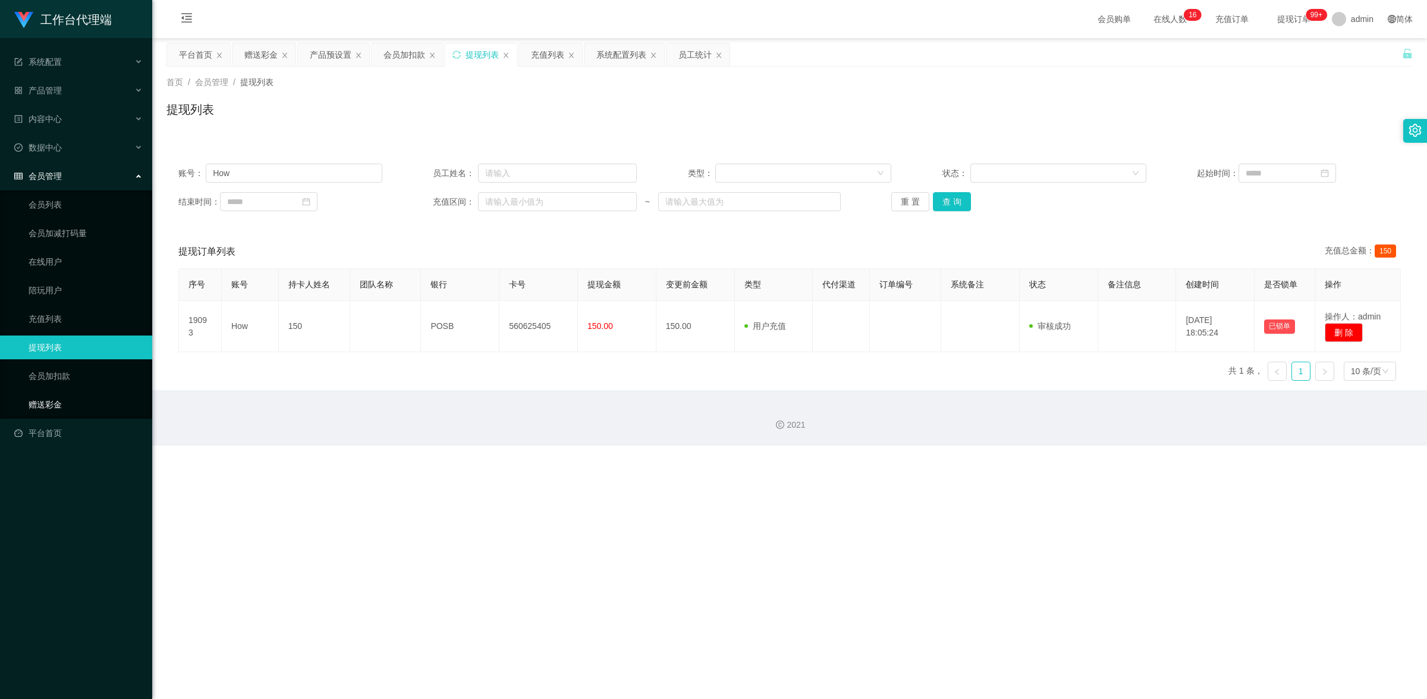
click at [77, 407] on link "赠送彩金" at bounding box center [86, 405] width 114 height 24
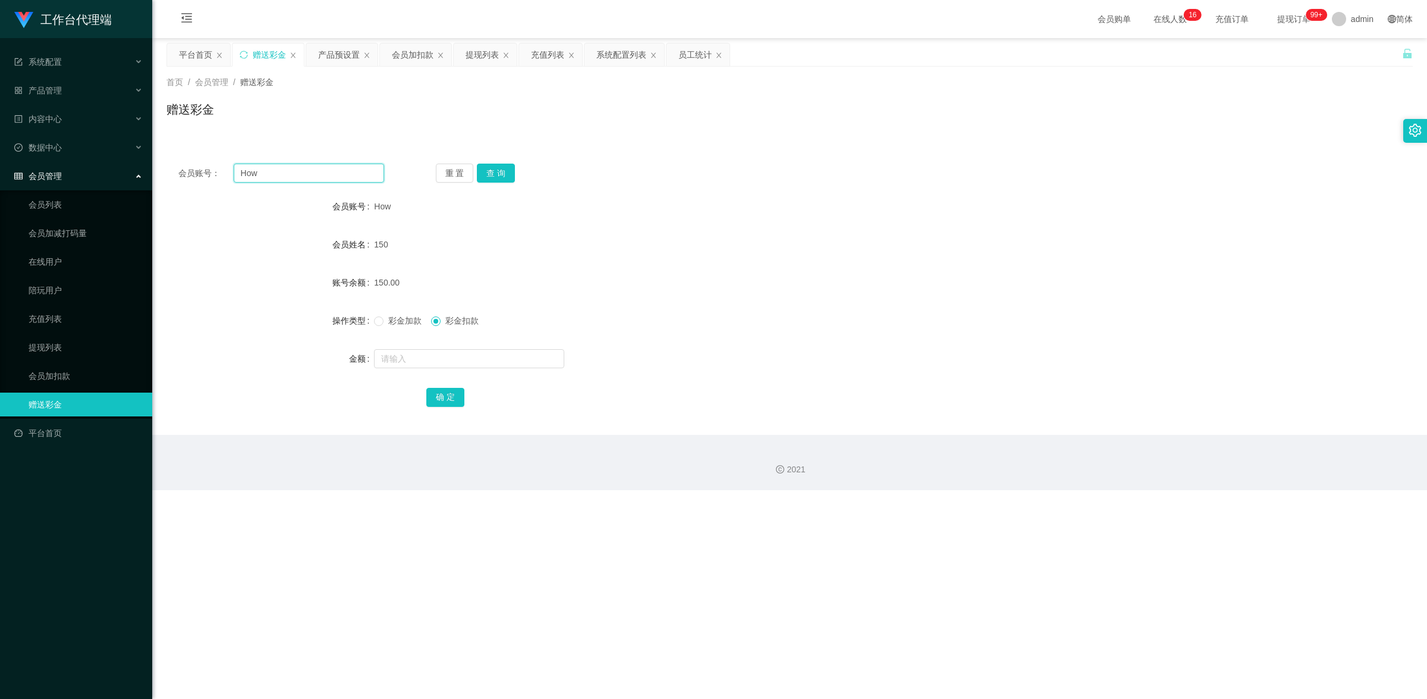
drag, startPoint x: 277, startPoint y: 173, endPoint x: 200, endPoint y: 167, distance: 77.0
click at [170, 167] on div "会员账号： How 重 置 查 询" at bounding box center [790, 173] width 1247 height 19
paste input "88567439"
type input "88567439"
click at [495, 170] on button "查 询" at bounding box center [496, 173] width 38 height 19
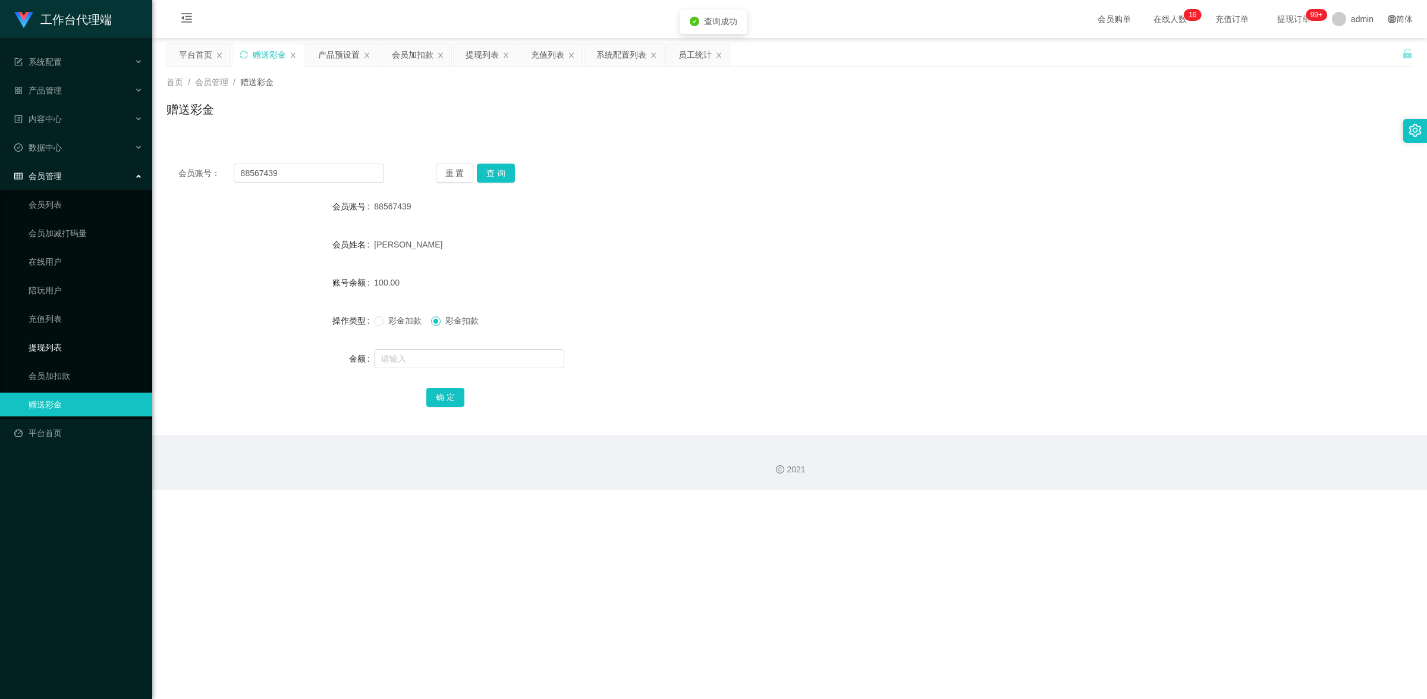
click at [58, 343] on link "提现列表" at bounding box center [86, 347] width 114 height 24
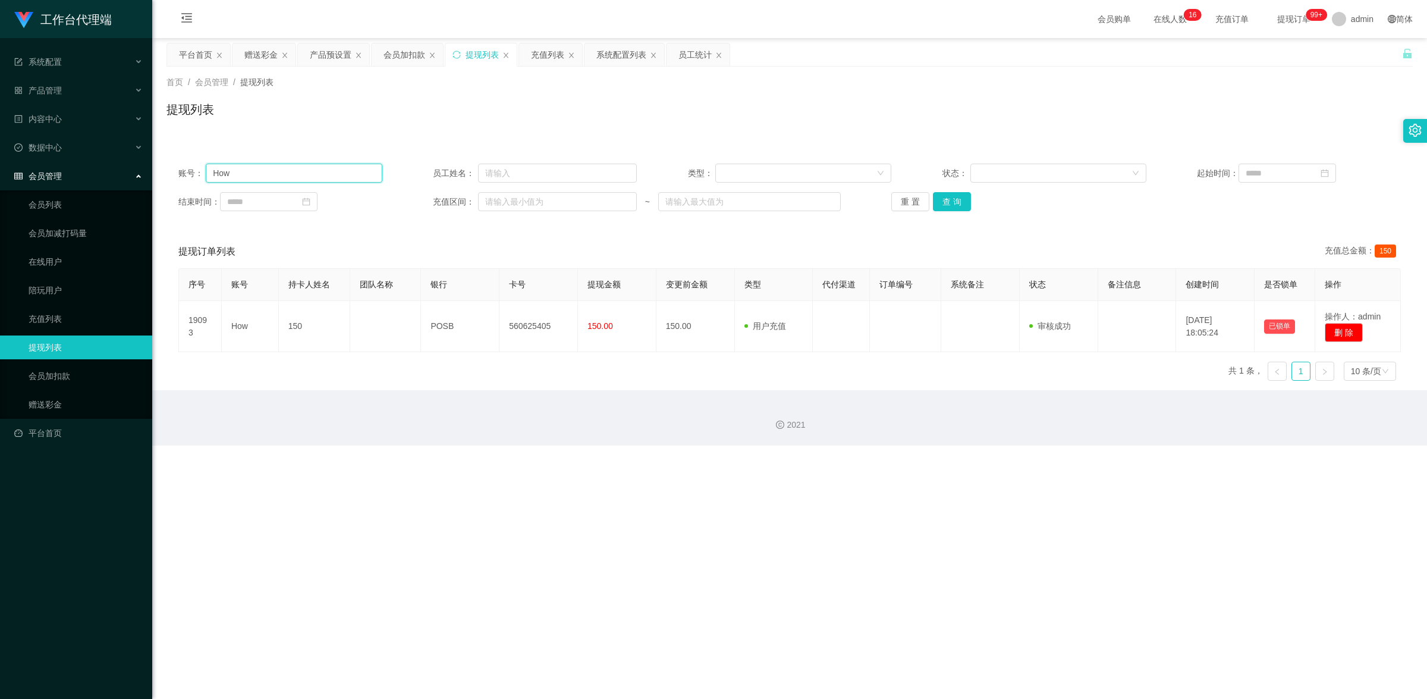
drag, startPoint x: 277, startPoint y: 175, endPoint x: 98, endPoint y: 161, distance: 179.0
click at [98, 161] on section "工作台代理端 系统配置 系统配置列表 管理员列表 管理员分组 systemPays 产品管理 产品列表 产品预设置 开奖记录 注单管理 即时注单 内容中心 站…" at bounding box center [713, 222] width 1427 height 445
paste input "88567439"
type input "88567439"
click at [946, 198] on button "查 询" at bounding box center [952, 201] width 38 height 19
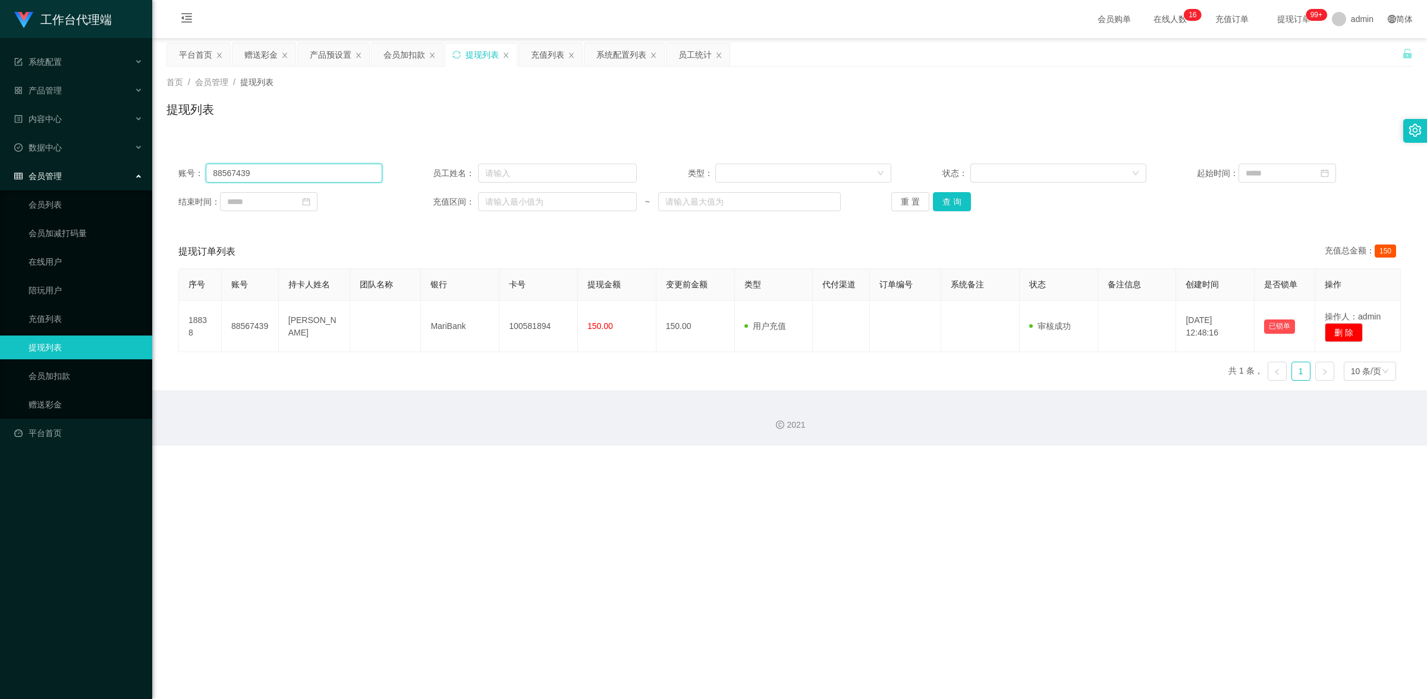
drag, startPoint x: 260, startPoint y: 174, endPoint x: 180, endPoint y: 158, distance: 81.2
click at [180, 158] on div "账号： 88567439 员工姓名： 类型： 状态： 起始时间： 结束时间： 充值区间： ~ 重 置 查 询" at bounding box center [790, 187] width 1247 height 71
click at [940, 206] on button "查 询" at bounding box center [952, 201] width 38 height 19
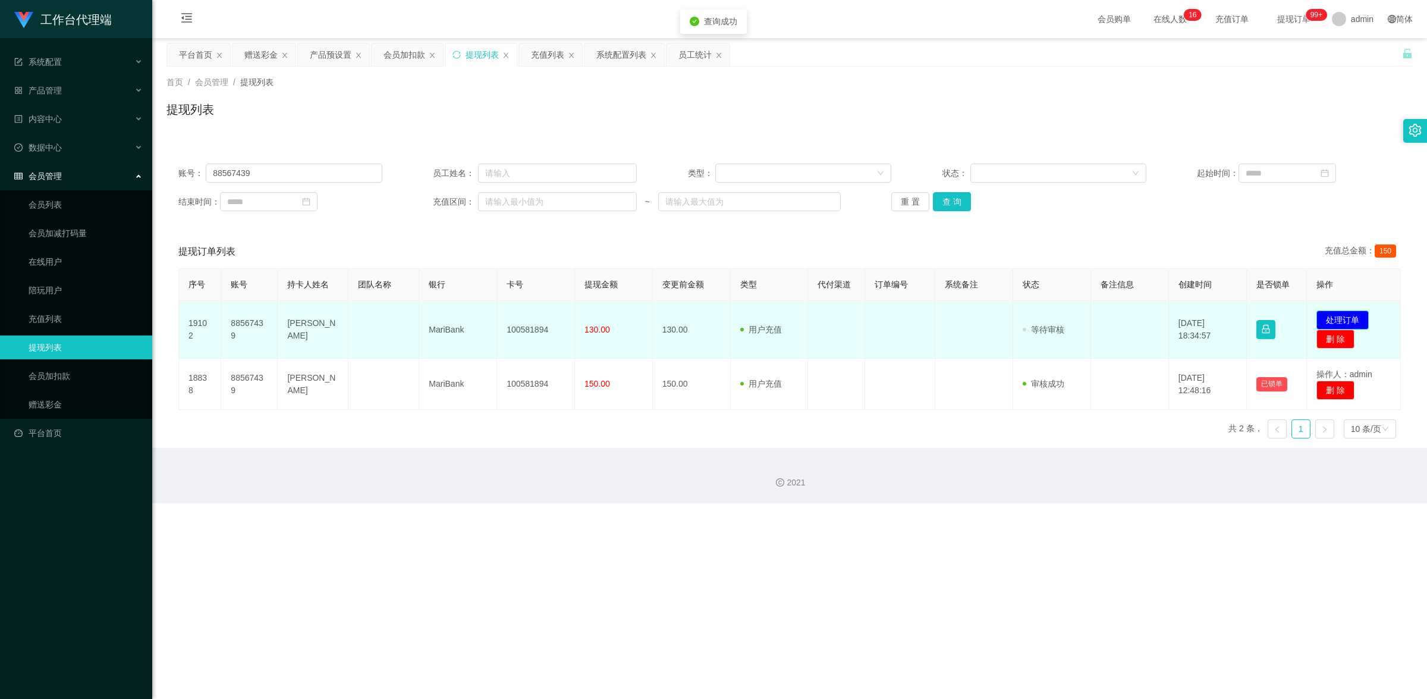
click at [1336, 313] on button "处理订单" at bounding box center [1343, 319] width 52 height 19
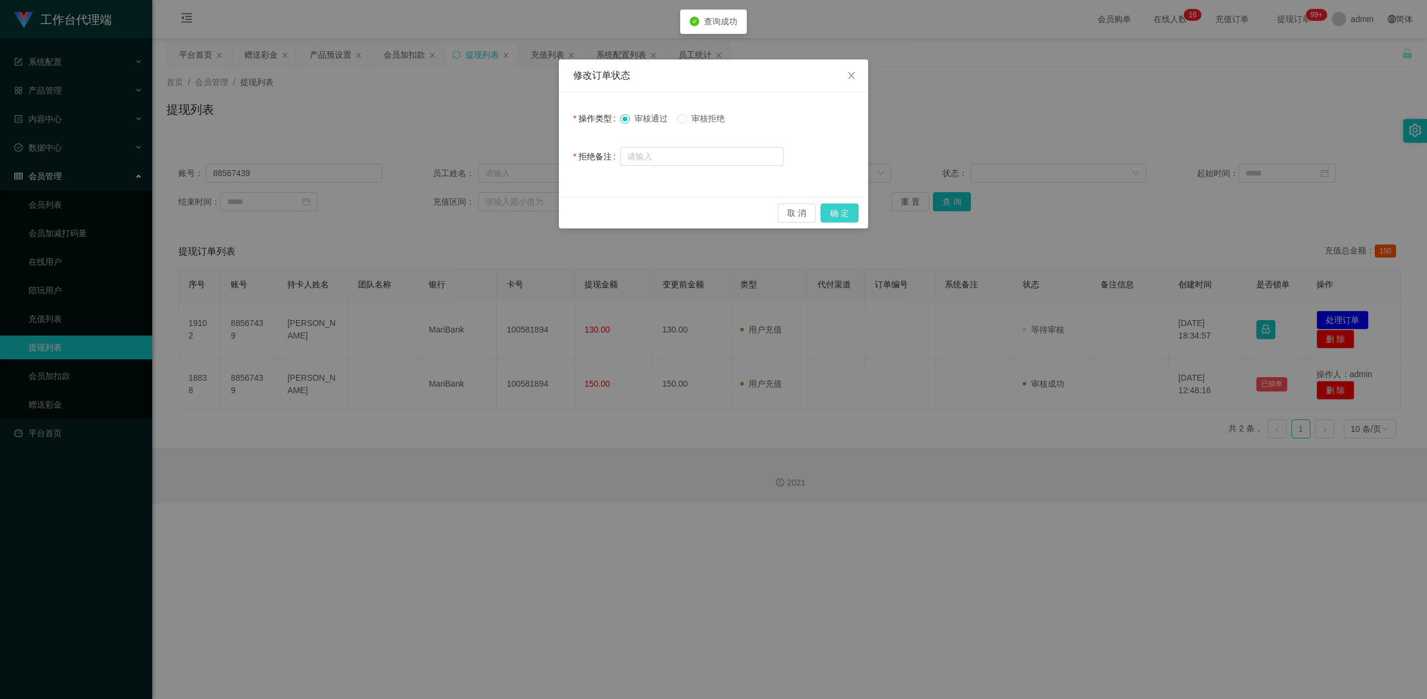
click at [848, 216] on button "确 定" at bounding box center [840, 212] width 38 height 19
